Goal: Communication & Community: Answer question/provide support

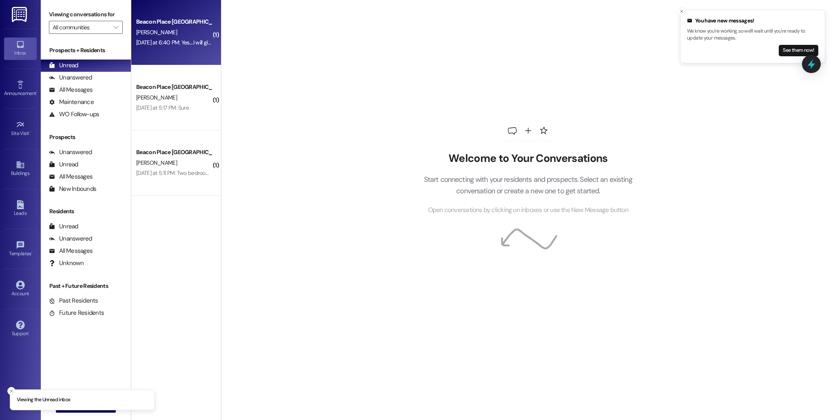
click at [151, 33] on span "[PERSON_NAME]" at bounding box center [156, 32] width 41 height 7
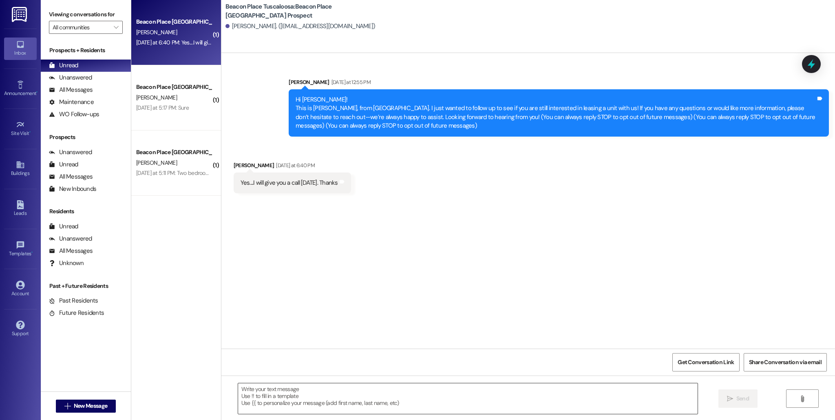
click at [320, 391] on textarea at bounding box center [467, 398] width 459 height 31
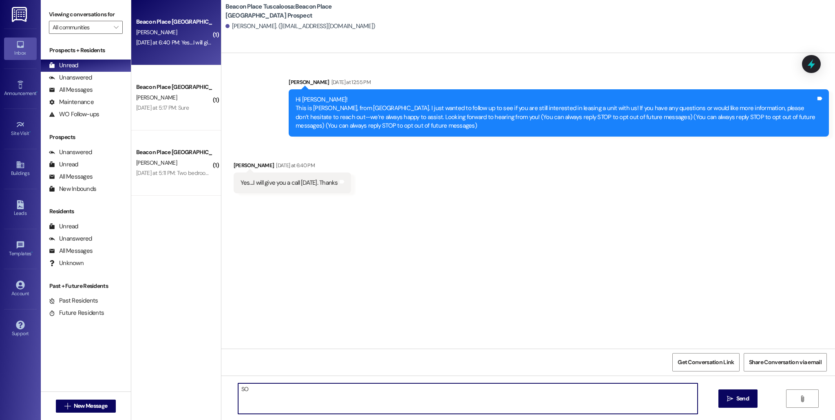
type textarea "S"
type textarea "Sounds great! Looking forward to speaking to you!"
click at [736, 401] on span "Send" at bounding box center [742, 398] width 13 height 9
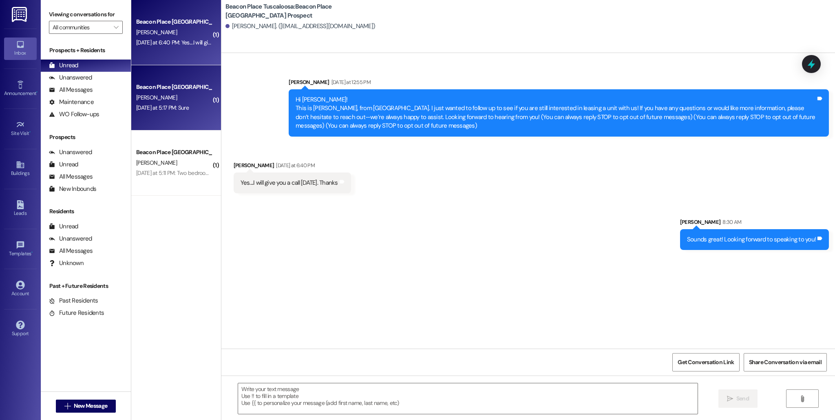
click at [172, 114] on div "Beacon Place Tuscaloosa Prospect [PERSON_NAME] [DATE] at 5:17 PM: Sure [DATE] a…" at bounding box center [176, 97] width 90 height 65
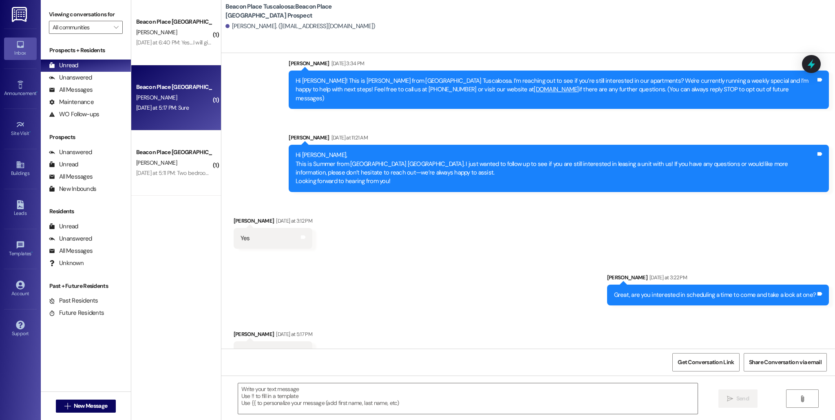
scroll to position [30, 0]
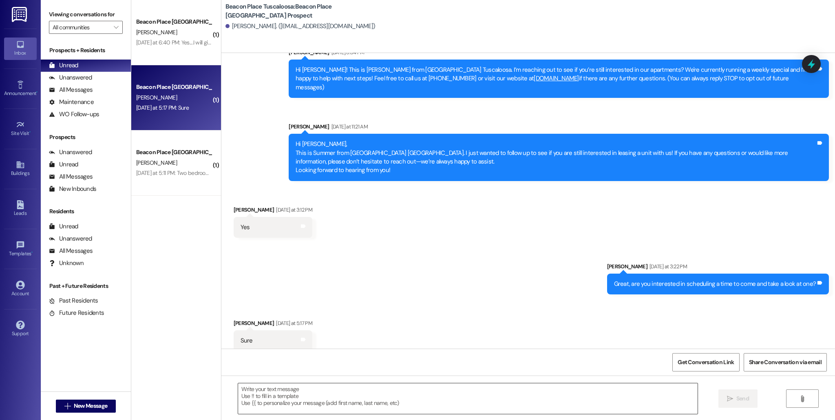
click at [319, 401] on textarea at bounding box center [467, 398] width 459 height 31
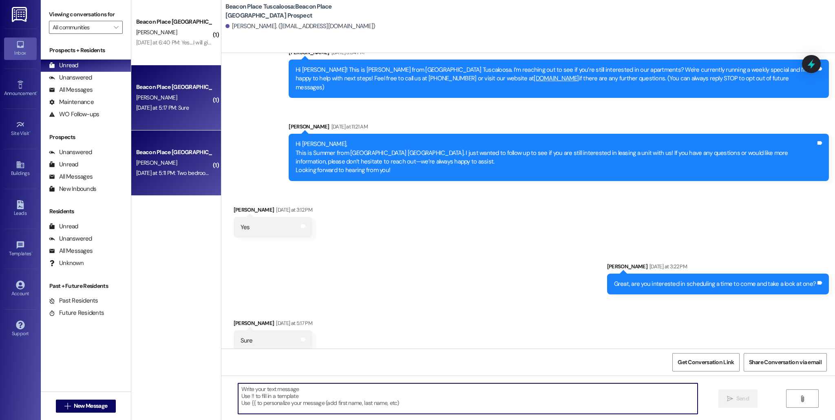
click at [177, 154] on div "Beacon Place [GEOGRAPHIC_DATA] Prospect" at bounding box center [173, 152] width 75 height 9
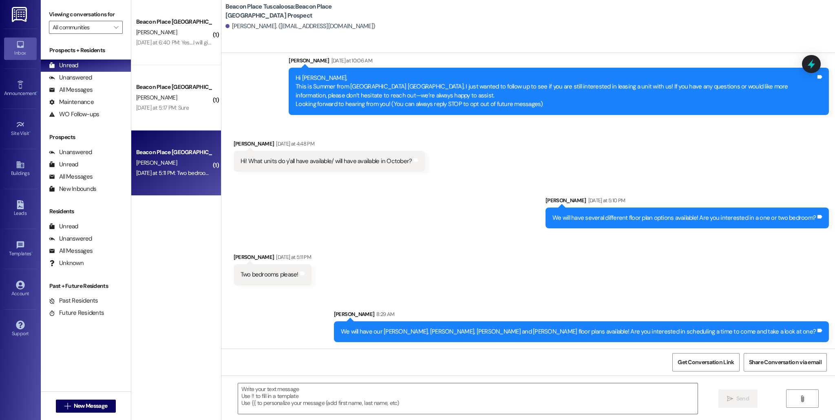
scroll to position [22, 0]
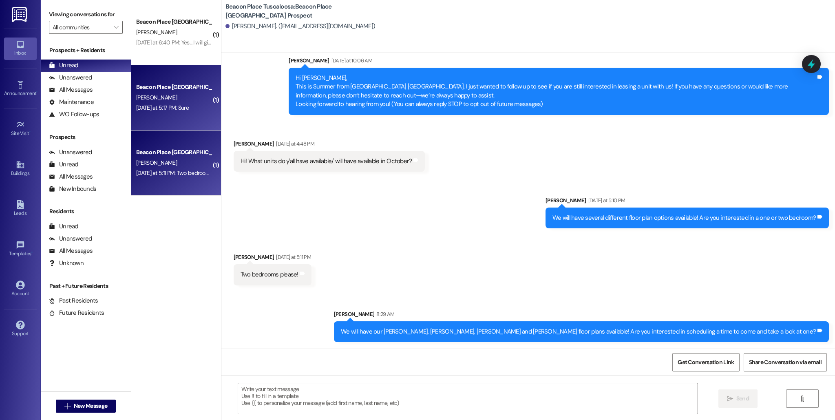
click at [189, 115] on div "Beacon Place Tuscaloosa Prospect [PERSON_NAME] [DATE] at 5:17 PM: Sure [DATE] a…" at bounding box center [176, 97] width 90 height 65
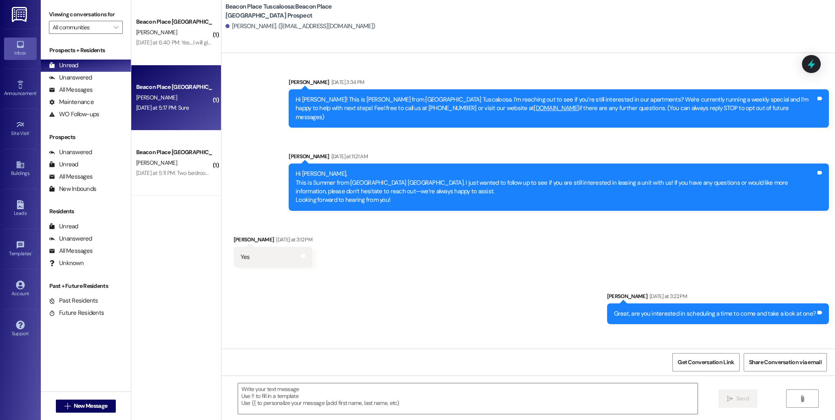
scroll to position [87, 0]
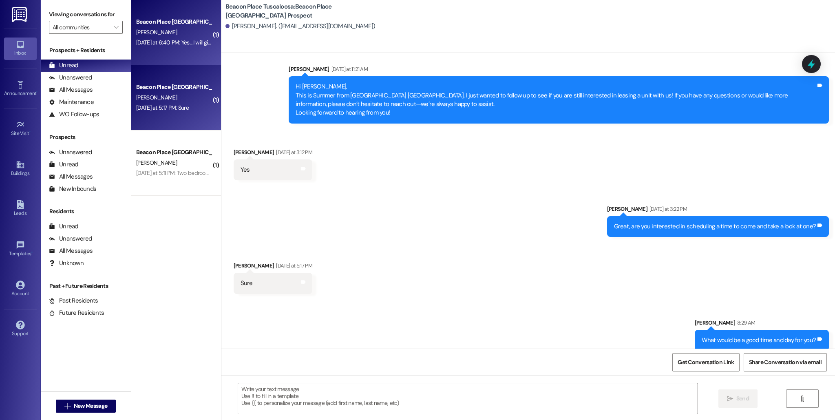
click at [193, 56] on div "Beacon Place Tuscaloosa Prospect [PERSON_NAME] [DATE] at 6:40 PM: Yes....I will…" at bounding box center [176, 32] width 90 height 65
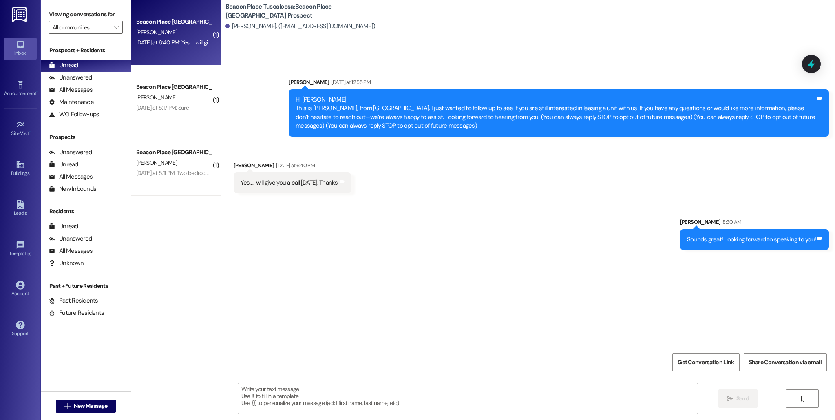
scroll to position [0, 0]
click at [82, 152] on div "Unanswered" at bounding box center [70, 152] width 43 height 9
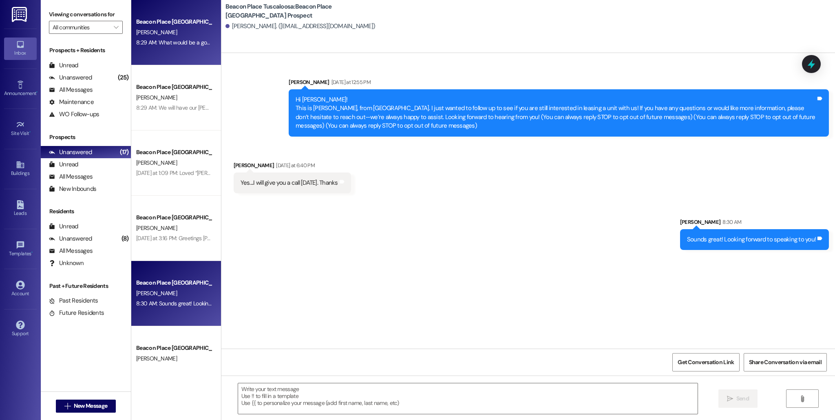
click at [173, 34] on div "[PERSON_NAME]" at bounding box center [173, 32] width 77 height 10
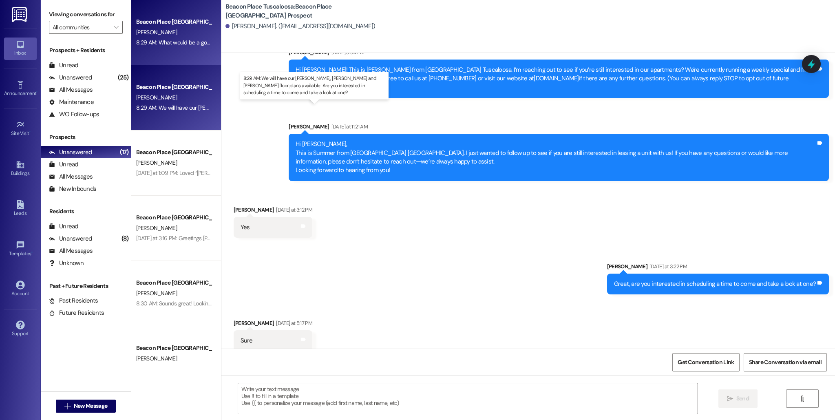
click at [172, 108] on div "8:29 AM: We will have our [PERSON_NAME], [PERSON_NAME] and [PERSON_NAME] floor …" at bounding box center [344, 107] width 417 height 7
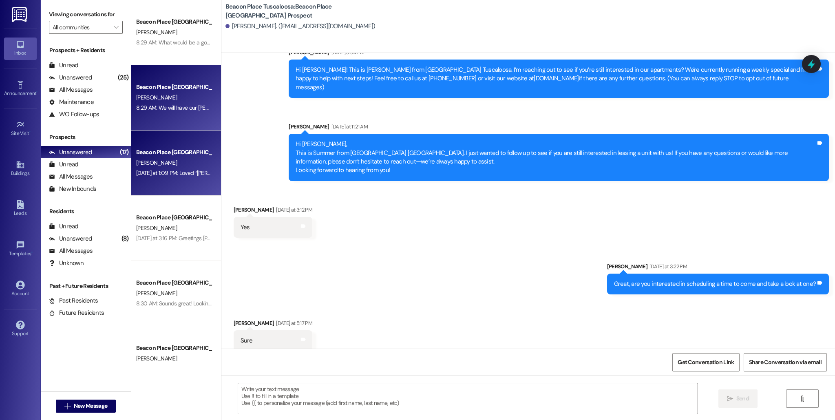
scroll to position [22, 0]
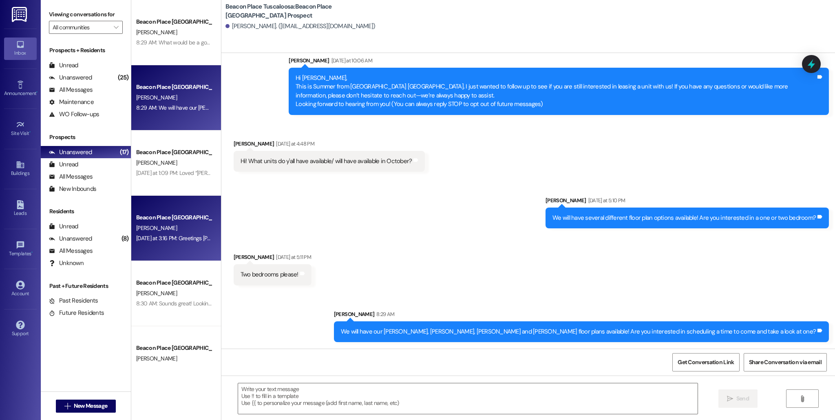
click at [171, 221] on div "Beacon Place [GEOGRAPHIC_DATA] Prospect" at bounding box center [173, 217] width 75 height 9
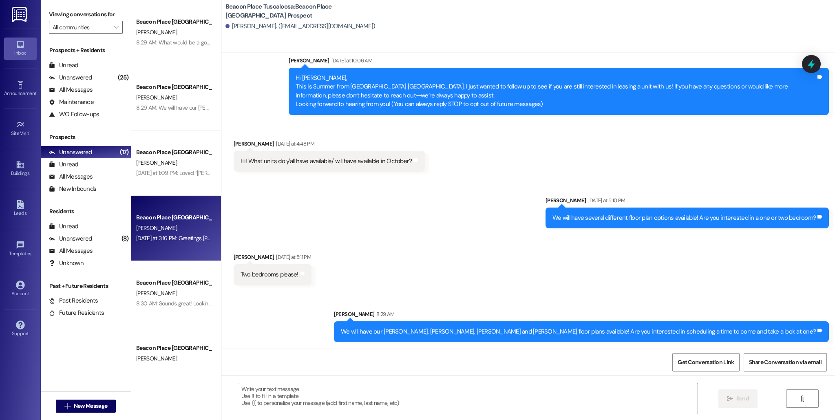
scroll to position [0, 0]
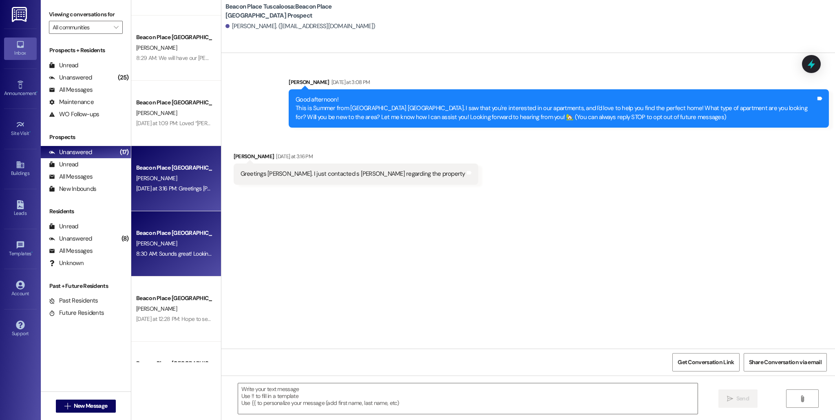
click at [160, 306] on div "[PERSON_NAME]" at bounding box center [173, 309] width 77 height 10
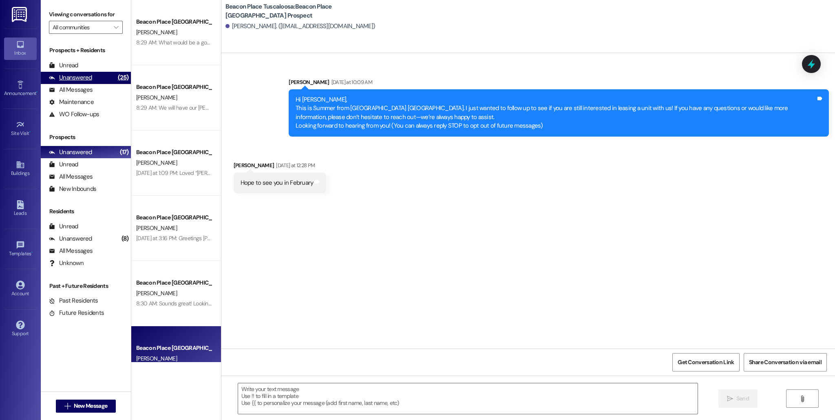
click at [84, 74] on div "Unanswered" at bounding box center [70, 77] width 43 height 9
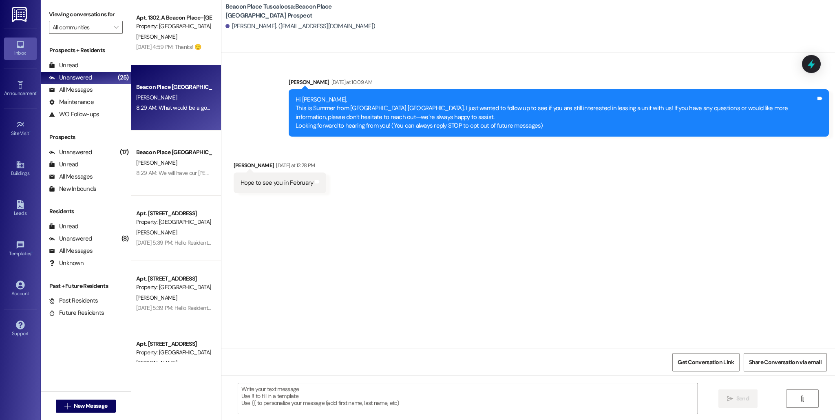
click at [185, 97] on div "[PERSON_NAME]" at bounding box center [173, 98] width 77 height 10
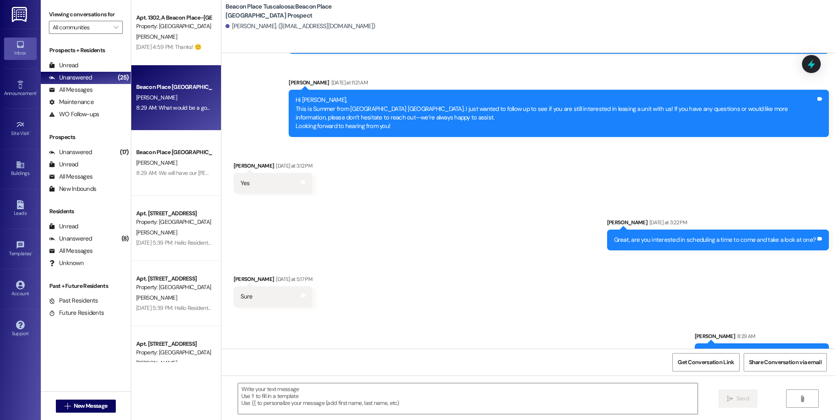
scroll to position [87, 0]
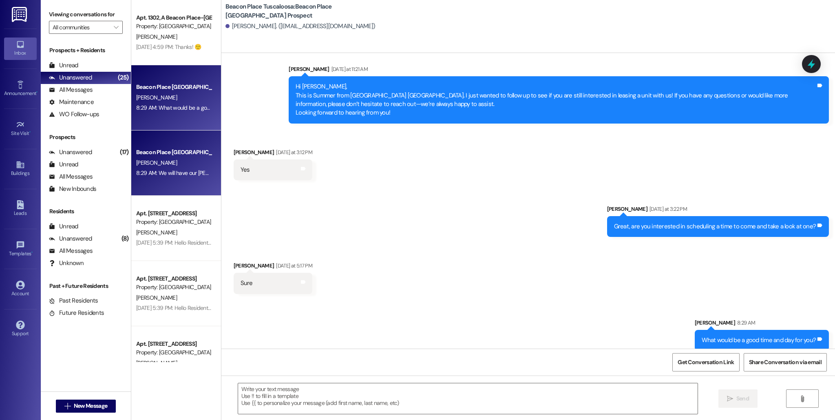
click at [157, 163] on div "[PERSON_NAME]" at bounding box center [173, 163] width 77 height 10
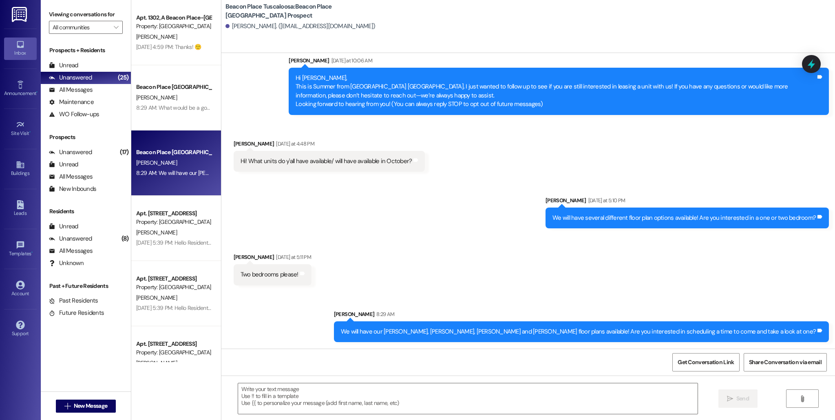
scroll to position [22, 0]
click at [107, 240] on div "Unanswered (8)" at bounding box center [86, 239] width 90 height 12
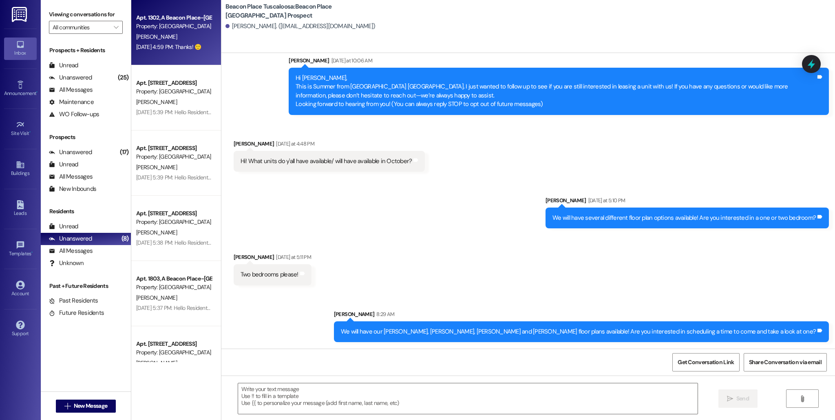
click at [176, 39] on div "[PERSON_NAME]" at bounding box center [173, 37] width 77 height 10
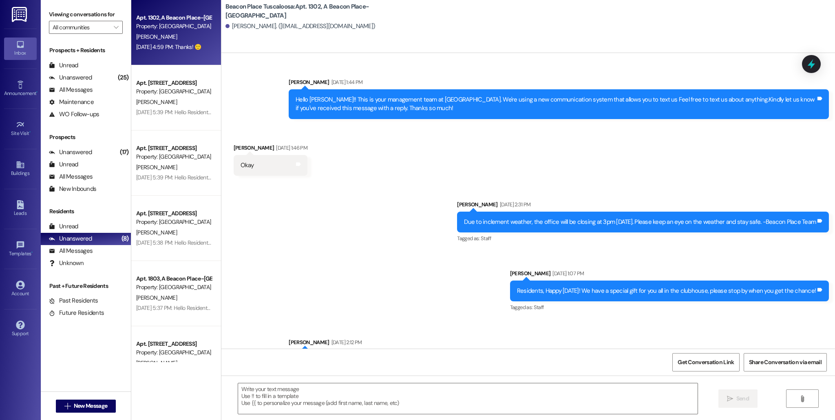
scroll to position [23211, 0]
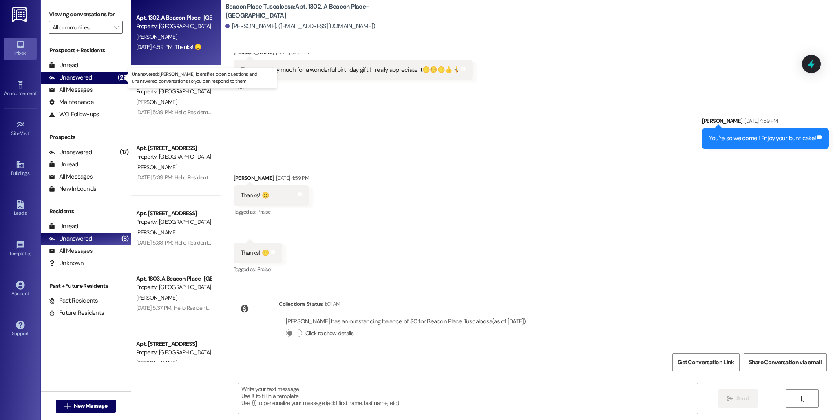
click at [91, 77] on div "Unanswered (25)" at bounding box center [86, 78] width 90 height 12
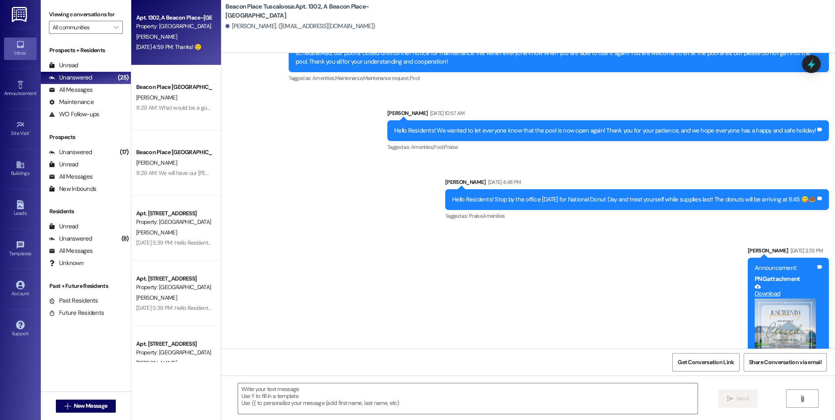
scroll to position [21572, 0]
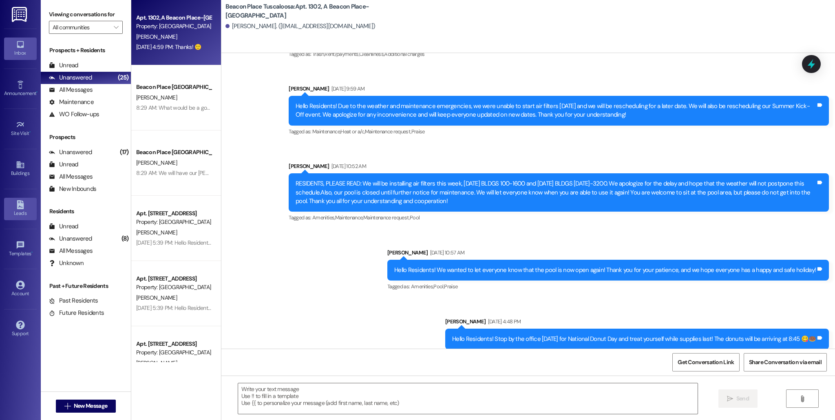
click at [18, 208] on icon at bounding box center [20, 204] width 7 height 9
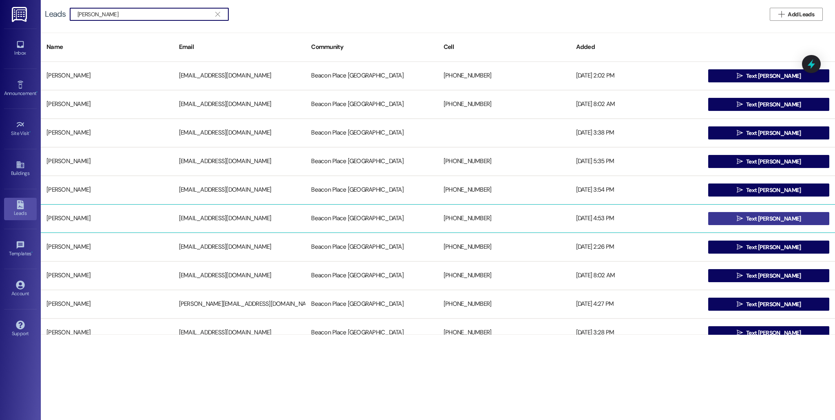
type input "[PERSON_NAME]"
click at [743, 219] on icon "" at bounding box center [739, 218] width 6 height 7
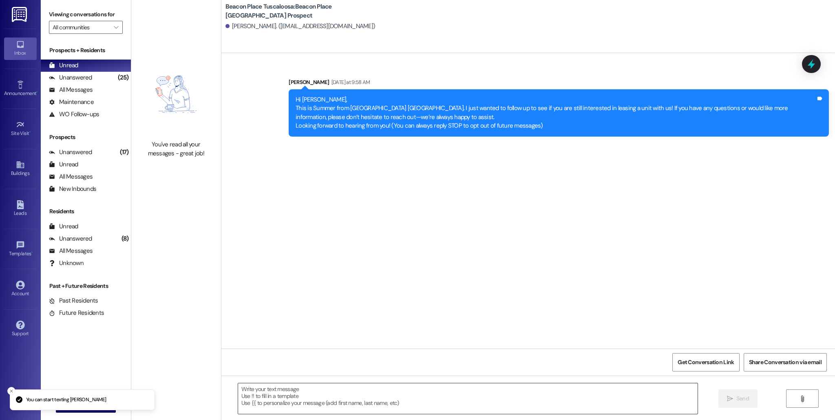
click at [308, 396] on textarea at bounding box center [467, 398] width 459 height 31
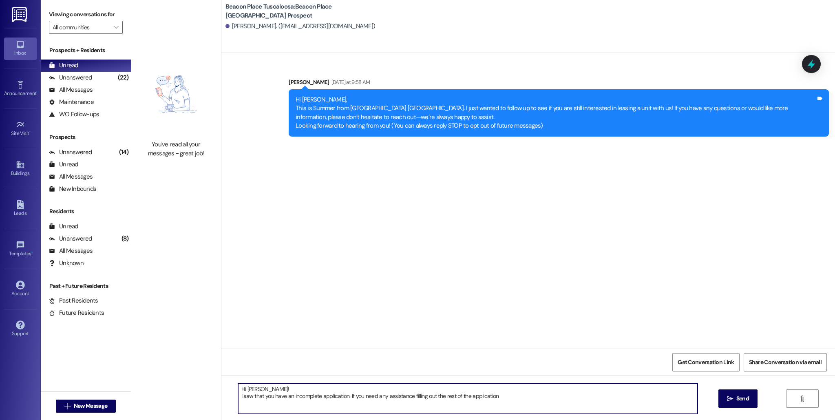
click at [238, 398] on textarea "Hi [PERSON_NAME]! I saw that you have an incomplete application. If you need an…" at bounding box center [467, 398] width 459 height 31
click at [605, 401] on textarea "Hi [PERSON_NAME]! This is [PERSON_NAME] from [GEOGRAPHIC_DATA]. I saw that you …" at bounding box center [467, 398] width 459 height 31
type textarea "Hi [PERSON_NAME]! This is [PERSON_NAME] from [GEOGRAPHIC_DATA]. I saw that you …"
click at [739, 399] on span "Send" at bounding box center [742, 398] width 13 height 9
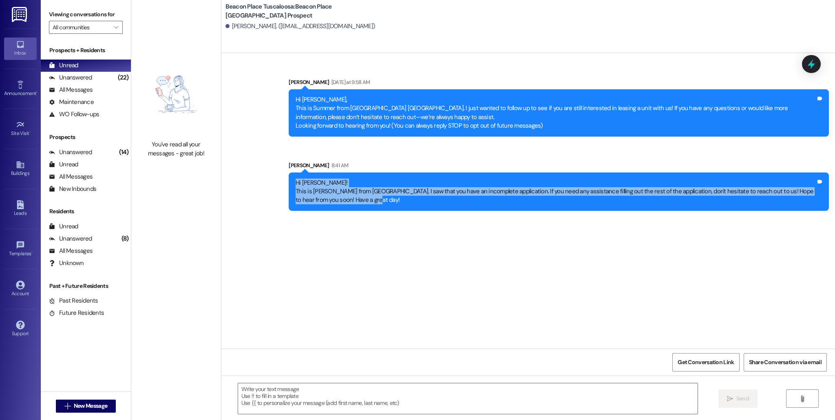
drag, startPoint x: 290, startPoint y: 181, endPoint x: 359, endPoint y: 205, distance: 73.2
click at [359, 205] on div "Hi [PERSON_NAME]! This is [PERSON_NAME] from [GEOGRAPHIC_DATA]. I saw that you …" at bounding box center [559, 191] width 540 height 38
copy div "Hi [PERSON_NAME]! This is [PERSON_NAME] from [GEOGRAPHIC_DATA]. I saw that you …"
click at [7, 212] on div "Leads" at bounding box center [20, 213] width 41 height 8
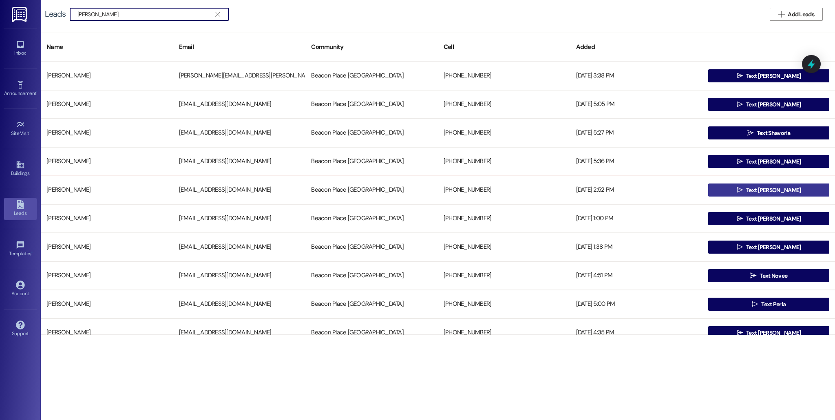
type input "[PERSON_NAME]"
click at [767, 191] on span "Text [PERSON_NAME]" at bounding box center [773, 190] width 55 height 9
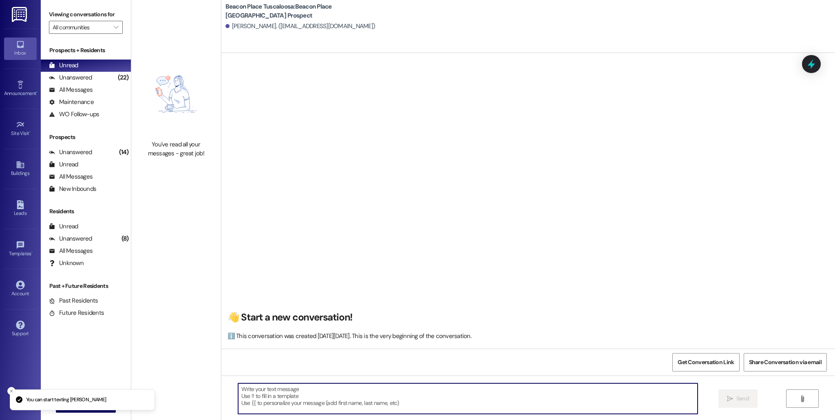
click at [260, 395] on textarea at bounding box center [467, 398] width 459 height 31
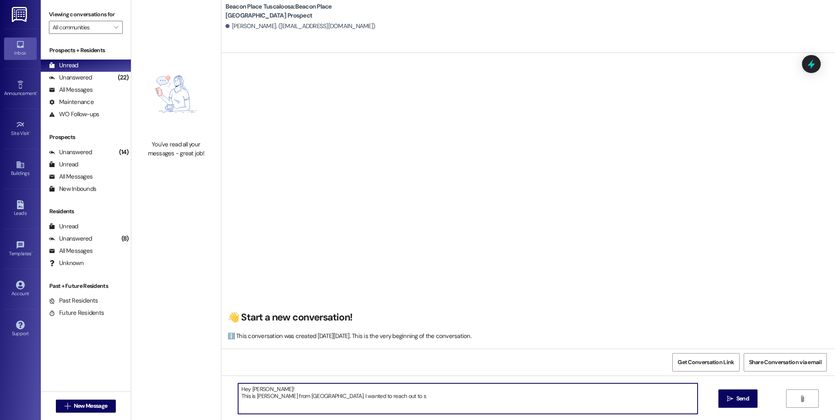
drag, startPoint x: 420, startPoint y: 403, endPoint x: 350, endPoint y: 401, distance: 70.1
click at [350, 401] on textarea "Hey [PERSON_NAME]! This is [PERSON_NAME] from [GEOGRAPHIC_DATA]. I wanted to re…" at bounding box center [467, 398] width 459 height 31
drag, startPoint x: 413, startPoint y: 395, endPoint x: 353, endPoint y: 395, distance: 60.7
click at [353, 395] on textarea "Hey [PERSON_NAME]! This is [PERSON_NAME] from [GEOGRAPHIC_DATA]. I wanted to re…" at bounding box center [467, 398] width 459 height 31
paste textarea "I just wanted to follow up to see if you are still interested in leasing a unit…"
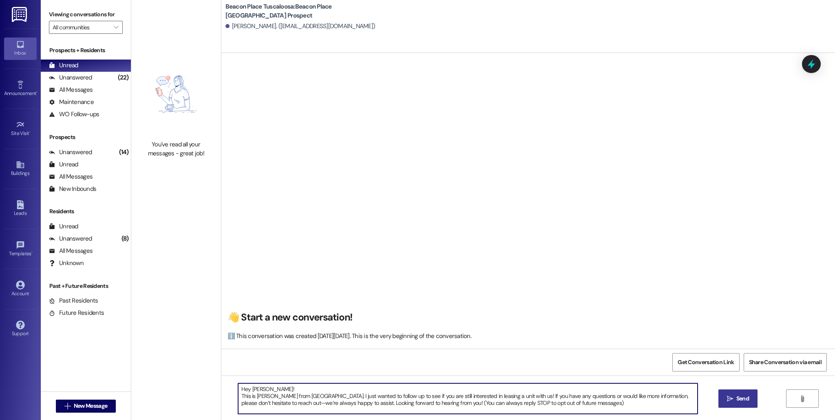
type textarea "Hey [PERSON_NAME]! This is [PERSON_NAME] from [GEOGRAPHIC_DATA]. I just wanted …"
click at [746, 399] on span "Send" at bounding box center [742, 398] width 13 height 9
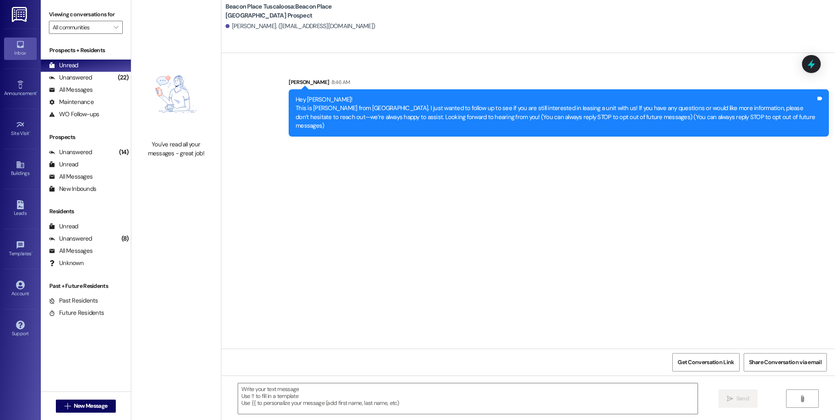
drag, startPoint x: 290, startPoint y: 99, endPoint x: 697, endPoint y: 134, distance: 409.0
click at [697, 134] on div "Sent via SMS [PERSON_NAME] 8:46 AM Hey [PERSON_NAME]! This is [PERSON_NAME] fro…" at bounding box center [527, 200] width 613 height 295
copy div "Hey [PERSON_NAME]! This is [PERSON_NAME] from [GEOGRAPHIC_DATA]. I just wanted …"
click at [24, 216] on div "Leads" at bounding box center [20, 213] width 41 height 8
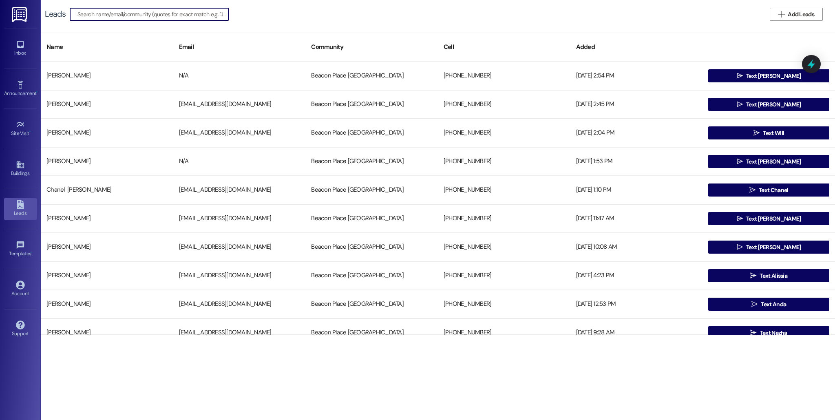
click at [199, 16] on input at bounding box center [152, 14] width 151 height 11
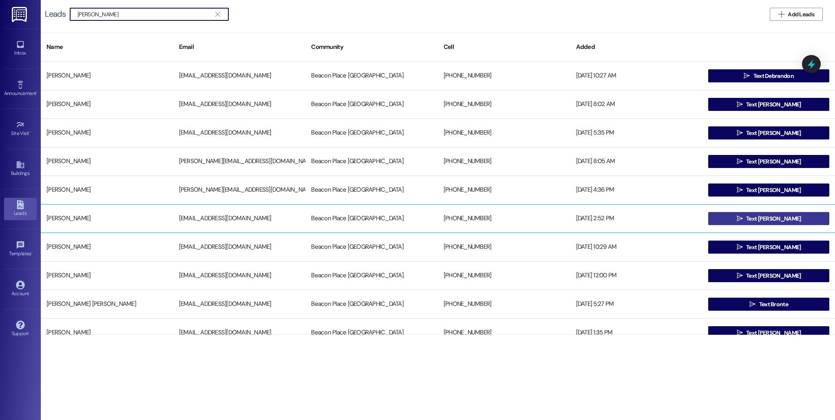
type input "[PERSON_NAME]"
click at [769, 217] on span "Text [PERSON_NAME]" at bounding box center [773, 218] width 55 height 9
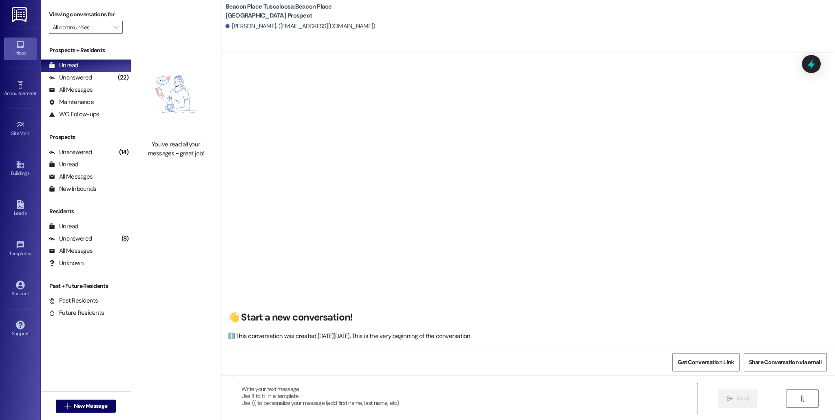
click at [354, 398] on textarea at bounding box center [467, 398] width 459 height 31
paste textarea "Hey [PERSON_NAME]! This is [PERSON_NAME] from [GEOGRAPHIC_DATA]. I just wanted …"
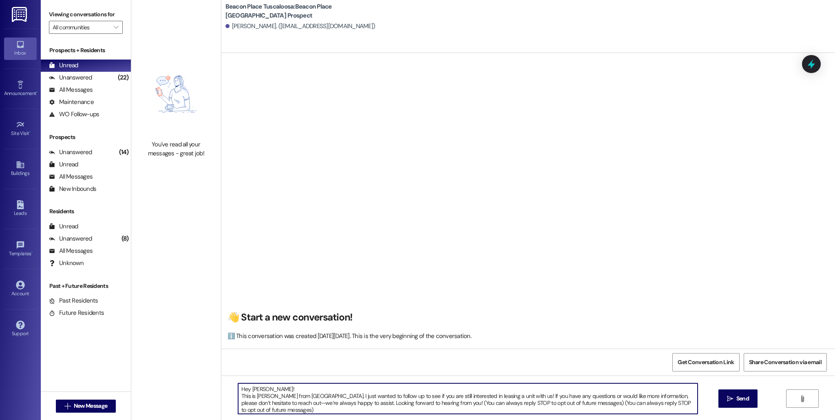
click at [256, 390] on textarea "Hey [PERSON_NAME]! This is [PERSON_NAME] from [GEOGRAPHIC_DATA]. I just wanted …" at bounding box center [467, 398] width 459 height 31
type textarea "Hi [PERSON_NAME]! This is [PERSON_NAME] from [GEOGRAPHIC_DATA]. I just wanted t…"
click at [739, 396] on span "Send" at bounding box center [742, 398] width 13 height 9
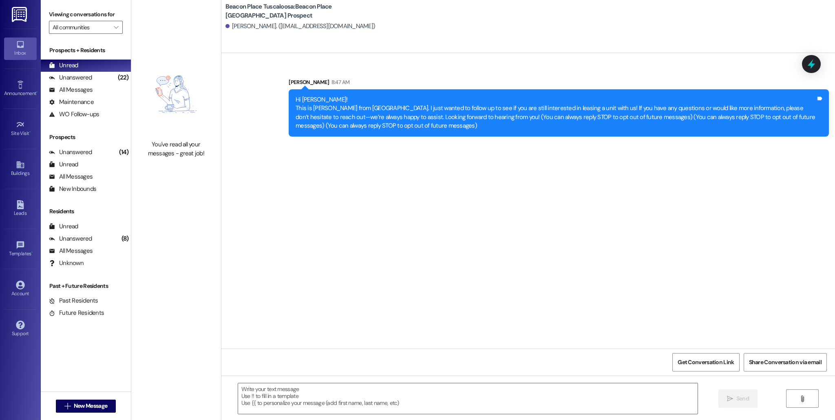
drag, startPoint x: 284, startPoint y: 97, endPoint x: 429, endPoint y: 133, distance: 148.8
click at [429, 133] on div "Hi [PERSON_NAME]! This is [PERSON_NAME] from [GEOGRAPHIC_DATA]. I just wanted t…" at bounding box center [559, 112] width 540 height 47
copy div "Hi [PERSON_NAME]! This is [PERSON_NAME] from [GEOGRAPHIC_DATA]. I just wanted t…"
click at [24, 215] on div "Leads" at bounding box center [20, 213] width 41 height 8
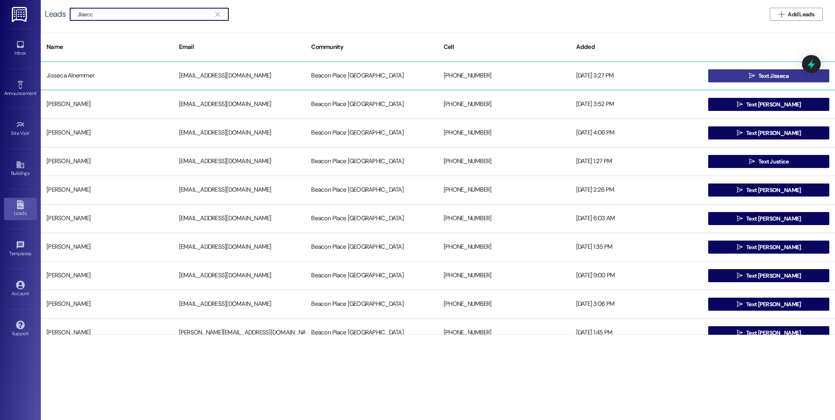
type input "Jisecc"
click at [747, 77] on span " Text Jisseca" at bounding box center [768, 76] width 43 height 12
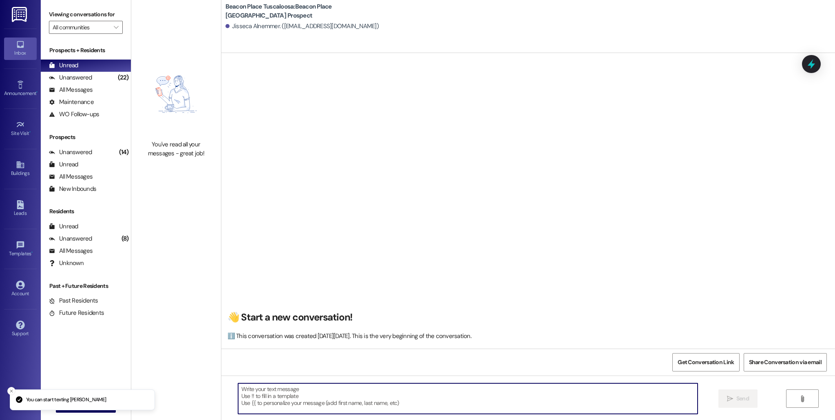
click at [281, 398] on textarea at bounding box center [467, 398] width 459 height 31
paste textarea "Hi [PERSON_NAME]! This is [PERSON_NAME] from [GEOGRAPHIC_DATA]. I just wanted t…"
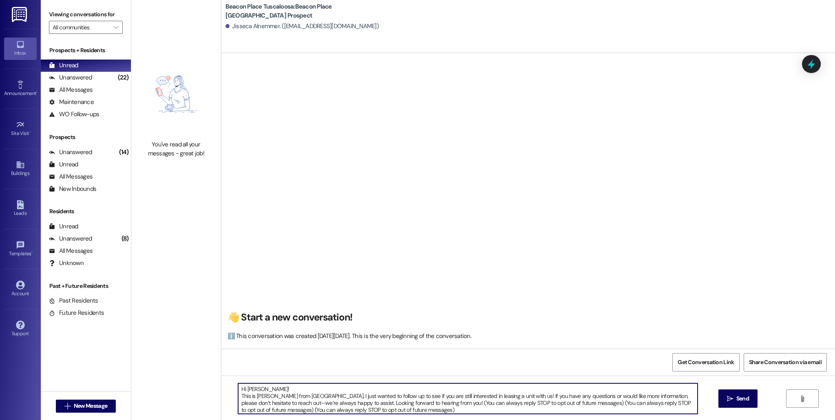
click at [261, 392] on textarea "Hi [PERSON_NAME]! This is [PERSON_NAME] from [GEOGRAPHIC_DATA]. I just wanted t…" at bounding box center [467, 398] width 459 height 31
click at [261, 389] on textarea "Hi [PERSON_NAME]! This is [PERSON_NAME] from [GEOGRAPHIC_DATA]. I just wanted t…" at bounding box center [467, 398] width 459 height 31
type textarea "Hi Jisseca! This is [PERSON_NAME] from [GEOGRAPHIC_DATA]. I just wanted to foll…"
click at [746, 397] on span "Send" at bounding box center [742, 398] width 13 height 9
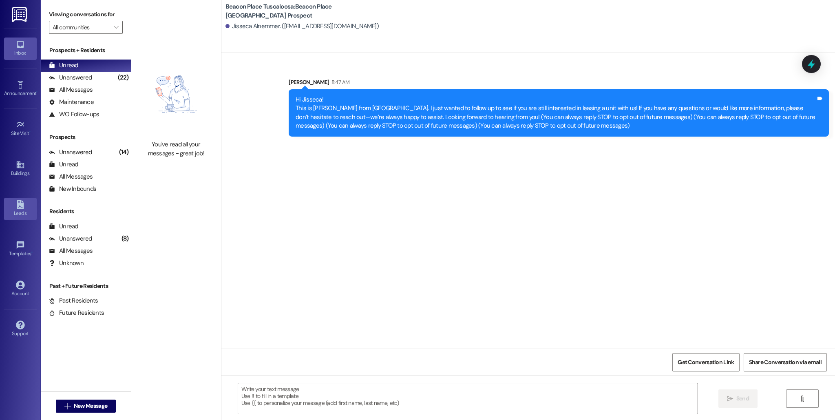
click at [27, 201] on link "Leads" at bounding box center [20, 209] width 33 height 22
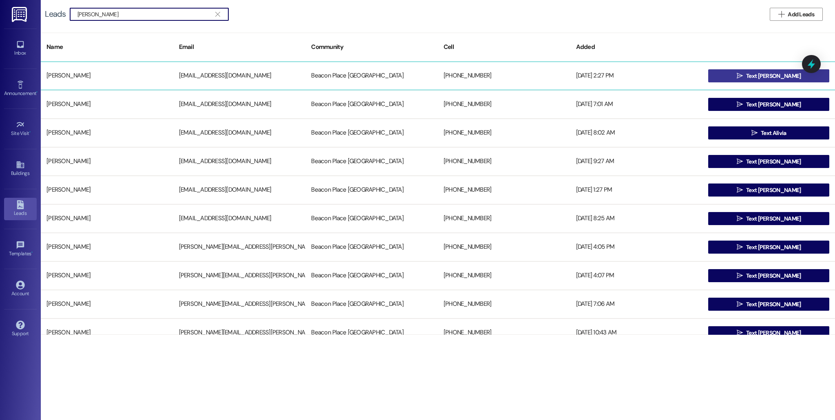
type input "[PERSON_NAME]"
click at [768, 77] on span "Text [PERSON_NAME]" at bounding box center [773, 76] width 55 height 9
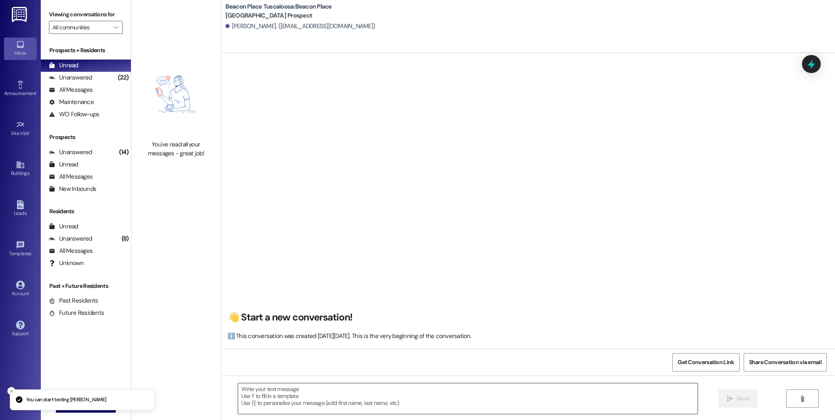
click at [283, 386] on textarea at bounding box center [467, 398] width 459 height 31
paste textarea "Hi [PERSON_NAME]! This is [PERSON_NAME] from [GEOGRAPHIC_DATA]. I just wanted t…"
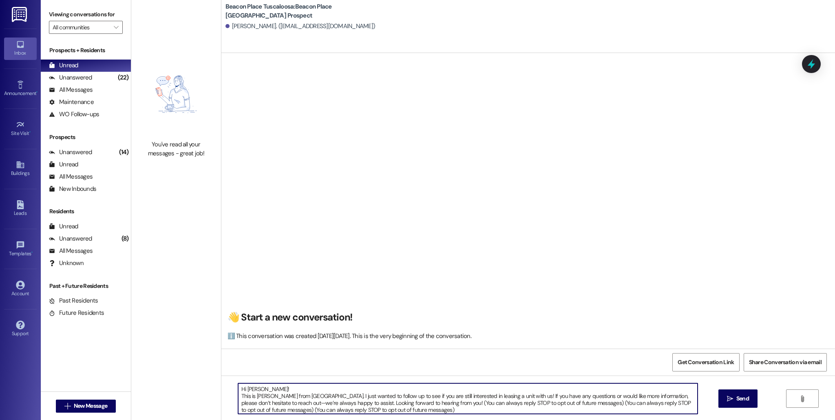
click at [260, 390] on textarea "Hi [PERSON_NAME]! This is [PERSON_NAME] from [GEOGRAPHIC_DATA]. I just wanted t…" at bounding box center [467, 398] width 459 height 31
type textarea "Hi [PERSON_NAME]! This is [PERSON_NAME] from [GEOGRAPHIC_DATA]. I just wanted t…"
click at [745, 400] on span "Send" at bounding box center [742, 398] width 13 height 9
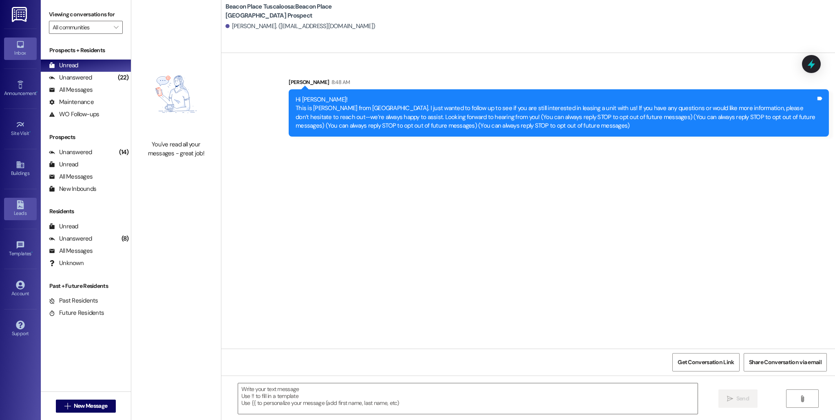
click at [28, 209] on div "Leads" at bounding box center [20, 213] width 41 height 8
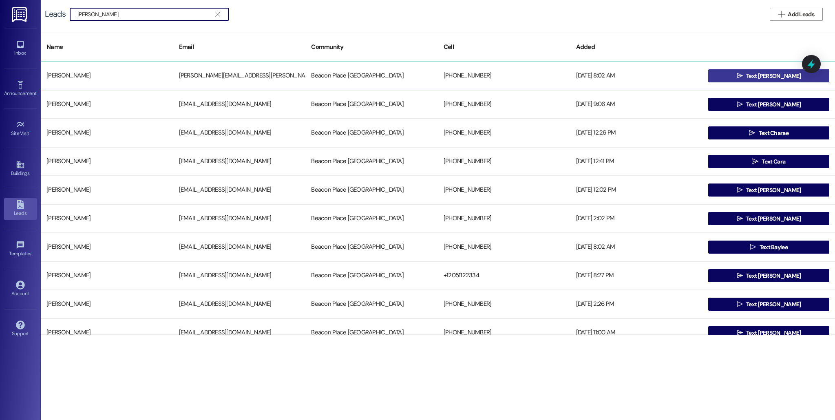
type input "[PERSON_NAME]"
click at [739, 79] on button " Text [PERSON_NAME]" at bounding box center [768, 75] width 121 height 13
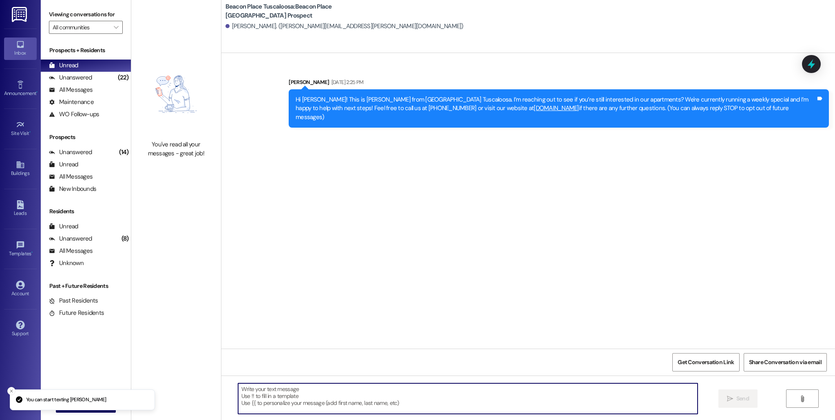
click at [309, 401] on textarea at bounding box center [467, 398] width 459 height 31
paste textarea "Hi [PERSON_NAME]! This is [PERSON_NAME] from [GEOGRAPHIC_DATA]. I just wanted t…"
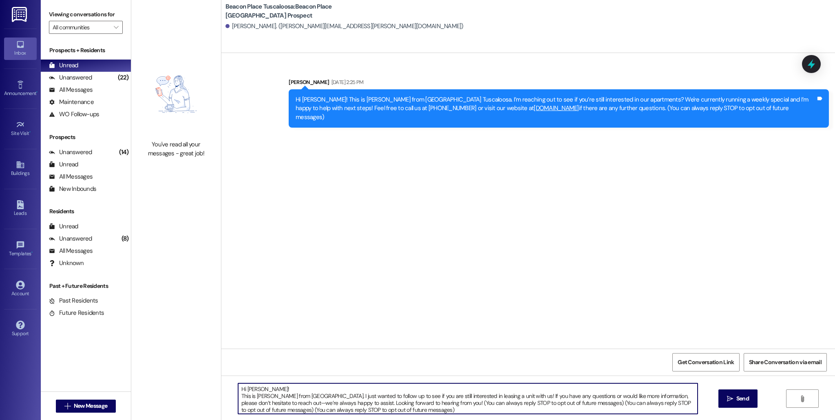
click at [261, 391] on textarea "Hi [PERSON_NAME]! This is [PERSON_NAME] from [GEOGRAPHIC_DATA]. I just wanted t…" at bounding box center [467, 398] width 459 height 31
type textarea "Hi [PERSON_NAME]! This is [PERSON_NAME] from [GEOGRAPHIC_DATA]. I just wanted t…"
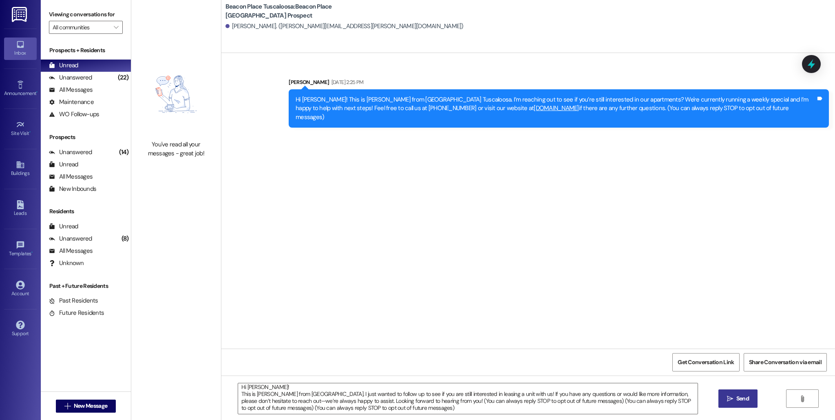
click at [739, 404] on button " Send" at bounding box center [738, 398] width 40 height 18
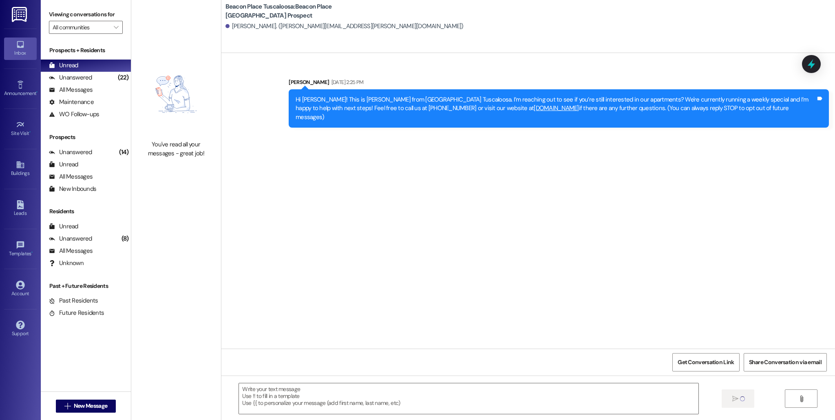
scroll to position [0, 0]
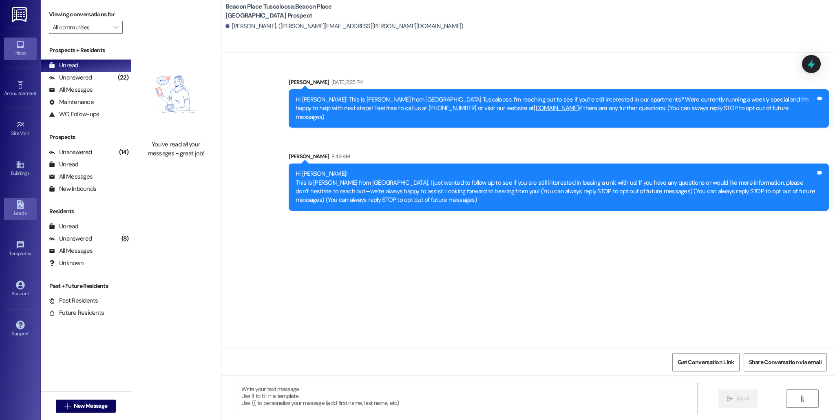
click at [6, 207] on link "Leads" at bounding box center [20, 209] width 33 height 22
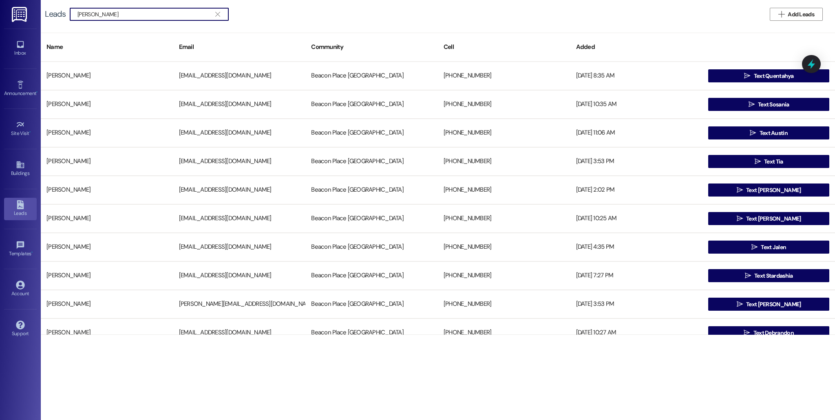
click at [82, 11] on input "[PERSON_NAME]" at bounding box center [144, 14] width 134 height 11
type input "[PERSON_NAME]"
click at [780, 129] on span "Text [PERSON_NAME]" at bounding box center [773, 133] width 55 height 9
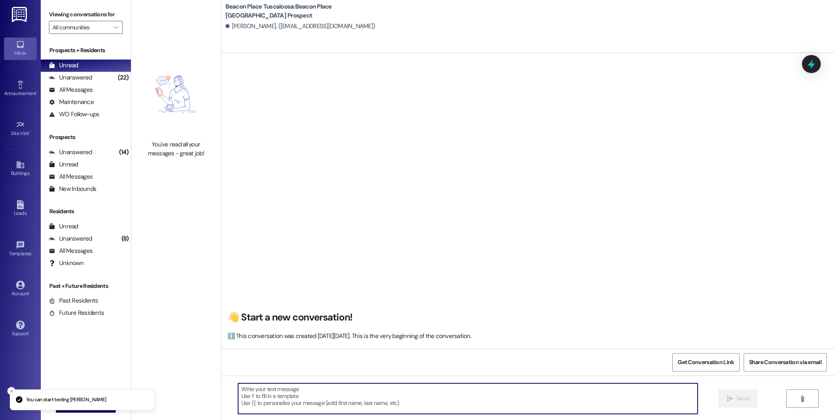
click at [308, 388] on textarea at bounding box center [467, 398] width 459 height 31
paste textarea "Hi [PERSON_NAME]! This is [PERSON_NAME] from [GEOGRAPHIC_DATA]. I just wanted t…"
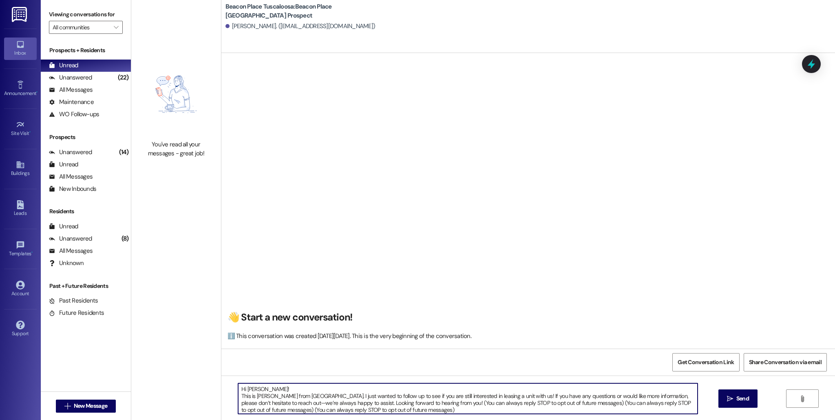
click at [261, 391] on textarea "Hi [PERSON_NAME]! This is [PERSON_NAME] from [GEOGRAPHIC_DATA]. I just wanted t…" at bounding box center [467, 398] width 459 height 31
type textarea "Hi [PERSON_NAME]! This is [PERSON_NAME] from [GEOGRAPHIC_DATA]. I just wanted t…"
click at [735, 403] on button " Send" at bounding box center [738, 398] width 40 height 18
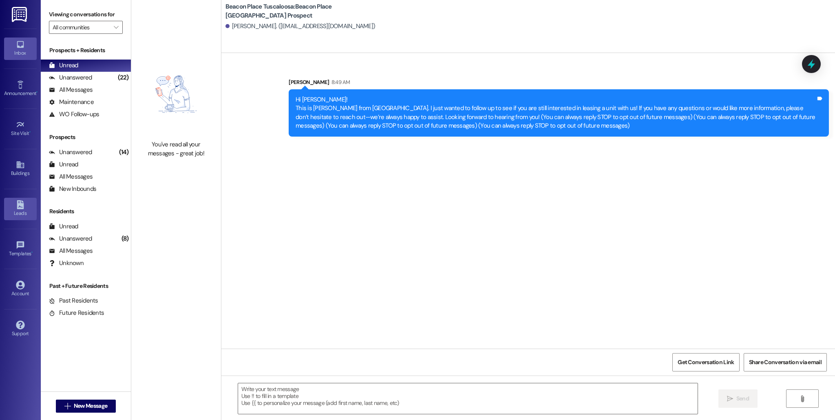
click at [22, 211] on div "Leads" at bounding box center [20, 213] width 41 height 8
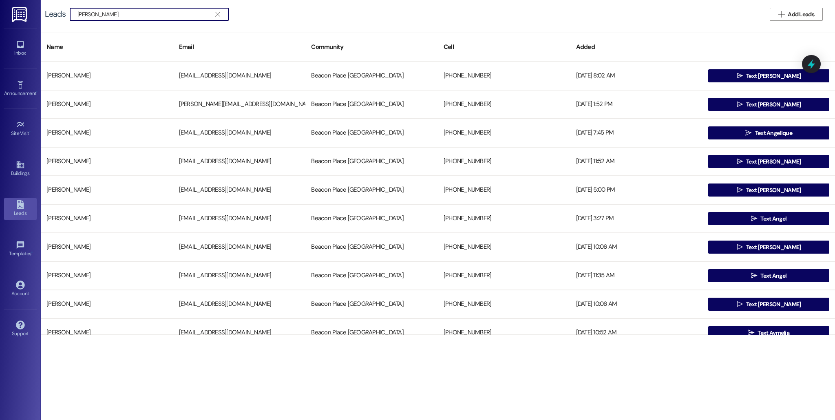
type input "[PERSON_NAME]"
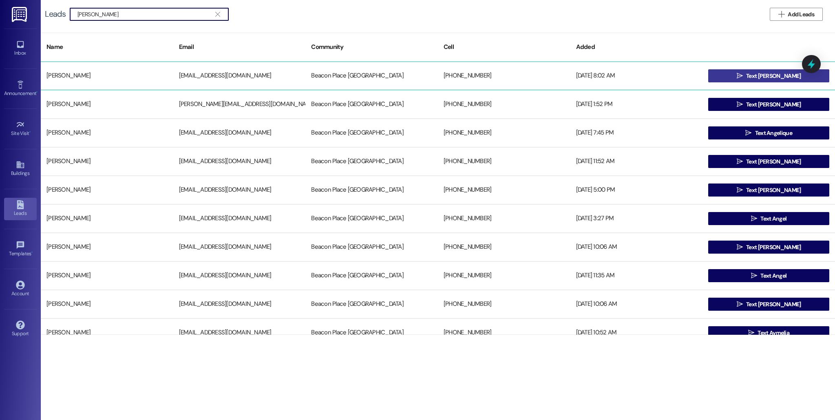
click at [766, 78] on span "Text [PERSON_NAME]" at bounding box center [773, 76] width 55 height 9
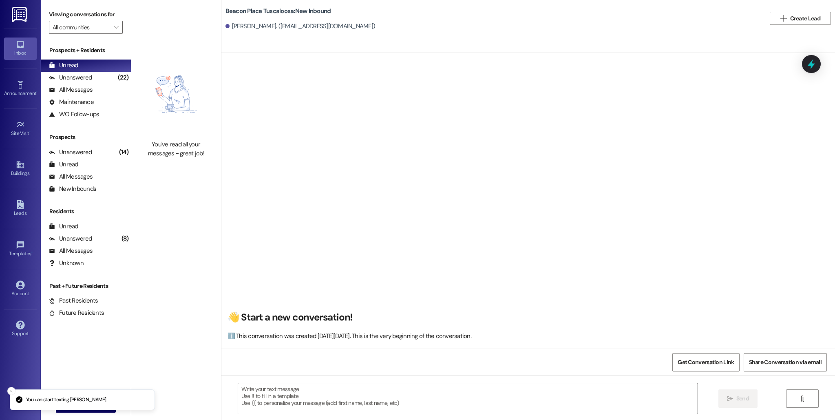
click at [321, 394] on textarea at bounding box center [467, 398] width 459 height 31
paste textarea "Hi [PERSON_NAME]! This is [PERSON_NAME] from [GEOGRAPHIC_DATA]. I just wanted t…"
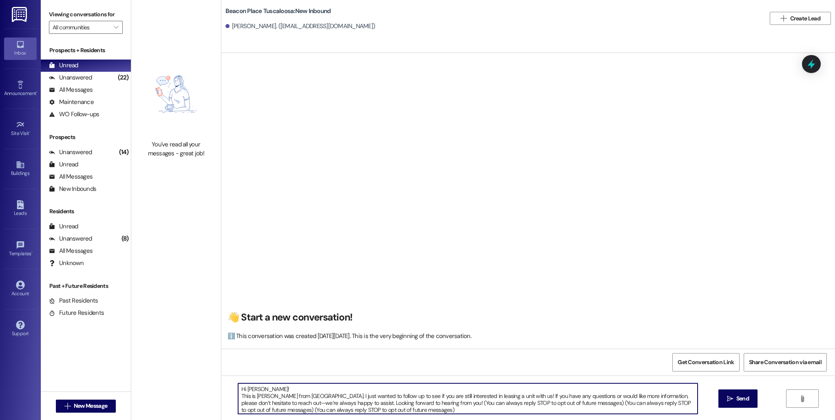
scroll to position [2, 0]
click at [261, 389] on textarea "Hi [PERSON_NAME]! This is [PERSON_NAME] from [GEOGRAPHIC_DATA]. I just wanted t…" at bounding box center [467, 398] width 459 height 31
type textarea "Hi [PERSON_NAME]! This is [PERSON_NAME] from [GEOGRAPHIC_DATA]. I just wanted t…"
click at [738, 404] on button " Send" at bounding box center [738, 398] width 40 height 18
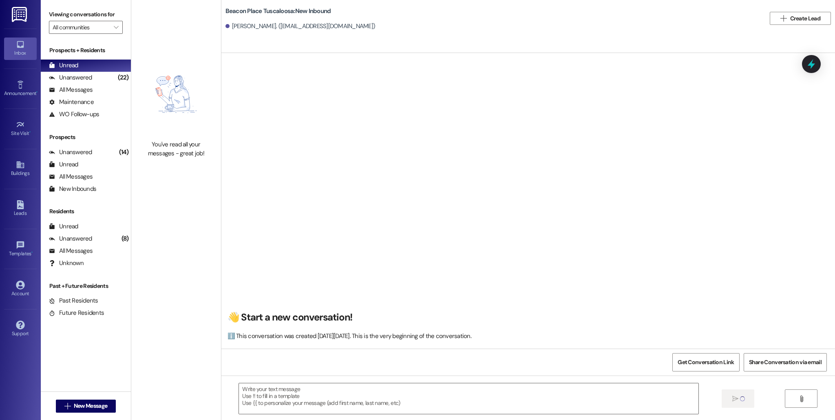
scroll to position [0, 0]
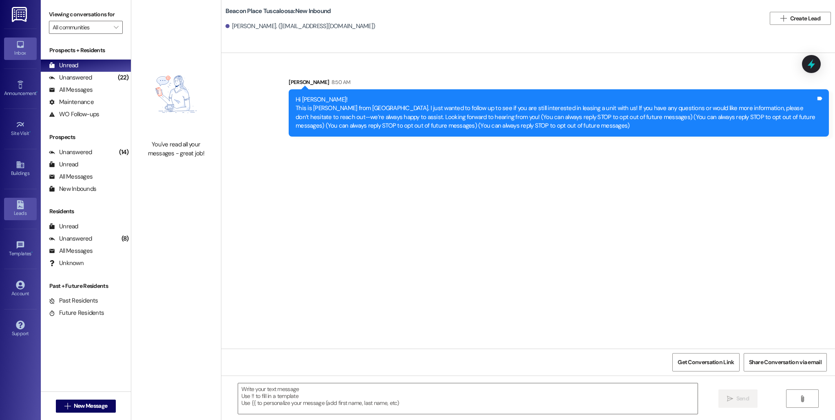
click at [23, 201] on icon at bounding box center [20, 204] width 9 height 9
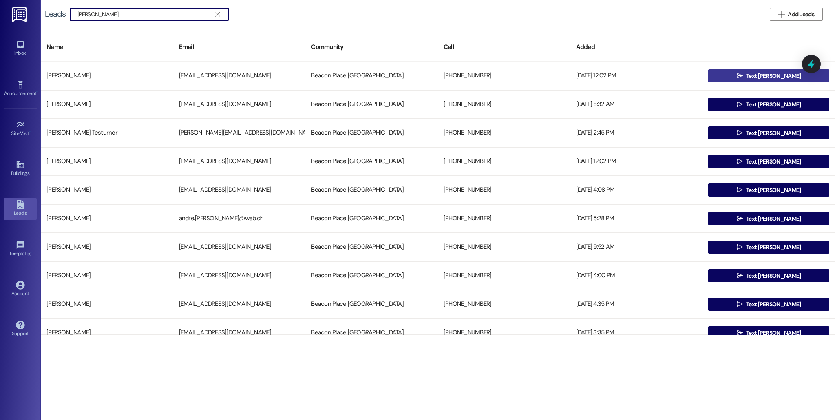
type input "[PERSON_NAME]"
click at [718, 78] on button " Text [PERSON_NAME]" at bounding box center [768, 75] width 121 height 13
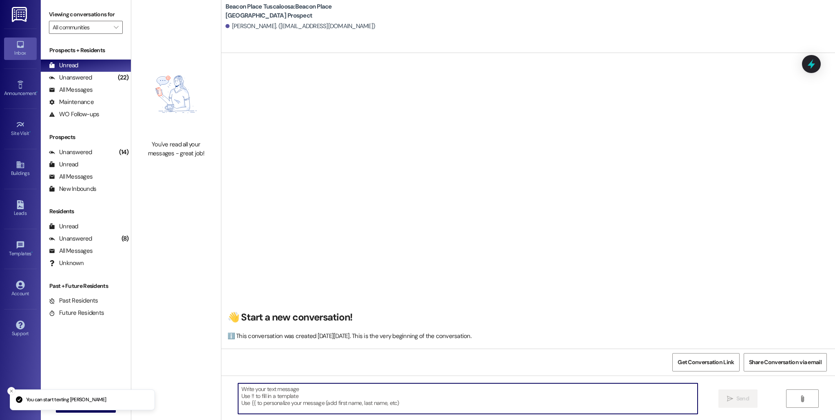
click at [306, 388] on textarea at bounding box center [467, 398] width 459 height 31
paste textarea "Hi [PERSON_NAME]! This is [PERSON_NAME] from [GEOGRAPHIC_DATA]. I just wanted t…"
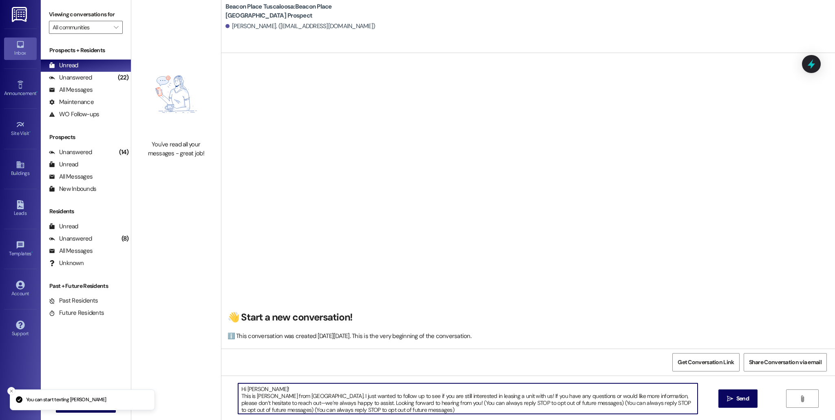
click at [262, 387] on textarea "Hi [PERSON_NAME]! This is [PERSON_NAME] from [GEOGRAPHIC_DATA]. I just wanted t…" at bounding box center [467, 398] width 459 height 31
type textarea "Hi [PERSON_NAME]! This is [PERSON_NAME] from [GEOGRAPHIC_DATA]. I just wanted t…"
click at [747, 401] on span "Send" at bounding box center [742, 398] width 13 height 9
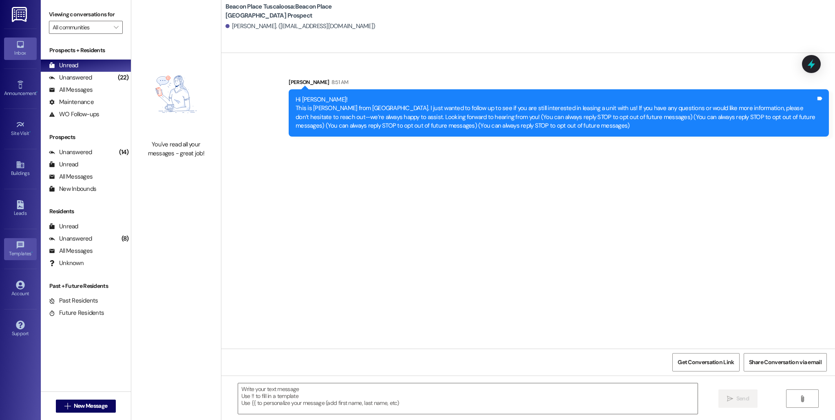
click at [17, 258] on link "Templates •" at bounding box center [20, 249] width 33 height 22
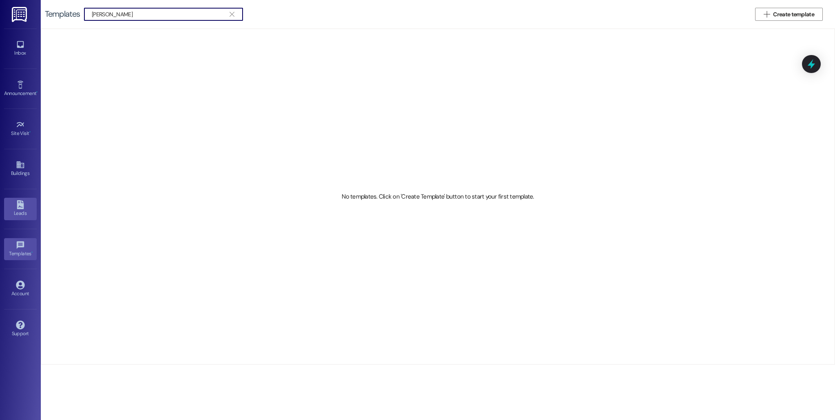
type input "[PERSON_NAME]"
click at [21, 203] on icon at bounding box center [20, 204] width 9 height 9
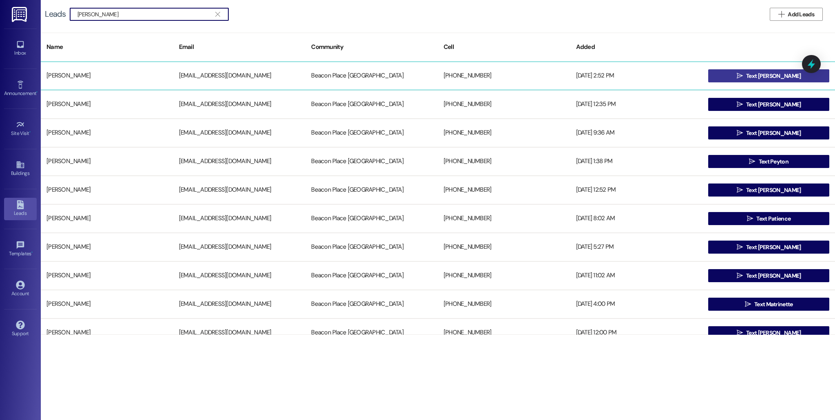
type input "[PERSON_NAME]"
click at [771, 79] on span "Text [PERSON_NAME]" at bounding box center [773, 76] width 55 height 9
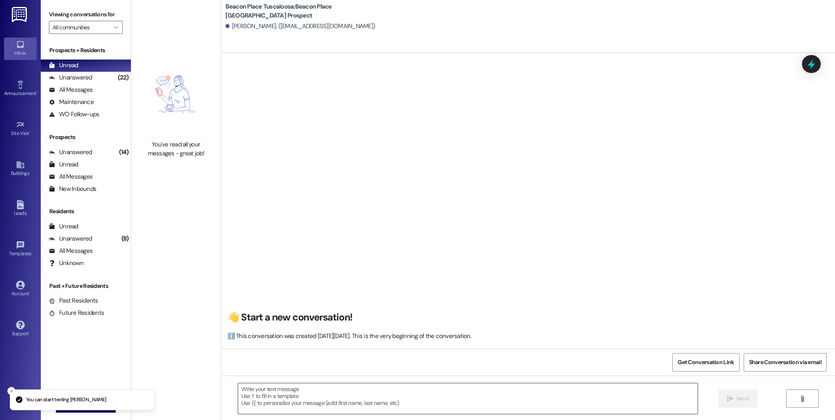
click at [306, 389] on textarea at bounding box center [467, 398] width 459 height 31
paste textarea "Hi [PERSON_NAME]! This is [PERSON_NAME] from [GEOGRAPHIC_DATA]. I just wanted t…"
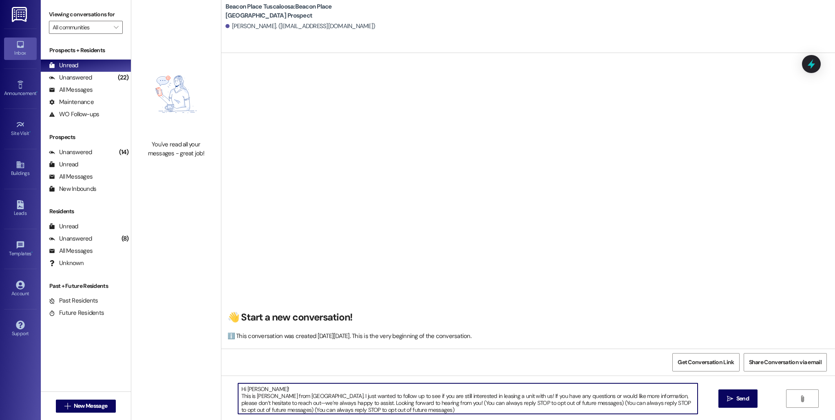
click at [270, 386] on textarea "Hi [PERSON_NAME]! This is [PERSON_NAME] from [GEOGRAPHIC_DATA]. I just wanted t…" at bounding box center [467, 398] width 459 height 31
type textarea "Hi [PERSON_NAME]! This is [PERSON_NAME] from [GEOGRAPHIC_DATA]. I just wanted t…"
click at [718, 398] on button " Send" at bounding box center [738, 398] width 40 height 18
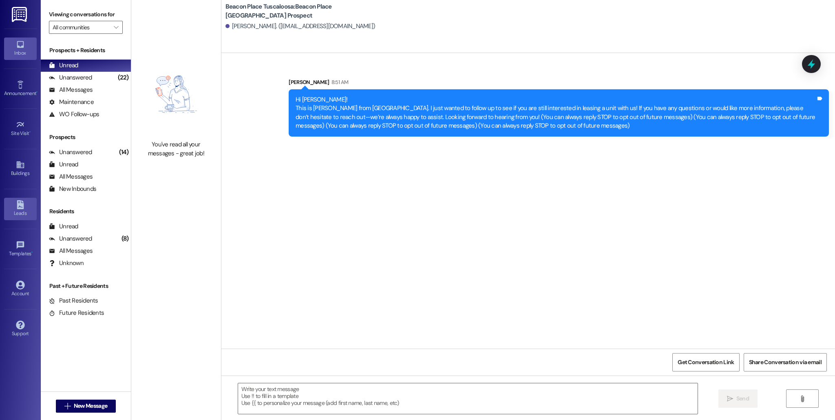
click at [18, 213] on div "Leads" at bounding box center [20, 213] width 41 height 8
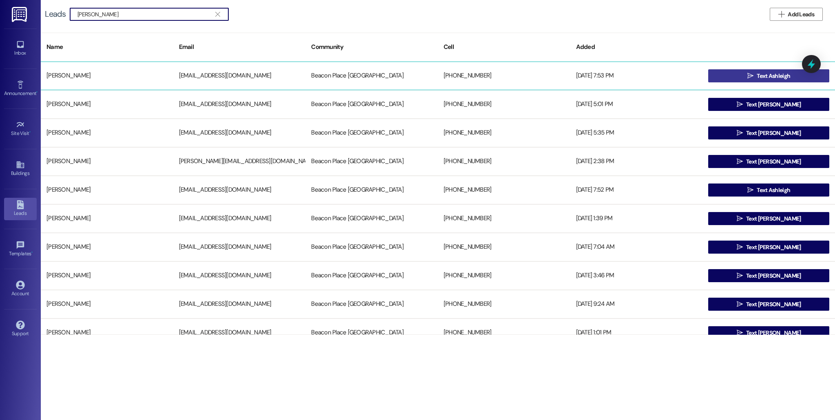
type input "[PERSON_NAME]"
click at [745, 82] on span " Text [PERSON_NAME]" at bounding box center [768, 76] width 46 height 12
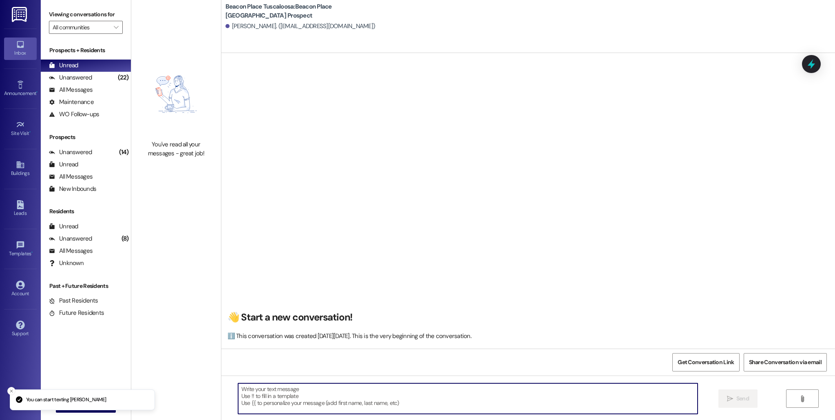
click at [299, 394] on textarea at bounding box center [467, 398] width 459 height 31
paste textarea "Hi [PERSON_NAME]! This is [PERSON_NAME] from [GEOGRAPHIC_DATA]. I just wanted t…"
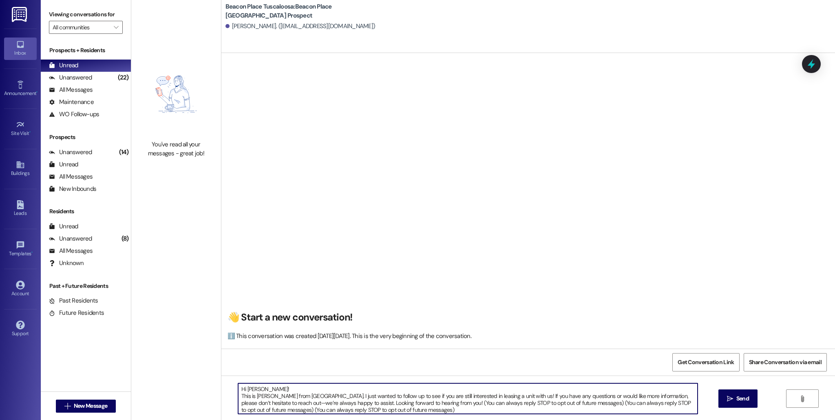
click at [270, 388] on textarea "Hi [PERSON_NAME]! This is [PERSON_NAME] from [GEOGRAPHIC_DATA]. I just wanted t…" at bounding box center [467, 398] width 459 height 31
type textarea "Hi [PERSON_NAME]! This is [PERSON_NAME] from [GEOGRAPHIC_DATA]. I just wanted t…"
click at [745, 396] on span "Send" at bounding box center [742, 398] width 13 height 9
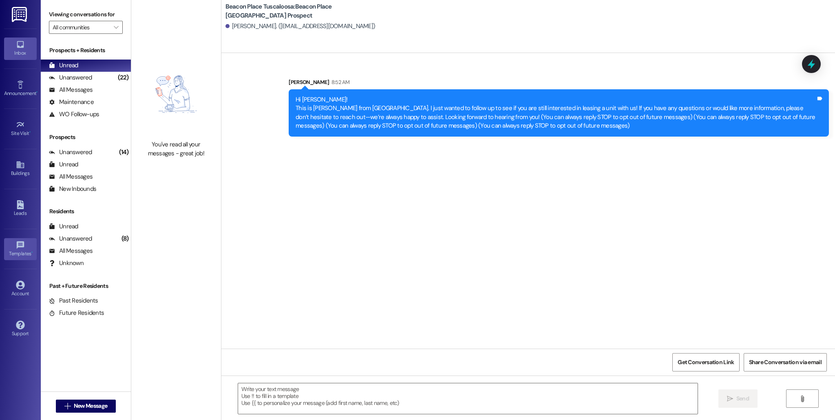
click at [26, 250] on div "Templates •" at bounding box center [20, 253] width 41 height 8
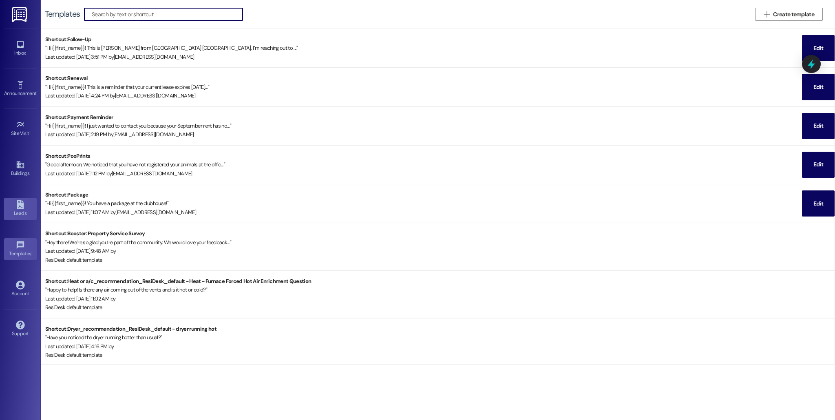
click at [27, 214] on div "Leads" at bounding box center [20, 213] width 41 height 8
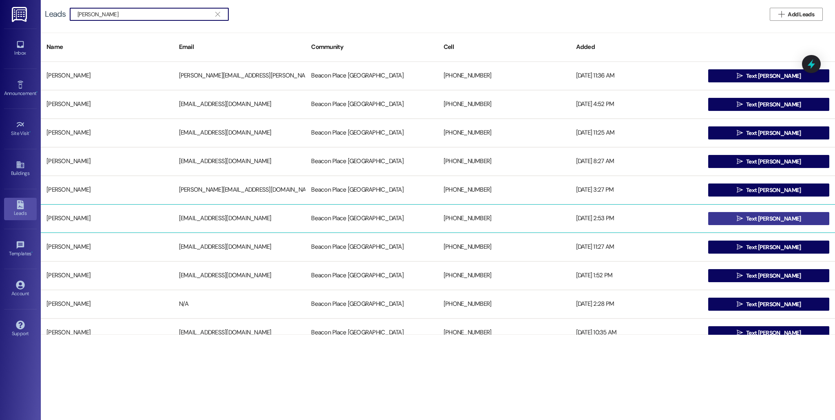
type input "[PERSON_NAME]"
click at [715, 224] on button " Text [PERSON_NAME]" at bounding box center [768, 218] width 121 height 13
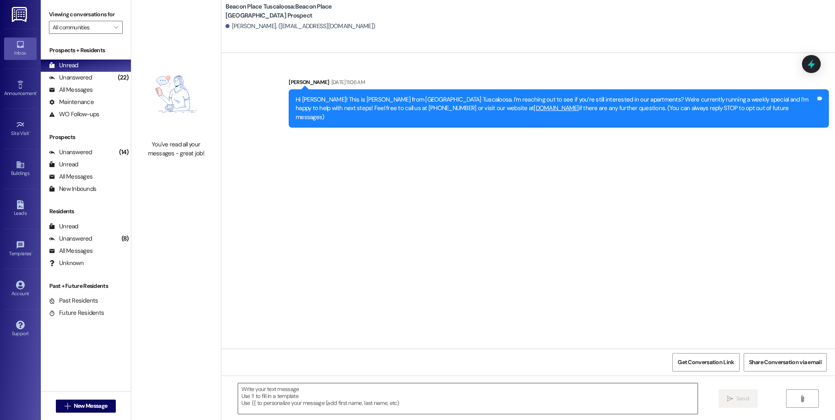
click at [314, 400] on textarea at bounding box center [467, 398] width 459 height 31
paste textarea "Hi [PERSON_NAME]! This is [PERSON_NAME] from [GEOGRAPHIC_DATA]. I just wanted t…"
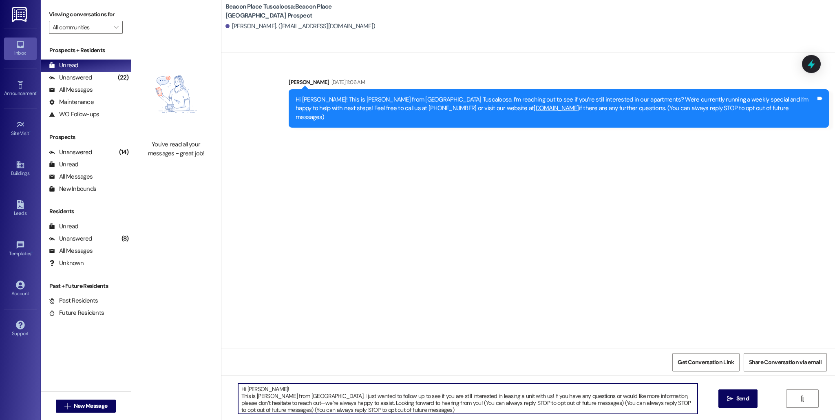
click at [276, 388] on textarea "Hi [PERSON_NAME]! This is [PERSON_NAME] from [GEOGRAPHIC_DATA]. I just wanted t…" at bounding box center [467, 398] width 459 height 31
type textarea "Hi [PERSON_NAME]! This is [PERSON_NAME] from [GEOGRAPHIC_DATA]. I just wanted t…"
click at [732, 399] on span " Send" at bounding box center [738, 398] width 26 height 9
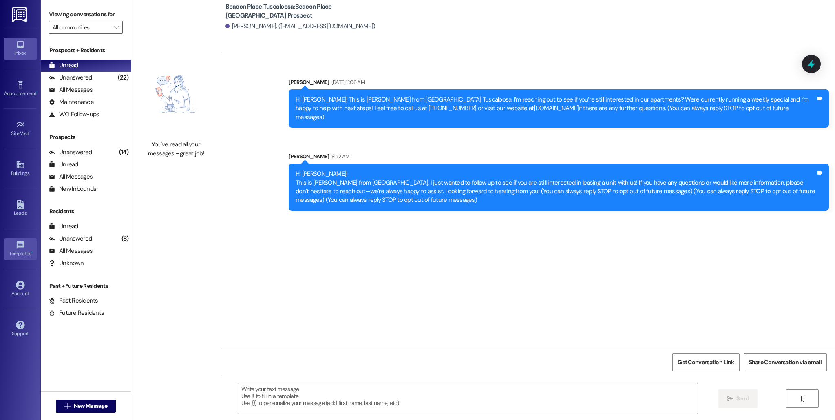
click at [31, 244] on link "Templates •" at bounding box center [20, 249] width 33 height 22
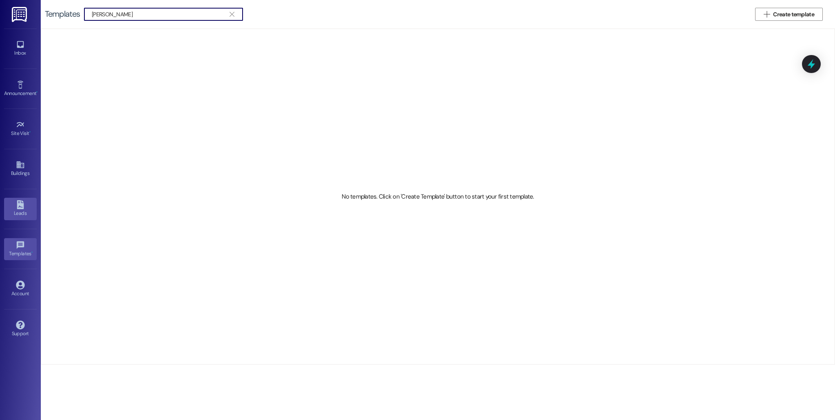
type input "[PERSON_NAME]"
click at [26, 216] on div "Leads" at bounding box center [20, 213] width 41 height 8
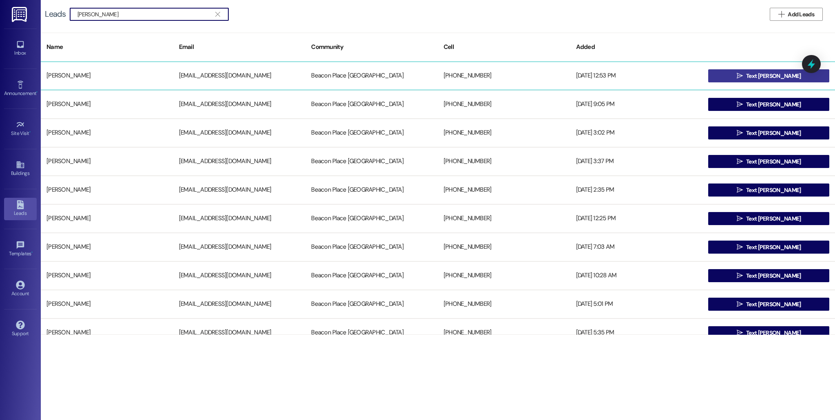
type input "[PERSON_NAME]"
click at [778, 77] on span "Text [PERSON_NAME]" at bounding box center [773, 76] width 55 height 9
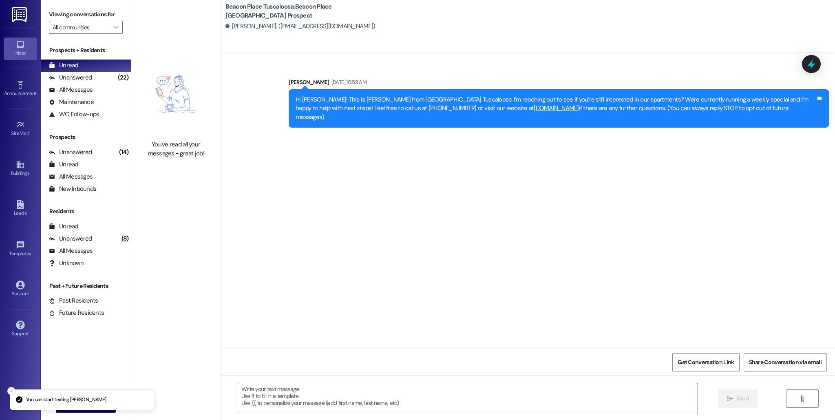
click at [300, 402] on textarea at bounding box center [467, 398] width 459 height 31
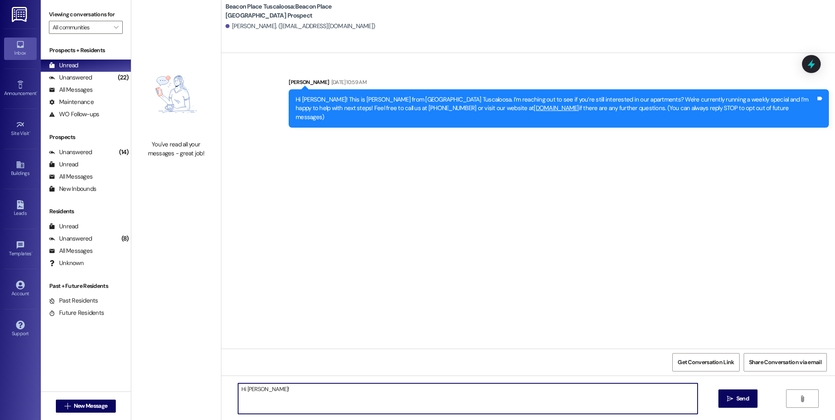
paste textarea "Hi [PERSON_NAME]! This is [PERSON_NAME] from [GEOGRAPHIC_DATA]. I just wanted t…"
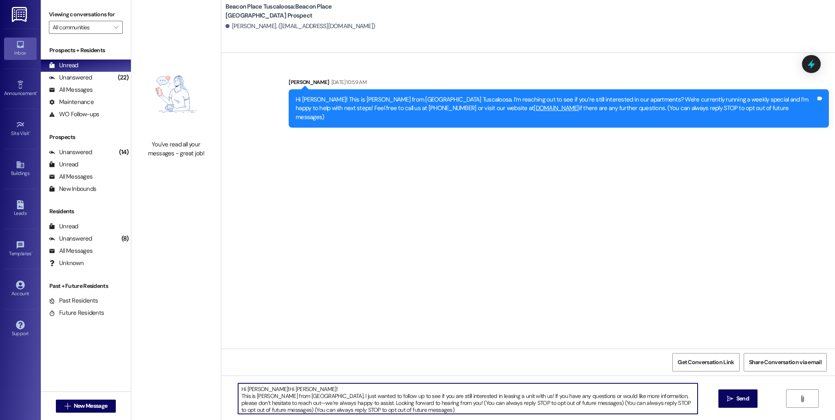
drag, startPoint x: 284, startPoint y: 387, endPoint x: 257, endPoint y: 387, distance: 26.9
click at [257, 387] on textarea "Hi [PERSON_NAME]!Hi [PERSON_NAME]! This is [PERSON_NAME] from [GEOGRAPHIC_DATA]…" at bounding box center [467, 398] width 459 height 31
type textarea "Hi [PERSON_NAME]! This is [PERSON_NAME] from [GEOGRAPHIC_DATA]. I just wanted t…"
click at [734, 401] on span "Send" at bounding box center [742, 398] width 16 height 9
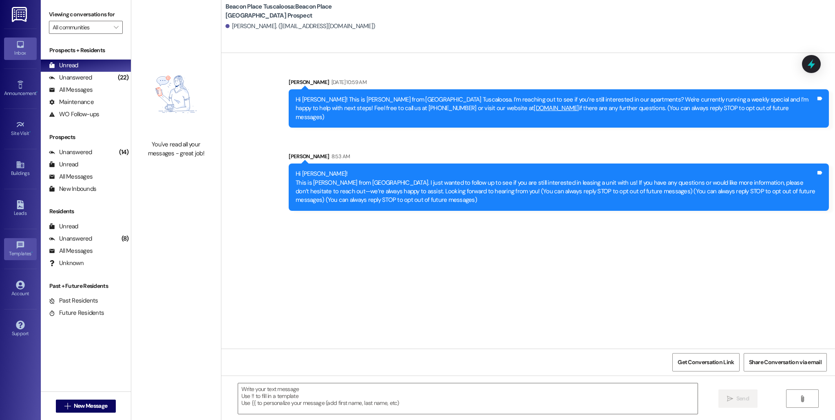
click at [23, 250] on div "Templates •" at bounding box center [20, 253] width 41 height 8
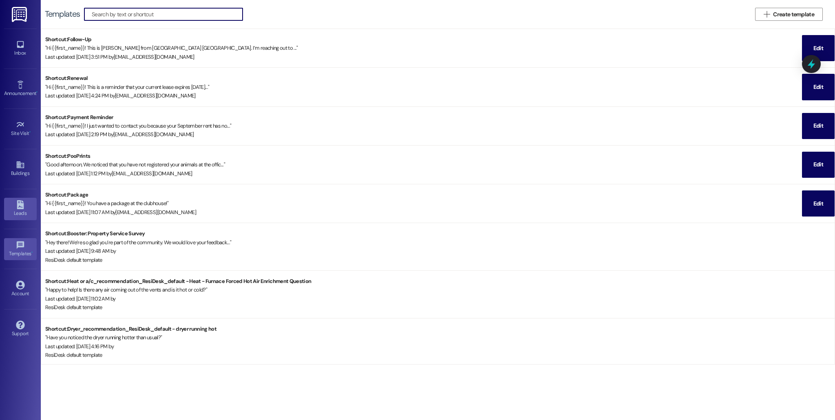
click at [16, 209] on div "Leads" at bounding box center [20, 213] width 41 height 8
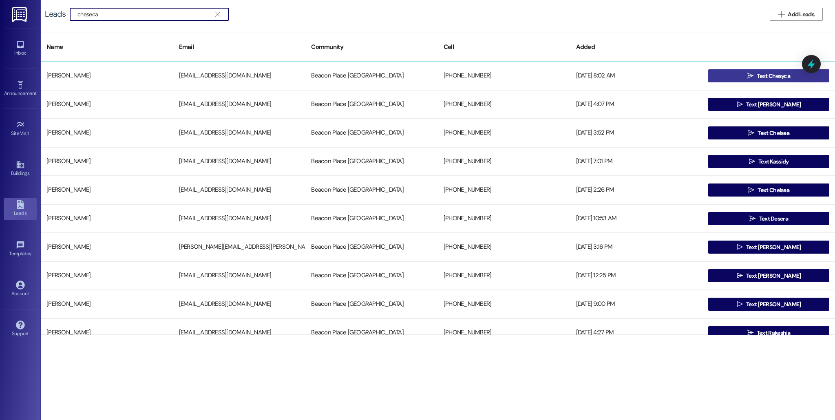
type input "cheseca"
click at [777, 75] on span "Text Chesyca" at bounding box center [772, 76] width 33 height 9
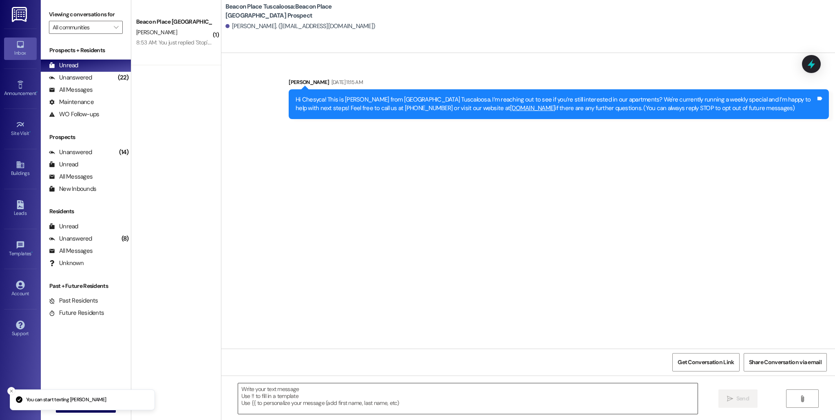
click at [311, 399] on textarea at bounding box center [467, 398] width 459 height 31
paste textarea "Hi [PERSON_NAME]! This is [PERSON_NAME] from [GEOGRAPHIC_DATA]. I just wanted t…"
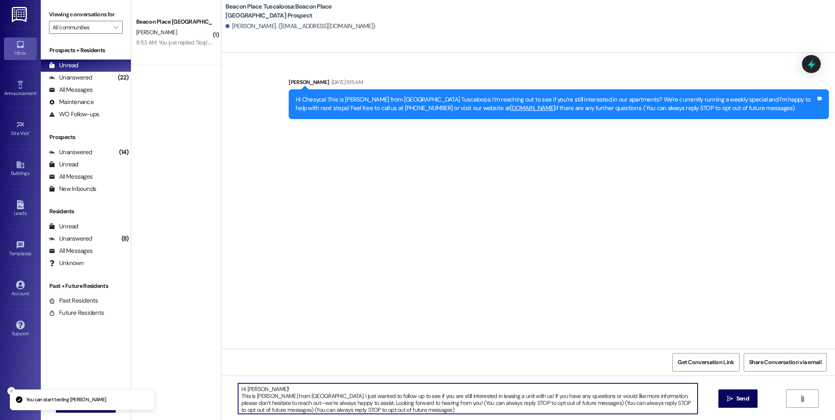
click at [264, 389] on textarea "Hi [PERSON_NAME]! This is [PERSON_NAME] from [GEOGRAPHIC_DATA]. I just wanted t…" at bounding box center [467, 398] width 459 height 31
type textarea "Hi Chesyca! This is [PERSON_NAME] from [GEOGRAPHIC_DATA]. I just wanted to foll…"
click at [743, 399] on span "Send" at bounding box center [742, 398] width 13 height 9
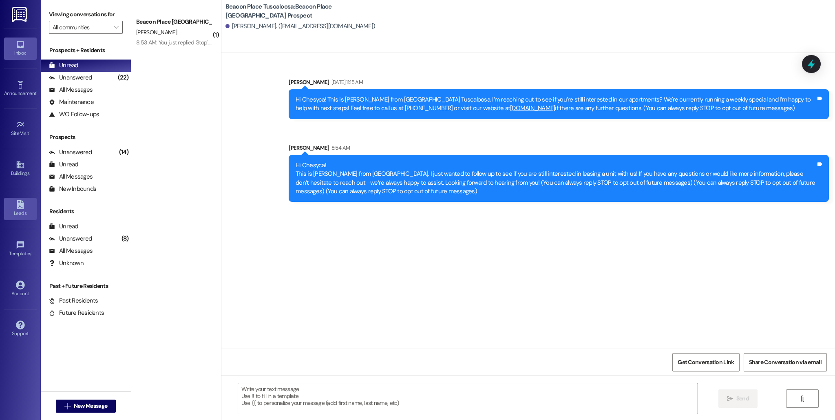
click at [19, 207] on icon at bounding box center [20, 204] width 9 height 9
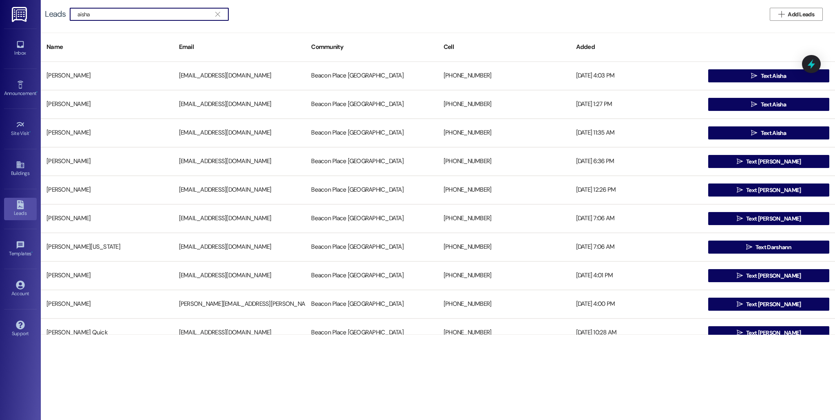
type input "aisha"
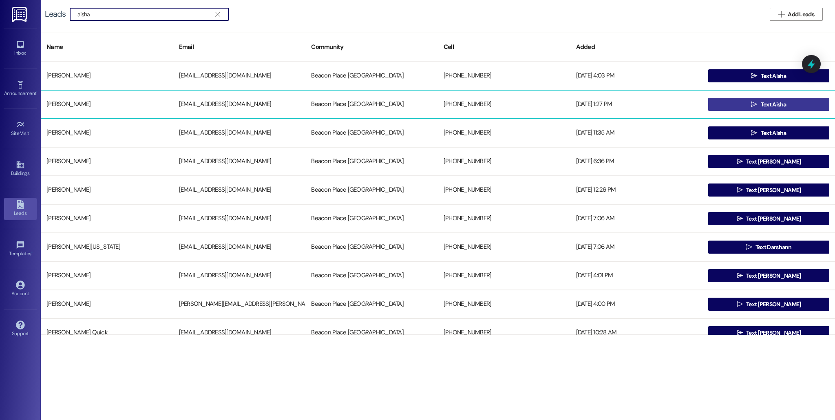
click at [730, 108] on button " Text Aisha" at bounding box center [768, 104] width 121 height 13
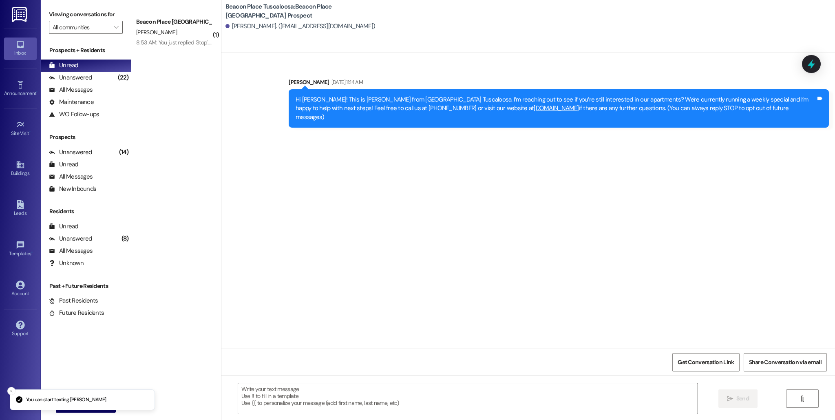
click at [288, 397] on textarea at bounding box center [467, 398] width 459 height 31
paste textarea "Hi [PERSON_NAME]! This is [PERSON_NAME] from [GEOGRAPHIC_DATA]. I just wanted t…"
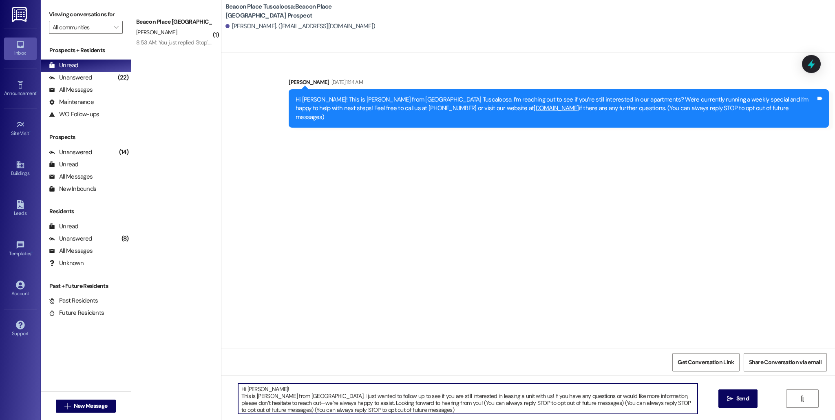
click at [265, 390] on textarea "Hi [PERSON_NAME]! This is [PERSON_NAME] from [GEOGRAPHIC_DATA]. I just wanted t…" at bounding box center [467, 398] width 459 height 31
type textarea "Hi [PERSON_NAME]! This is [PERSON_NAME] from [GEOGRAPHIC_DATA]. I just wanted t…"
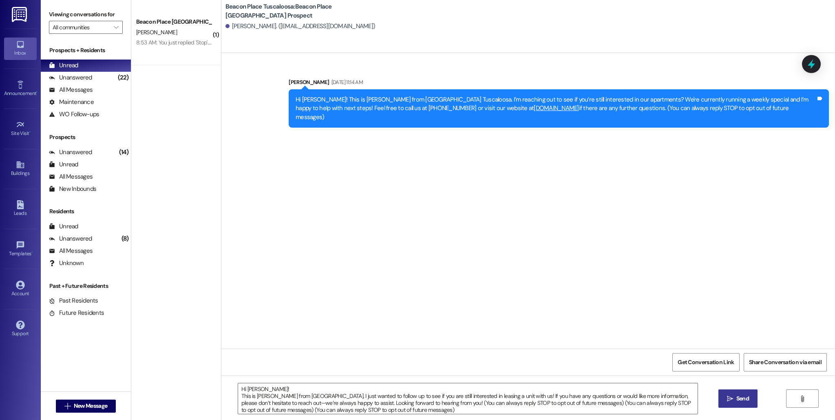
click at [731, 398] on icon "" at bounding box center [730, 398] width 6 height 7
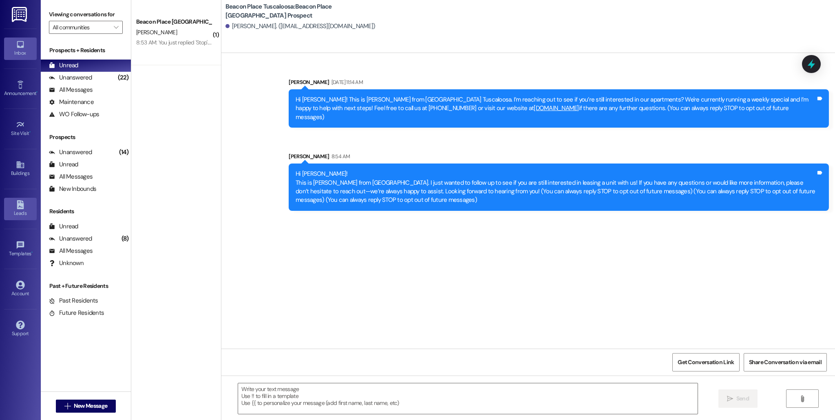
click at [24, 208] on icon at bounding box center [20, 204] width 9 height 9
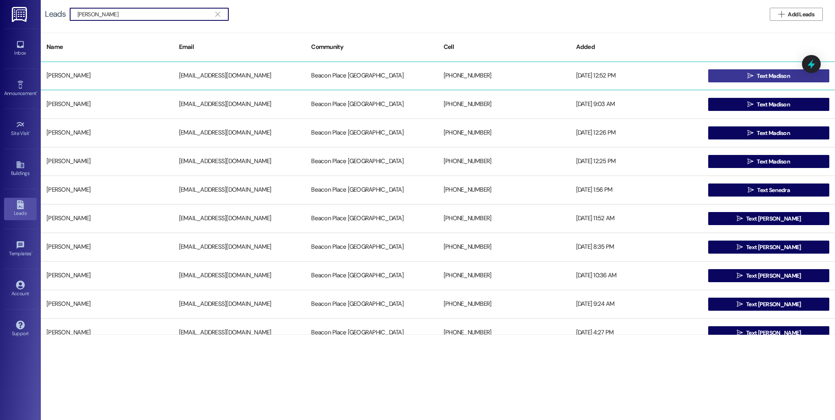
type input "[PERSON_NAME]"
click at [766, 80] on span "Text Madison" at bounding box center [772, 76] width 33 height 9
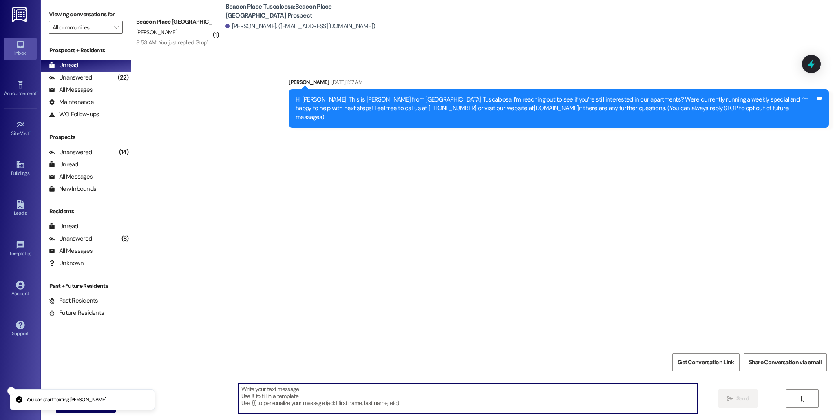
click at [361, 405] on textarea at bounding box center [467, 398] width 459 height 31
paste textarea "Hi [PERSON_NAME]! This is [PERSON_NAME] from [GEOGRAPHIC_DATA]. I just wanted t…"
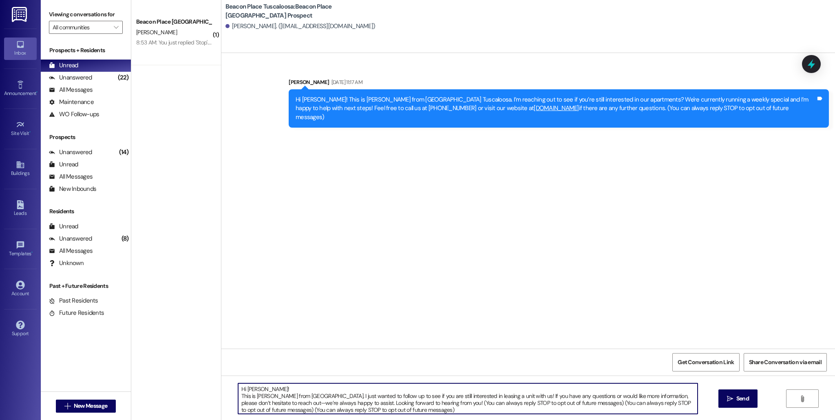
click at [269, 391] on textarea "Hi [PERSON_NAME]! This is [PERSON_NAME] from [GEOGRAPHIC_DATA]. I just wanted t…" at bounding box center [467, 398] width 459 height 31
type textarea "Hi [PERSON_NAME]! This is [PERSON_NAME] from [GEOGRAPHIC_DATA]. I just wanted t…"
click at [737, 403] on button " Send" at bounding box center [738, 398] width 40 height 18
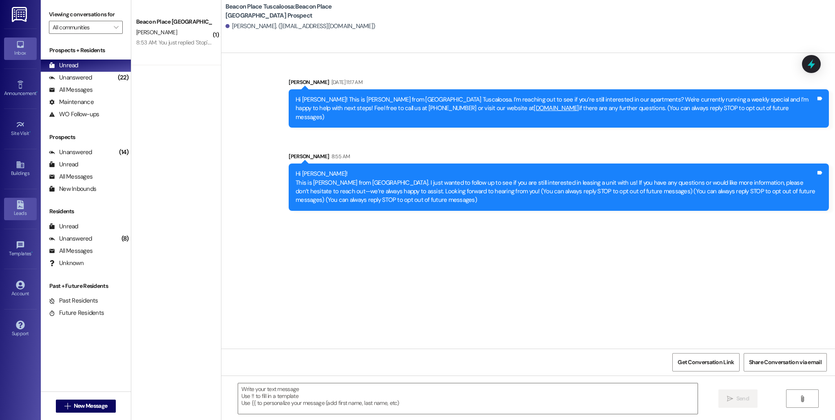
click at [26, 205] on link "Leads" at bounding box center [20, 209] width 33 height 22
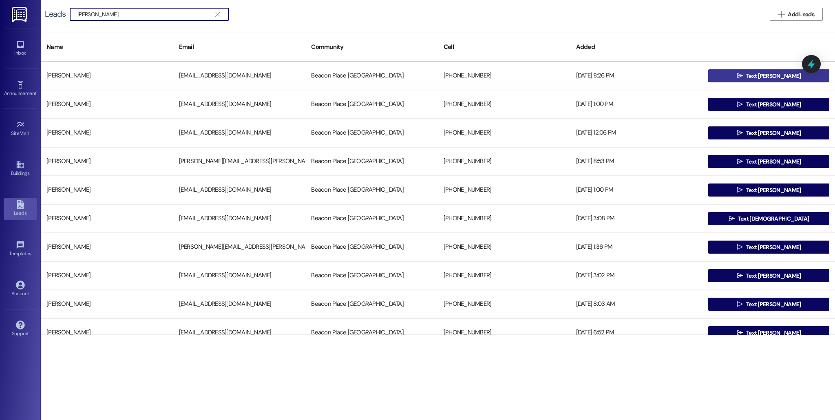
type input "[PERSON_NAME]"
click at [748, 79] on span " Text [PERSON_NAME]" at bounding box center [769, 76] width 68 height 12
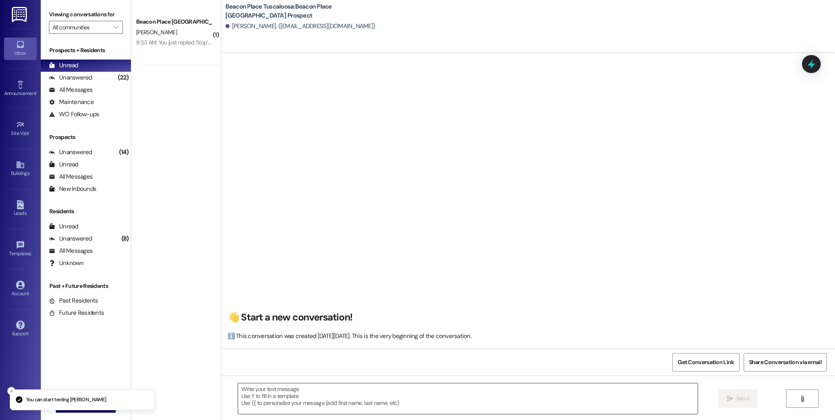
click at [320, 397] on textarea at bounding box center [467, 398] width 459 height 31
paste textarea "Hi [PERSON_NAME]! This is [PERSON_NAME] from [GEOGRAPHIC_DATA]. I just wanted t…"
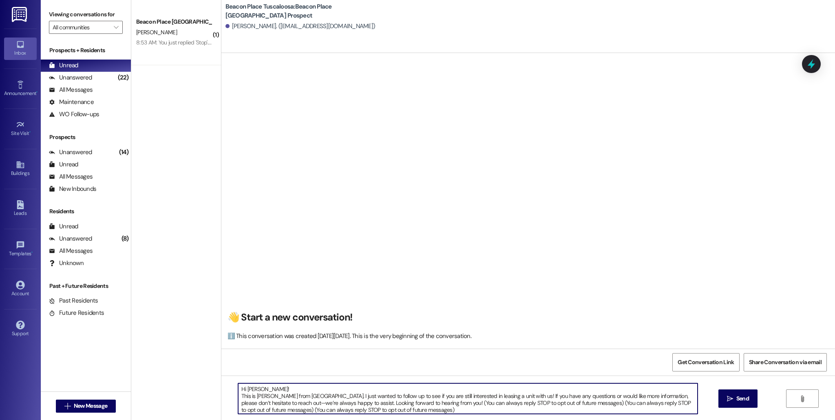
click at [275, 390] on textarea "Hi [PERSON_NAME]! This is [PERSON_NAME] from [GEOGRAPHIC_DATA]. I just wanted t…" at bounding box center [467, 398] width 459 height 31
type textarea "Hi [PERSON_NAME]! This is [PERSON_NAME] from [GEOGRAPHIC_DATA]. I just wanted t…"
click at [733, 392] on button " Send" at bounding box center [738, 398] width 40 height 18
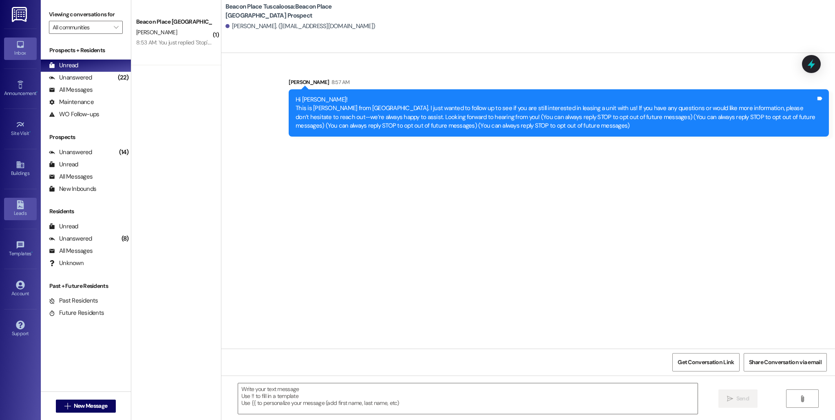
click at [28, 214] on div "Leads" at bounding box center [20, 213] width 41 height 8
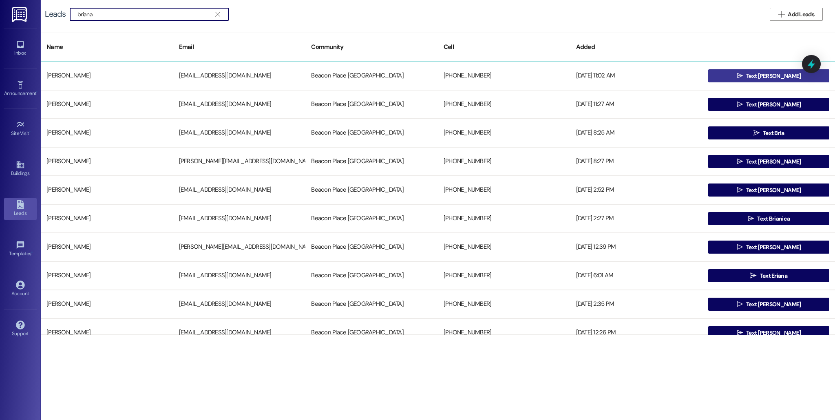
type input "briana"
click at [725, 72] on button " Text [PERSON_NAME]" at bounding box center [768, 75] width 121 height 13
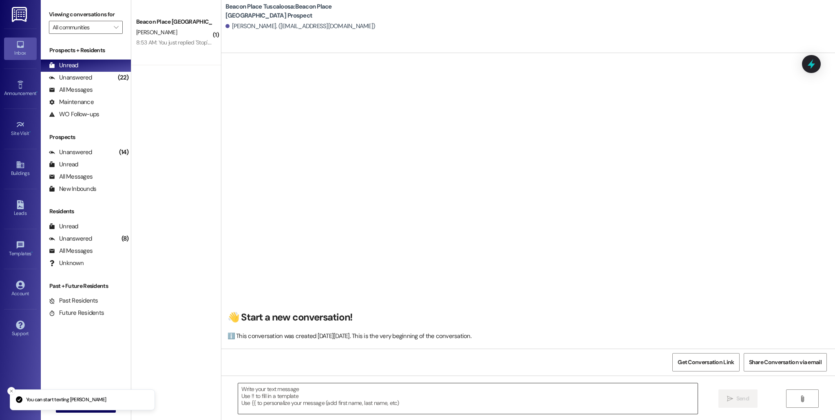
click at [298, 412] on textarea at bounding box center [467, 398] width 459 height 31
paste textarea "Hi [PERSON_NAME]! This is [PERSON_NAME] from [GEOGRAPHIC_DATA]. I just wanted t…"
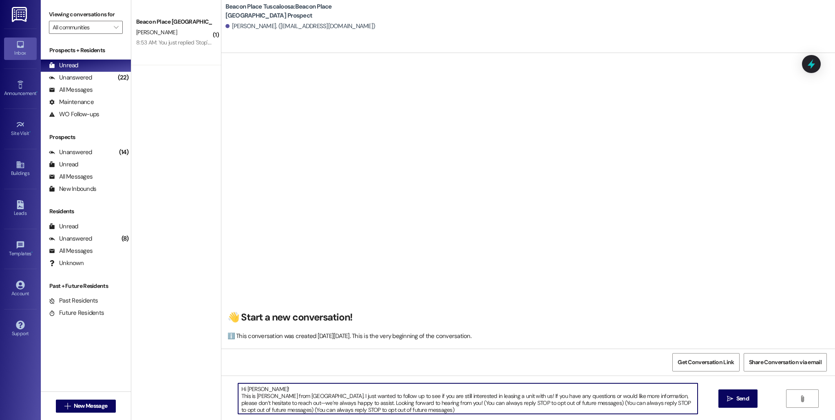
click at [268, 384] on textarea "Hi [PERSON_NAME]! This is [PERSON_NAME] from [GEOGRAPHIC_DATA]. I just wanted t…" at bounding box center [467, 398] width 459 height 31
click at [265, 386] on textarea "Hi [PERSON_NAME]! This is [PERSON_NAME] from [GEOGRAPHIC_DATA]. I just wanted t…" at bounding box center [467, 398] width 459 height 31
type textarea "Hi [PERSON_NAME]! This is [PERSON_NAME] from [GEOGRAPHIC_DATA]. I just wanted t…"
click at [738, 402] on span "Send" at bounding box center [742, 398] width 13 height 9
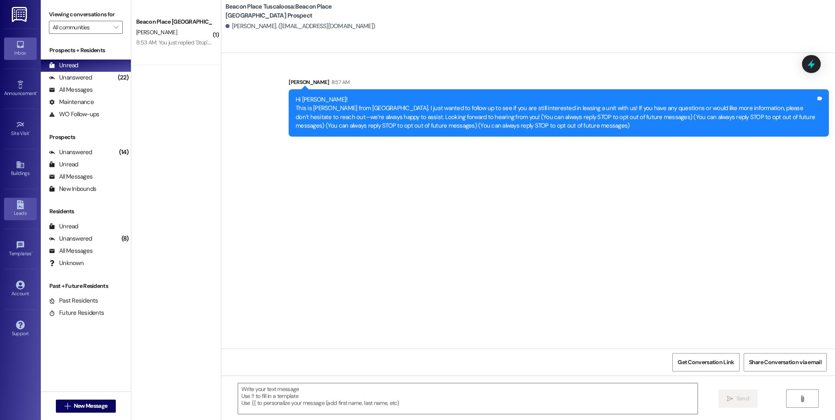
click at [13, 200] on link "Leads" at bounding box center [20, 209] width 33 height 22
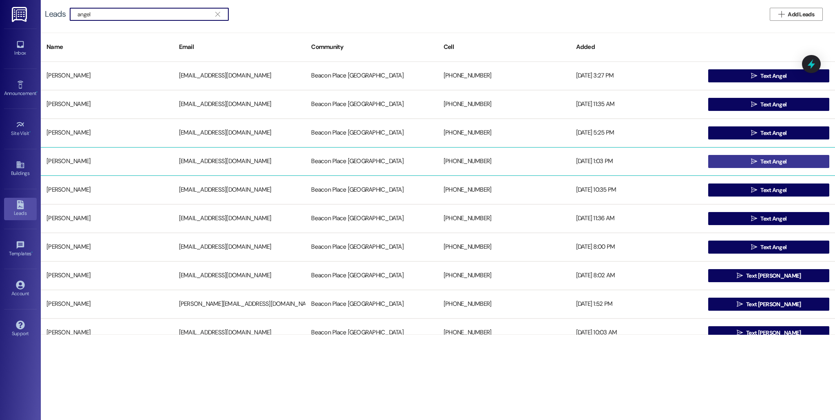
type input "angel"
click at [743, 163] on button " Text Angel" at bounding box center [768, 161] width 121 height 13
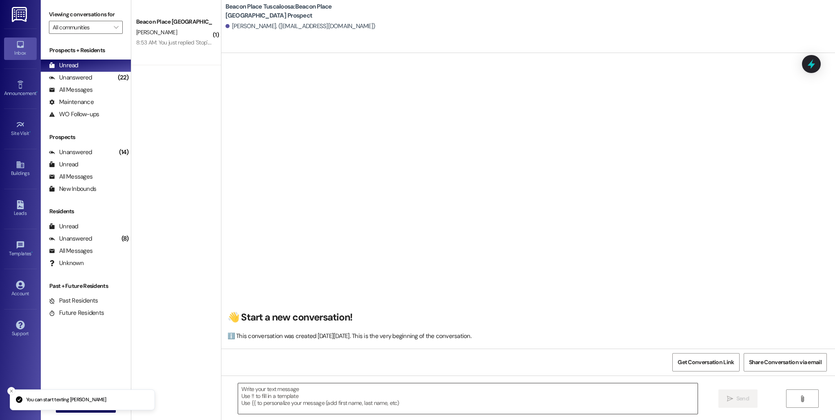
click at [266, 402] on textarea at bounding box center [467, 398] width 459 height 31
paste textarea "Hi [PERSON_NAME]! This is [PERSON_NAME] from [GEOGRAPHIC_DATA]. I just wanted t…"
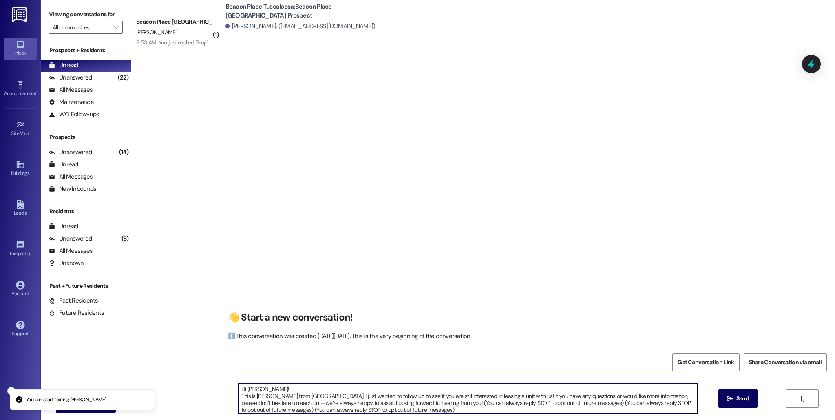
click at [267, 387] on textarea "Hi [PERSON_NAME]! This is [PERSON_NAME] from [GEOGRAPHIC_DATA]. I just wanted t…" at bounding box center [467, 398] width 459 height 31
type textarea "Hi [PERSON_NAME]! This is [PERSON_NAME] from [GEOGRAPHIC_DATA]. I just wanted t…"
click at [744, 399] on span "Send" at bounding box center [742, 398] width 13 height 9
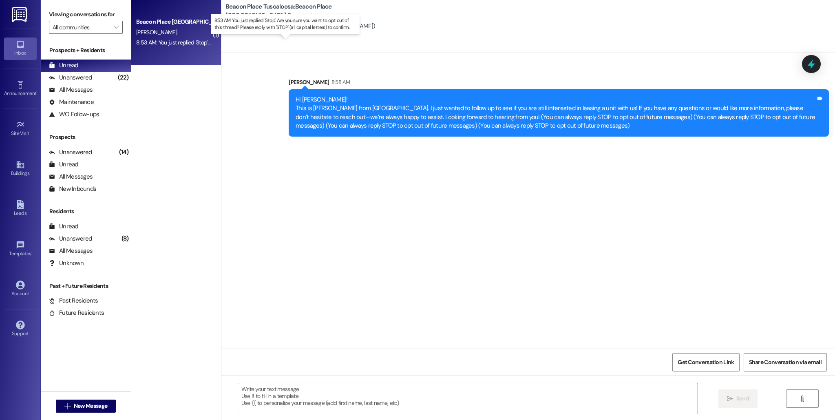
click at [192, 46] on div "8:53 AM: You just replied 'Stop'. Are you sure you want to opt out of this thre…" at bounding box center [291, 42] width 311 height 7
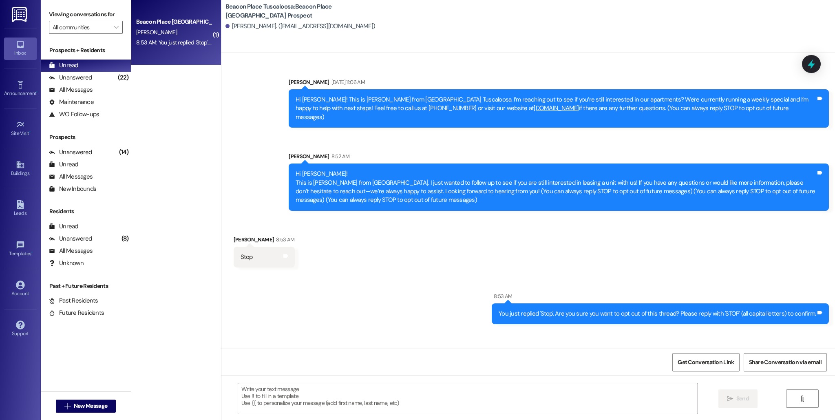
click at [176, 38] on div "8:53 AM: You just replied 'Stop'. Are you sure you want to opt out of this thre…" at bounding box center [173, 42] width 77 height 10
click at [88, 151] on div "Unanswered" at bounding box center [70, 152] width 43 height 9
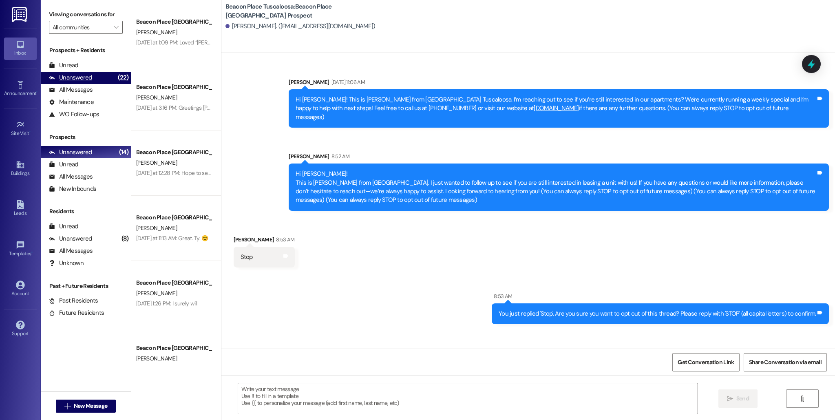
click at [116, 79] on div "(22)" at bounding box center [123, 77] width 15 height 13
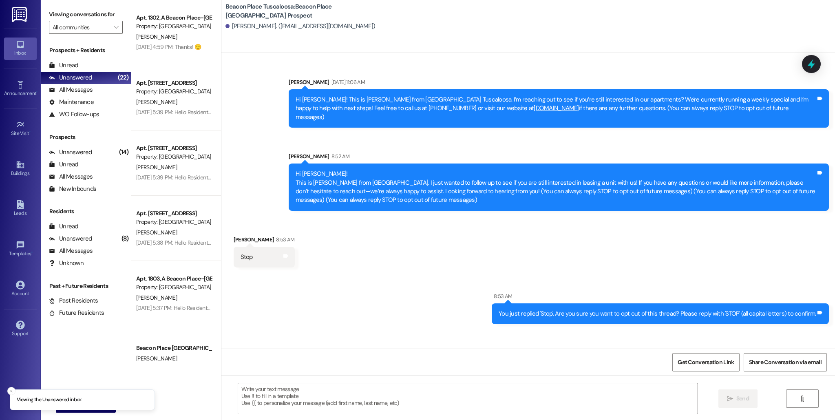
click at [79, 409] on li "Viewing the Unanswered inbox" at bounding box center [82, 399] width 145 height 21
click at [37, 206] on div "Inbox Go to Inbox Announcement • Send A Text Announcement Site Visit • Go to Si…" at bounding box center [20, 210] width 41 height 420
click at [25, 208] on link "Leads" at bounding box center [20, 209] width 33 height 22
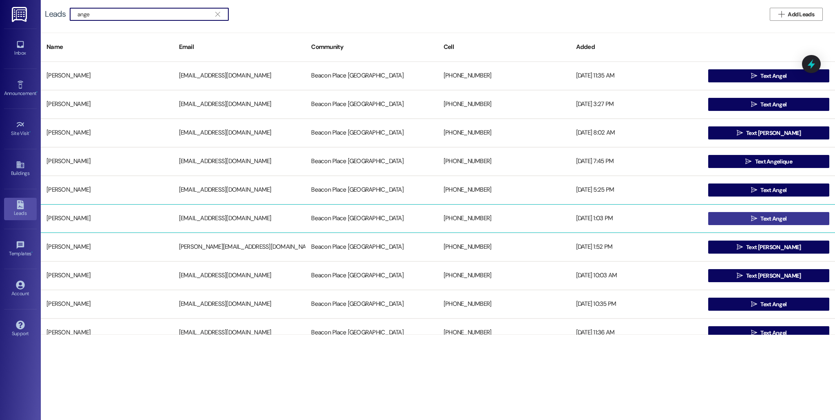
type input "ange"
click at [728, 223] on button " Text Angel" at bounding box center [768, 218] width 121 height 13
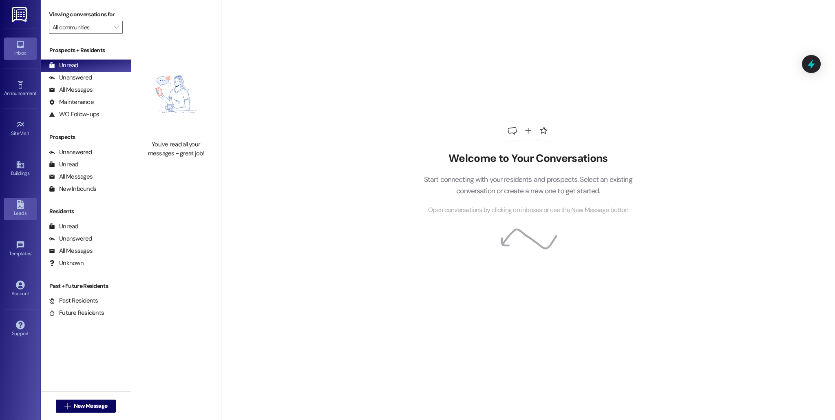
click at [18, 205] on icon at bounding box center [20, 204] width 7 height 9
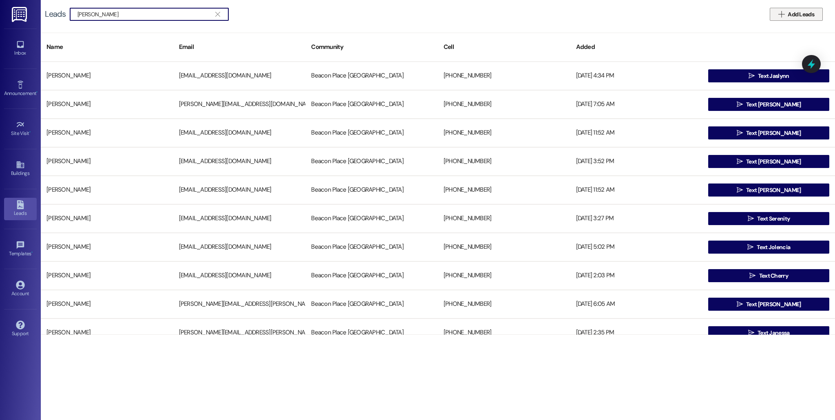
type input "[PERSON_NAME]"
click at [787, 14] on span "Add Leads" at bounding box center [801, 14] width 30 height 9
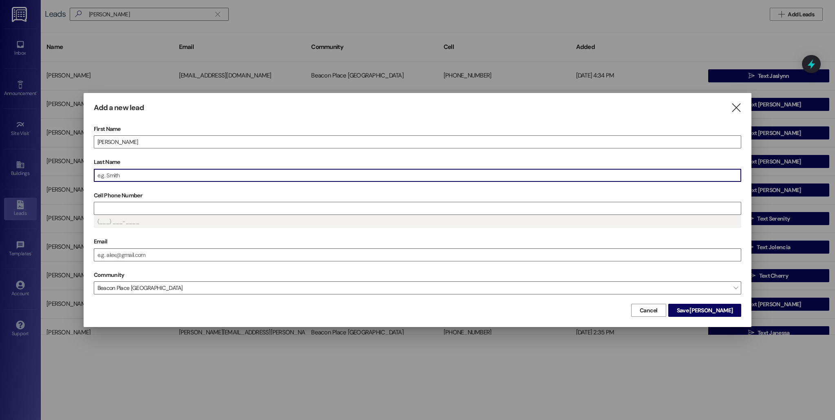
click at [119, 172] on input "Last Name" at bounding box center [417, 175] width 646 height 12
click at [130, 205] on input "Cell Phone Number" at bounding box center [417, 208] width 646 height 12
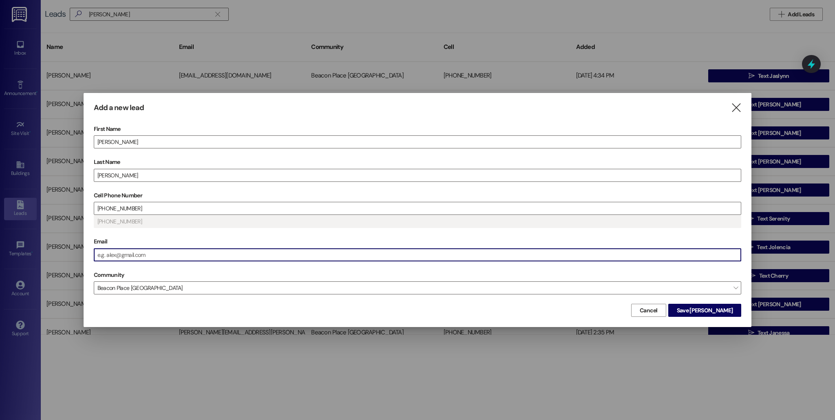
click at [159, 258] on input "Email" at bounding box center [417, 255] width 646 height 12
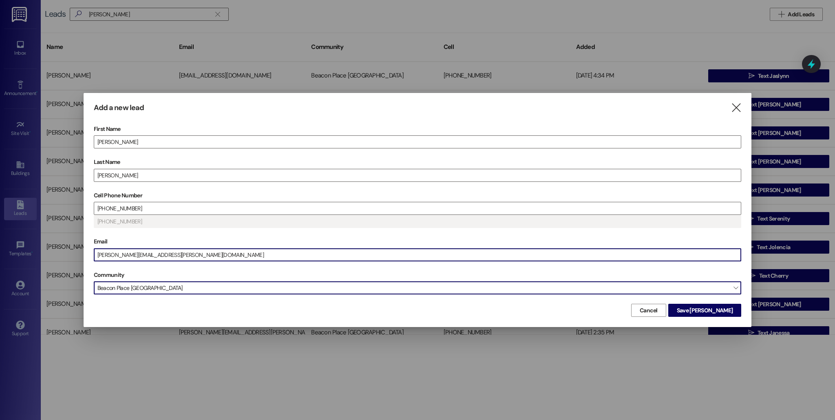
click at [144, 285] on span "Beacon Place [GEOGRAPHIC_DATA]" at bounding box center [417, 287] width 647 height 13
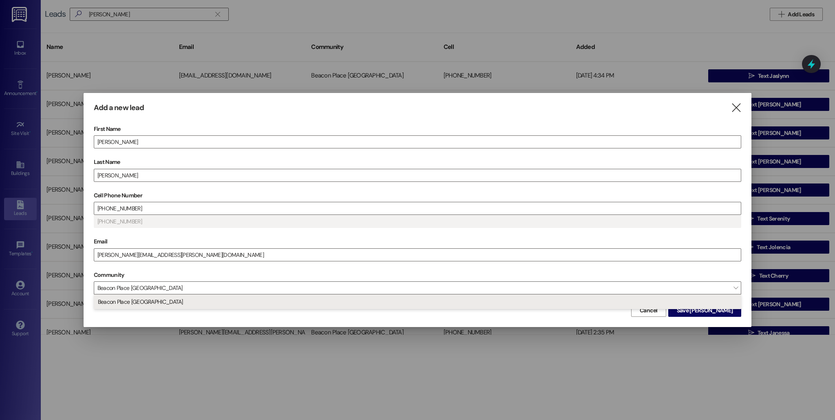
click at [488, 319] on div "Add a new lead  First Name [PERSON_NAME] Last Name [PERSON_NAME] Cell Phone Nu…" at bounding box center [418, 210] width 668 height 234
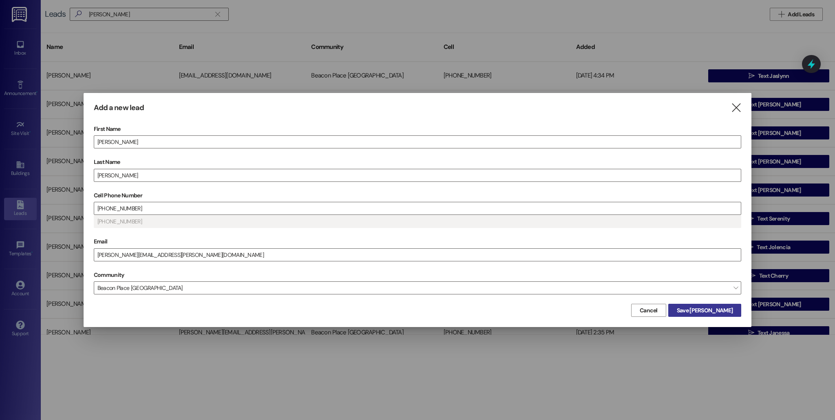
click at [711, 307] on span "Save [PERSON_NAME]" at bounding box center [704, 310] width 56 height 9
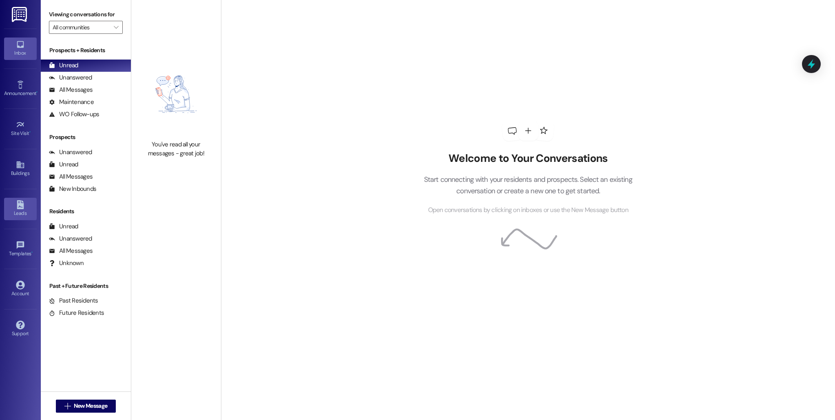
click at [20, 218] on link "Leads" at bounding box center [20, 209] width 33 height 22
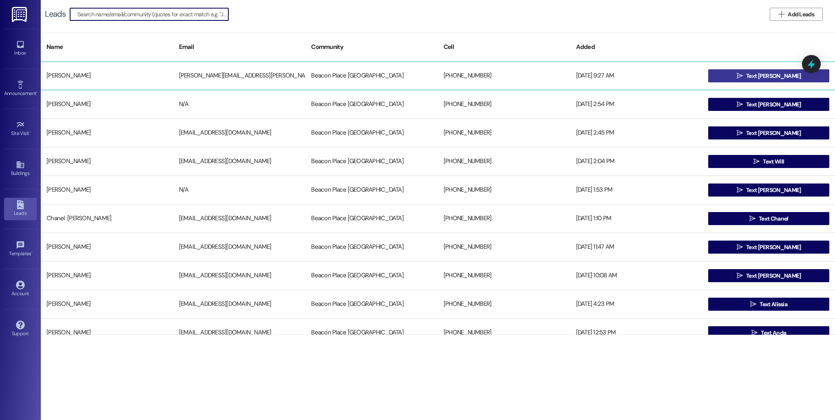
click at [743, 75] on icon "" at bounding box center [739, 76] width 6 height 7
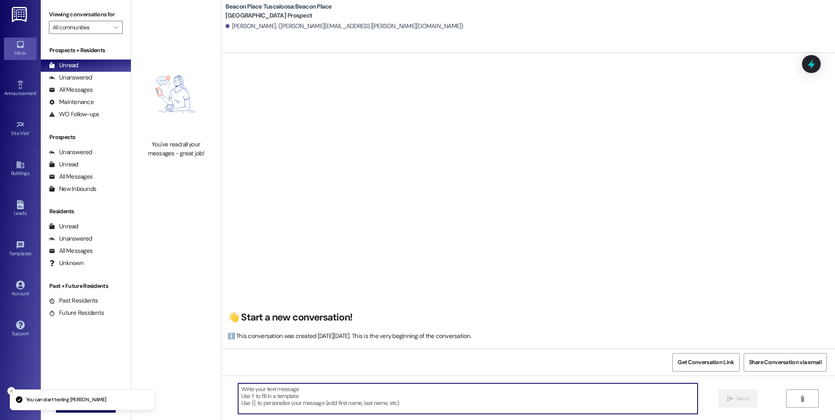
click at [319, 392] on textarea at bounding box center [467, 398] width 459 height 31
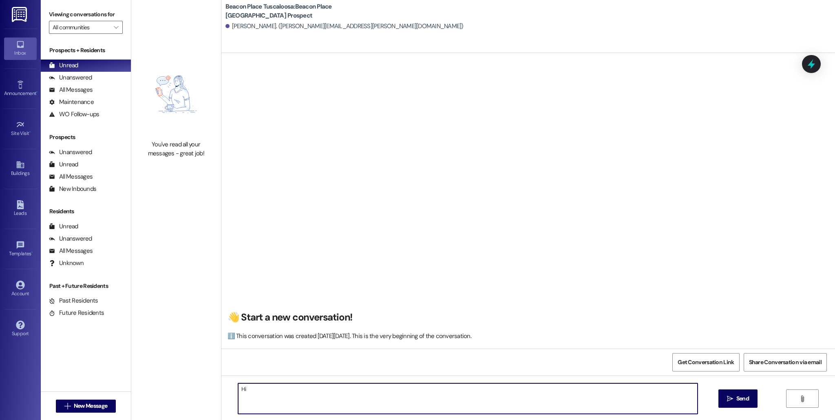
type textarea "H"
paste textarea "Hi Hunter, This is Allie-Grace from Beacon Place Tuscaloosa. I'm so glad we got…"
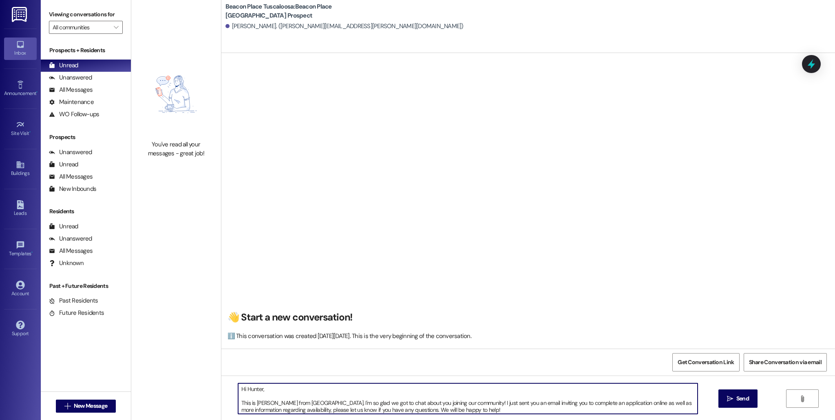
click at [256, 390] on textarea "Hi Hunter, This is Allie-Grace from Beacon Place Tuscaloosa. I'm so glad we got…" at bounding box center [467, 398] width 459 height 31
type textarea "Hi Joselyn, This is Allie-Grace from Beacon Place Tuscaloosa. I'm so glad we go…"
click at [747, 399] on span "Send" at bounding box center [742, 398] width 13 height 9
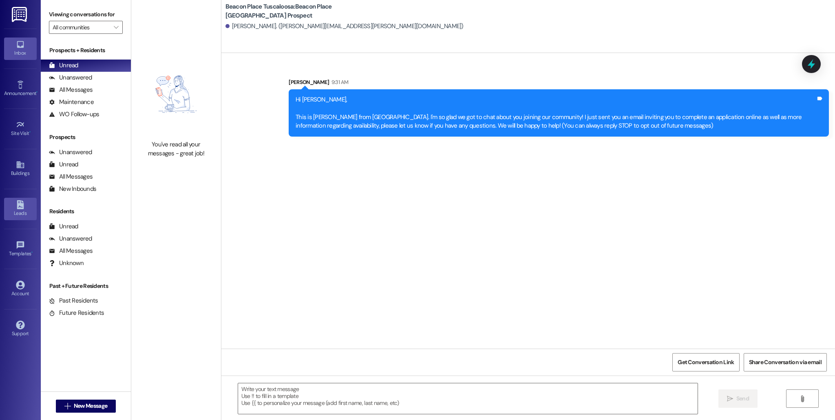
click at [20, 207] on icon at bounding box center [20, 204] width 9 height 9
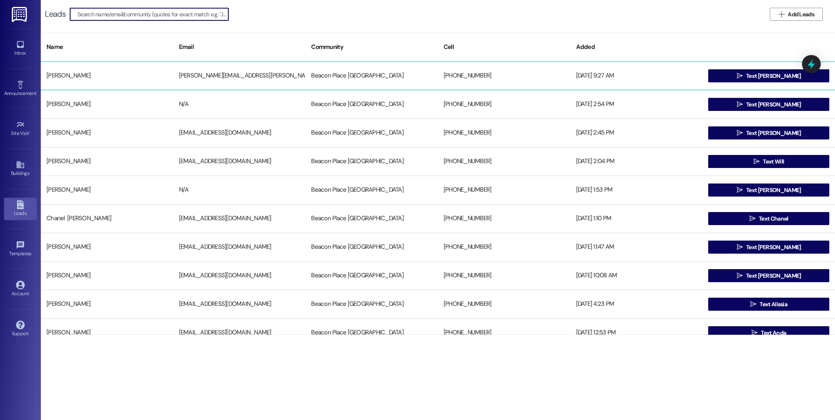
click at [81, 75] on div "Joselyn Jones" at bounding box center [107, 76] width 132 height 16
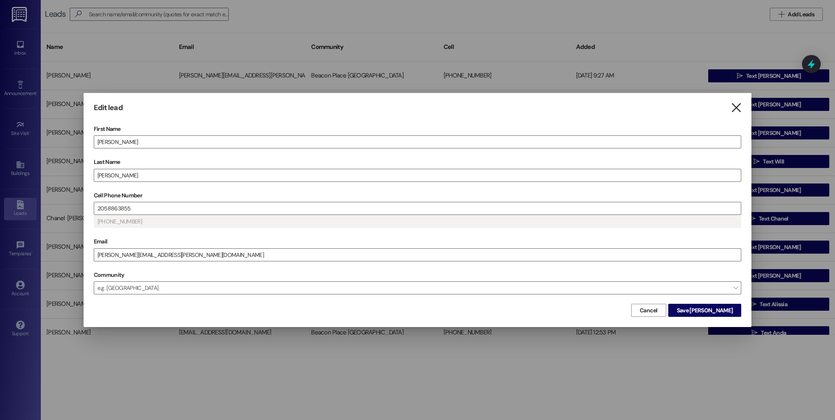
click at [736, 104] on icon "" at bounding box center [735, 108] width 11 height 9
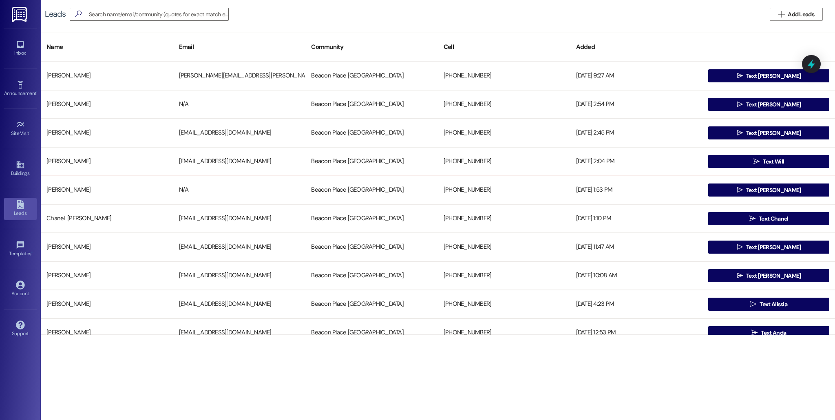
click at [63, 181] on div "Janet Robertson N/A Beacon Place Tuscaloosa +12052703459 08/27/2025 at 1:53 PM …" at bounding box center [438, 190] width 794 height 29
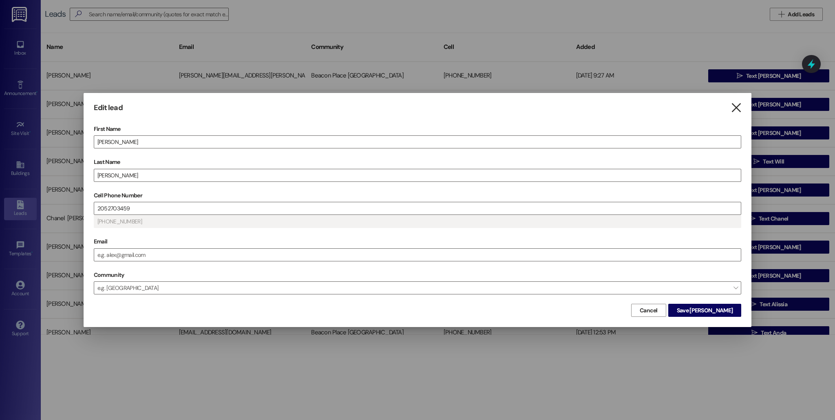
click at [733, 106] on icon "" at bounding box center [735, 108] width 11 height 9
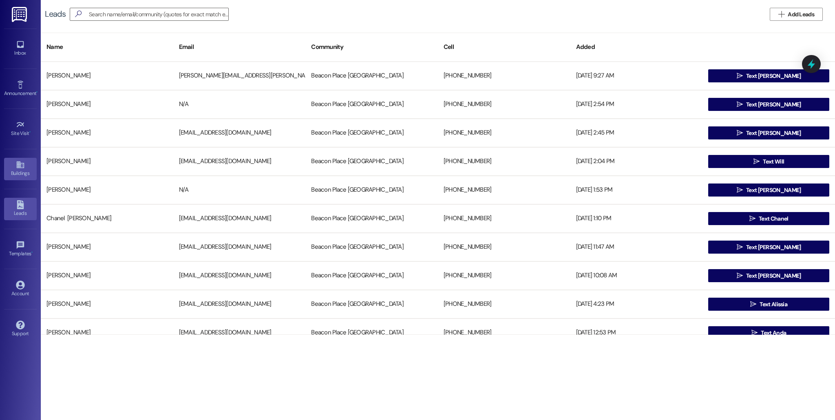
click at [18, 175] on div "Buildings" at bounding box center [20, 173] width 41 height 8
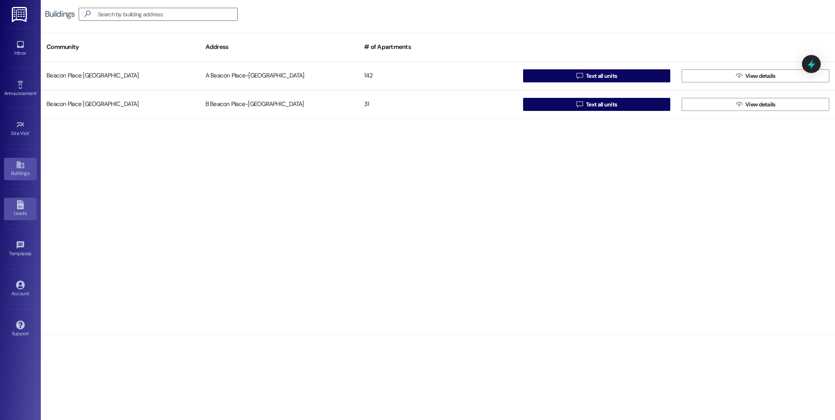
click at [5, 206] on link "Leads" at bounding box center [20, 209] width 33 height 22
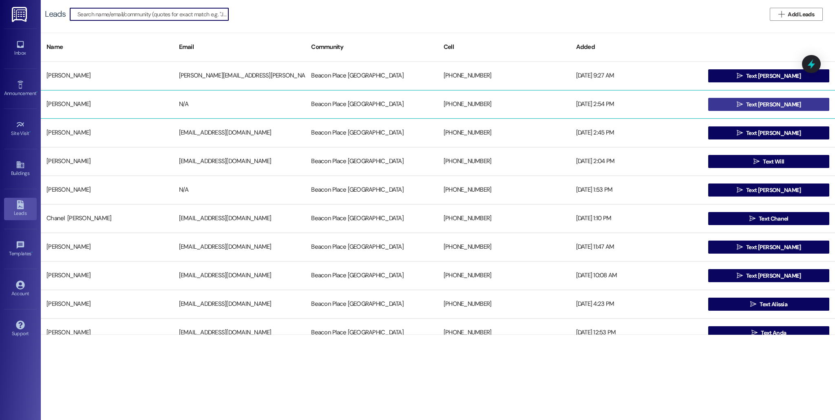
click at [730, 107] on button " Text Patrick" at bounding box center [768, 104] width 121 height 13
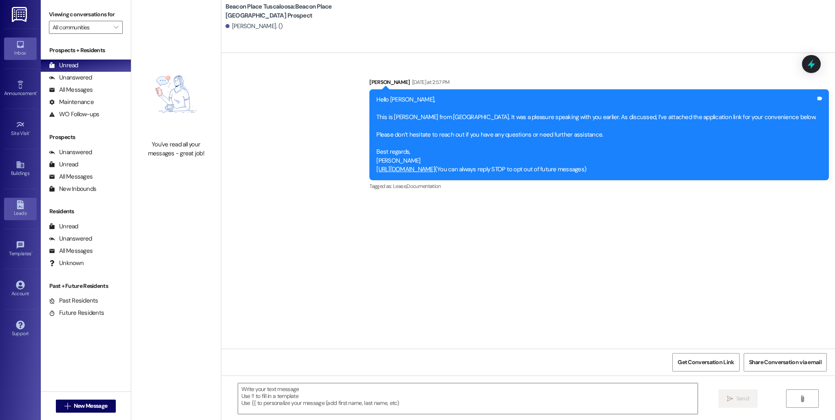
click at [5, 204] on link "Leads" at bounding box center [20, 209] width 33 height 22
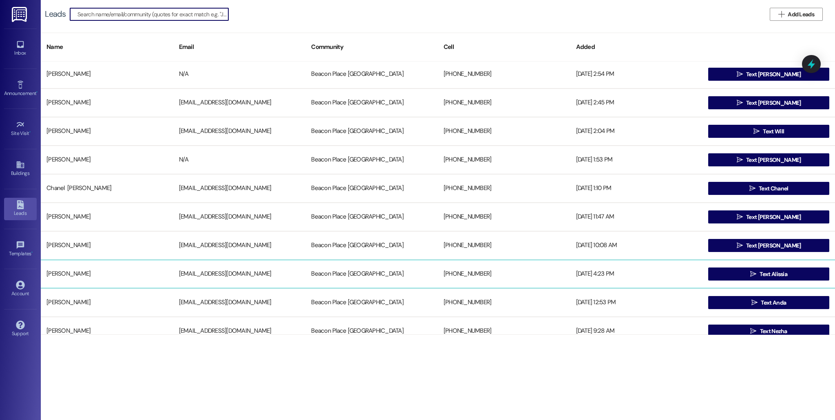
scroll to position [35, 0]
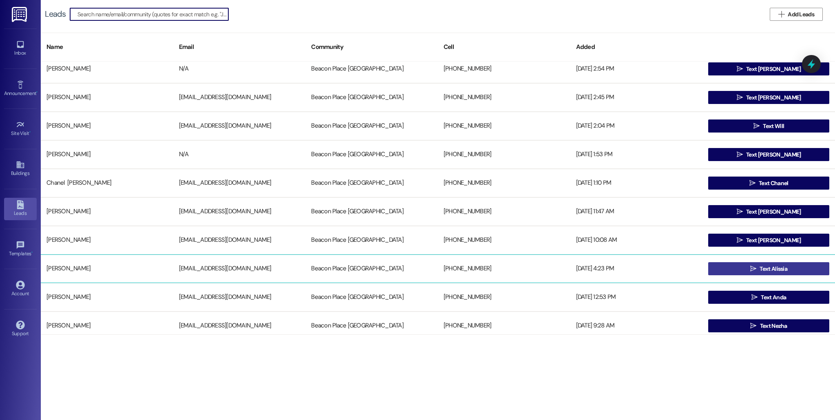
click at [754, 267] on span " Text Alissia" at bounding box center [768, 268] width 40 height 12
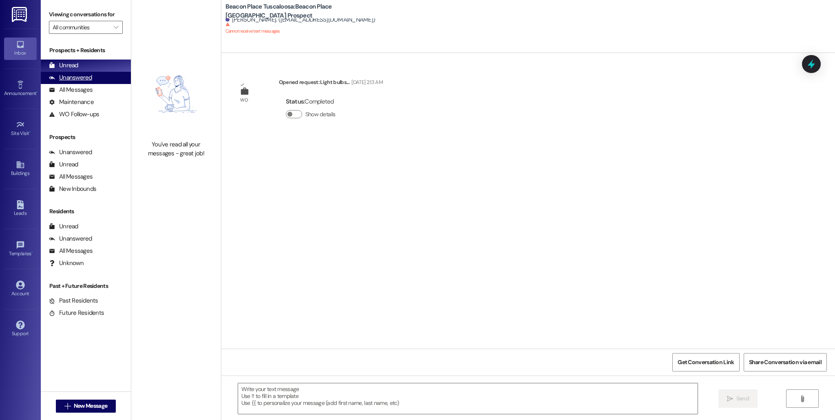
click at [73, 73] on div "Unanswered (0)" at bounding box center [86, 78] width 90 height 12
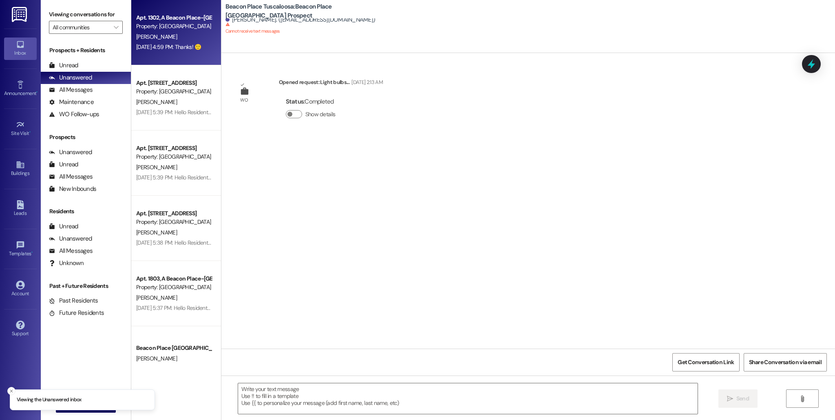
click at [186, 24] on div "Property: [GEOGRAPHIC_DATA] [GEOGRAPHIC_DATA]" at bounding box center [173, 26] width 75 height 9
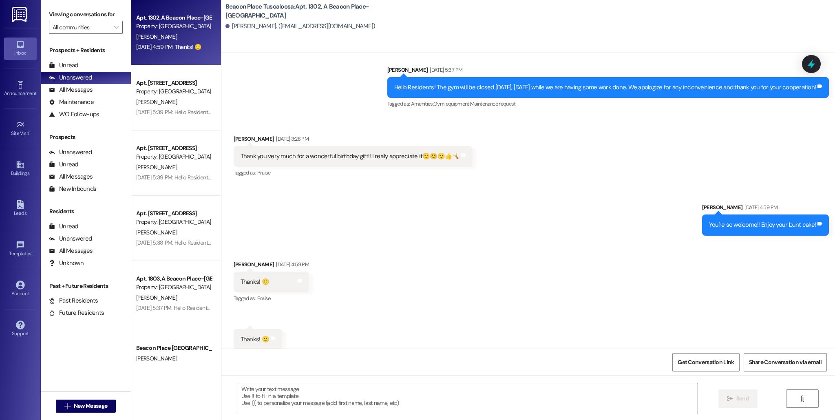
scroll to position [23069, 0]
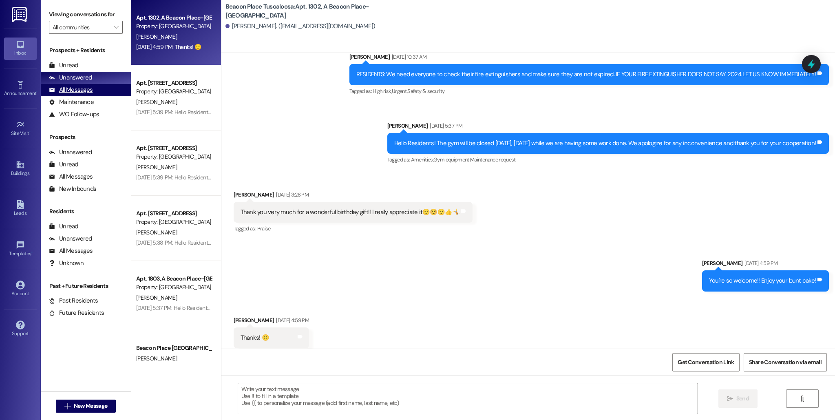
click at [91, 86] on div "All Messages" at bounding box center [71, 90] width 44 height 9
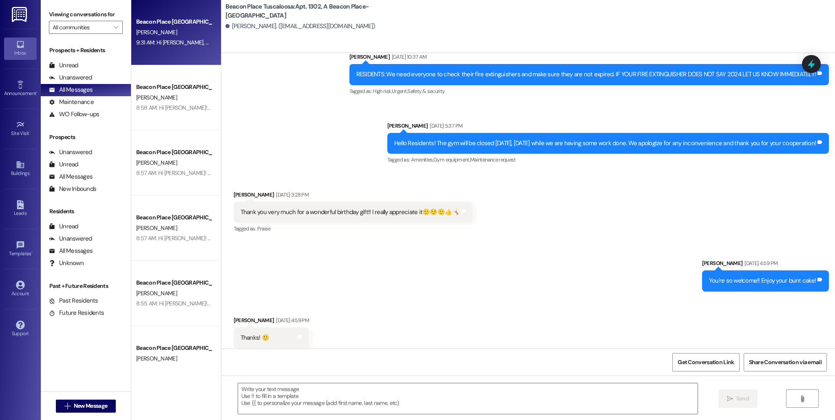
click at [154, 51] on div "Beacon Place Tuscaloosa Prospect J. Jones 9:31 AM: Hi Joselyn, This is Allie-Gr…" at bounding box center [176, 32] width 90 height 65
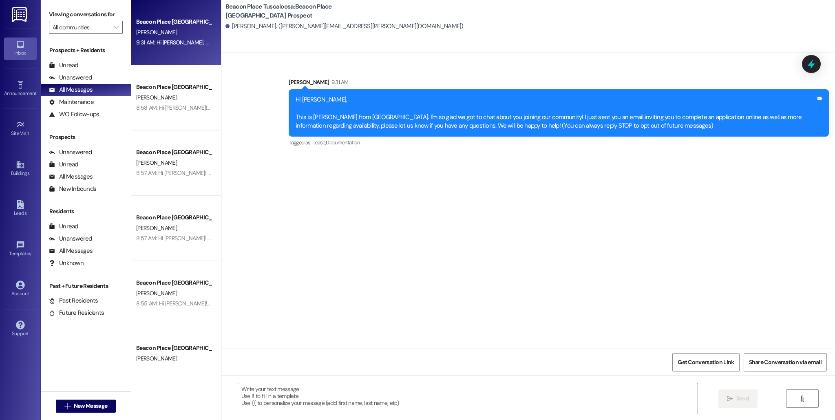
scroll to position [0, 0]
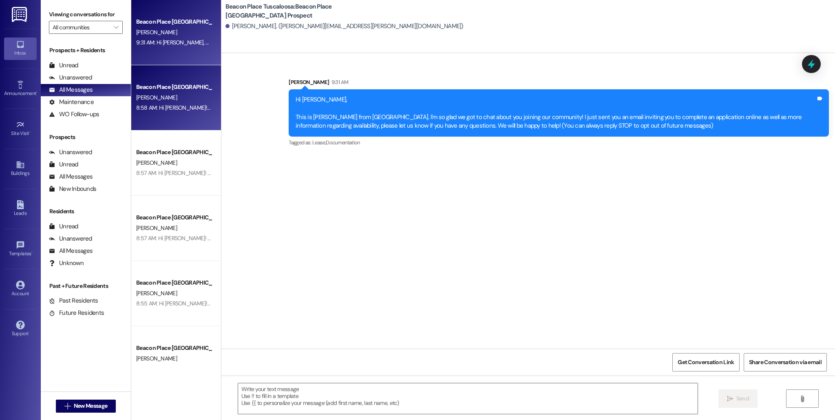
click at [160, 101] on div "A. Despenza" at bounding box center [173, 98] width 77 height 10
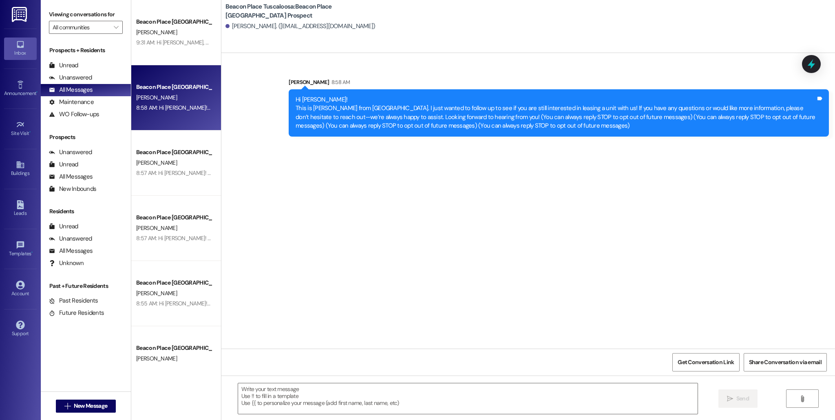
drag, startPoint x: 286, startPoint y: 96, endPoint x: 562, endPoint y: 141, distance: 278.7
click at [562, 141] on div "Sent via SMS Allie-Grace Ramsey 8:58 AM Hi Angel! This is Allie-Grace from Beac…" at bounding box center [558, 107] width 552 height 71
copy div "Hi Angel! This is Allie-Grace from Beacon Place Tuscaloosa. I just wanted to fo…"
click at [380, 203] on div "Sent via SMS Allie-Grace Ramsey 8:58 AM Hi Angel! This is Allie-Grace from Beac…" at bounding box center [527, 200] width 613 height 295
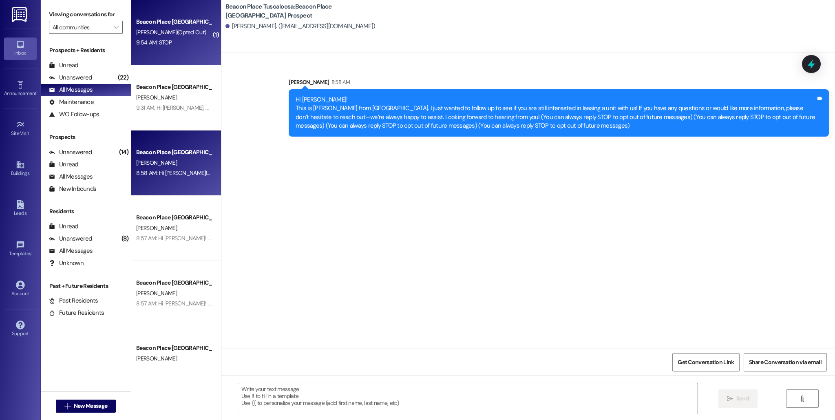
click at [168, 23] on div "Beacon Place [GEOGRAPHIC_DATA] Prospect" at bounding box center [173, 22] width 75 height 9
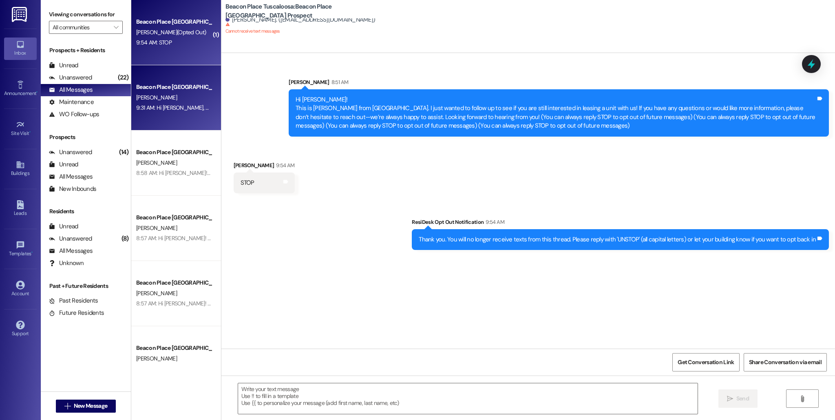
click at [177, 90] on div "Beacon Place [GEOGRAPHIC_DATA] Prospect" at bounding box center [173, 87] width 75 height 9
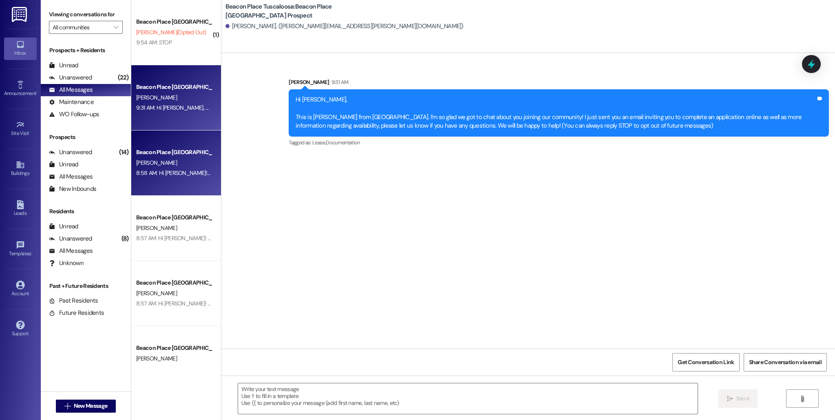
click at [194, 161] on div "A. Despenza" at bounding box center [173, 163] width 77 height 10
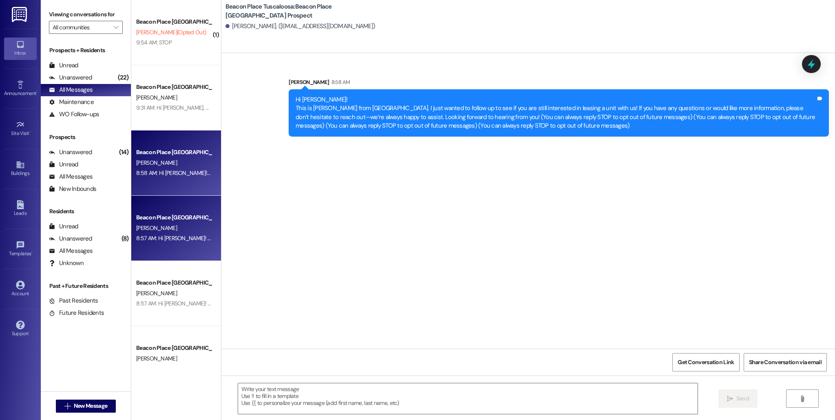
click at [192, 220] on div "Beacon Place [GEOGRAPHIC_DATA] Prospect" at bounding box center [173, 217] width 75 height 9
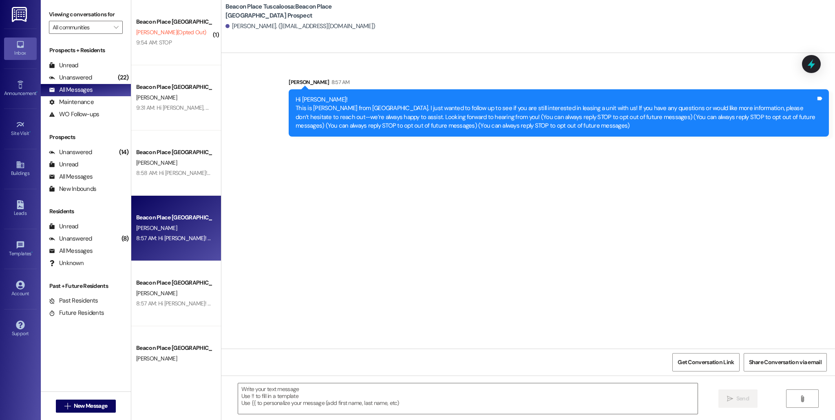
click at [106, 145] on div "Prospects Unanswered (14) Unanswered: ResiDesk identifies open questions and un…" at bounding box center [86, 164] width 90 height 62
click at [106, 150] on div "Unanswered (14)" at bounding box center [86, 152] width 90 height 12
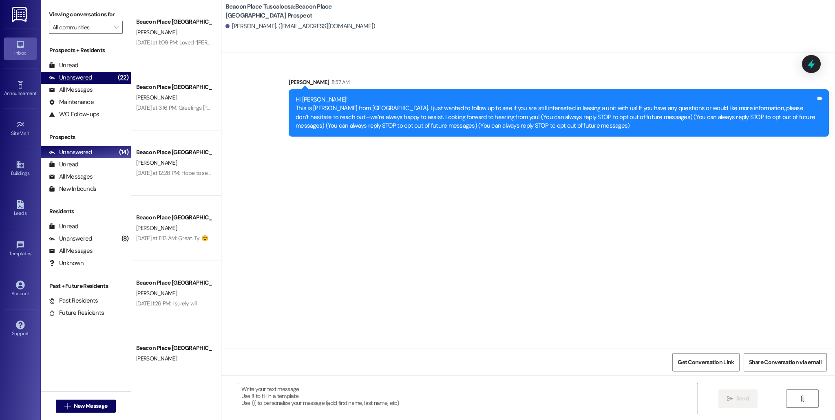
click at [89, 77] on div "Unanswered" at bounding box center [70, 77] width 43 height 9
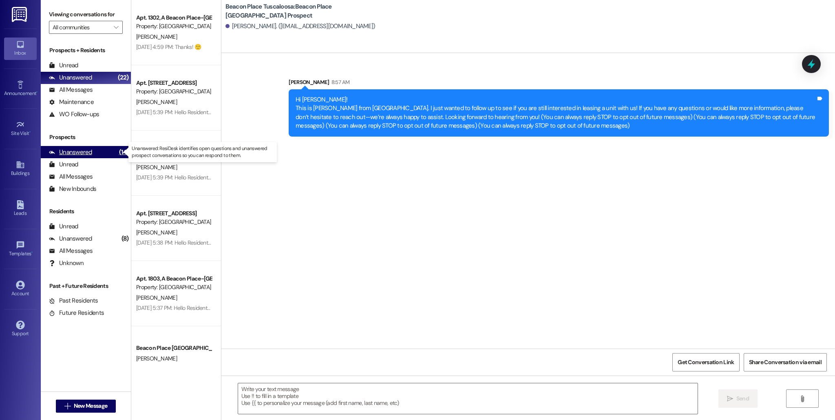
click at [90, 150] on div "Unanswered" at bounding box center [70, 152] width 43 height 9
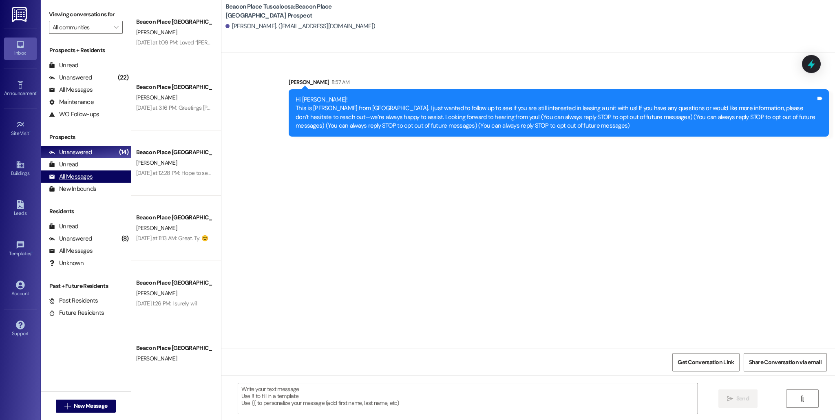
click at [88, 175] on div "All Messages" at bounding box center [71, 176] width 44 height 9
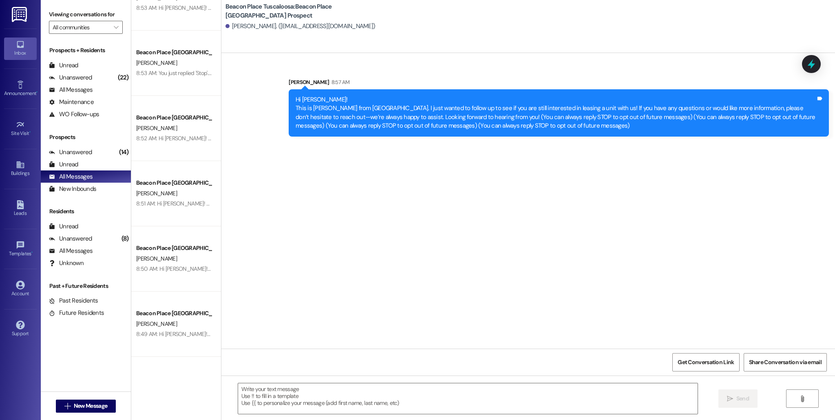
scroll to position [558, 0]
click at [23, 215] on div "Leads" at bounding box center [20, 213] width 41 height 8
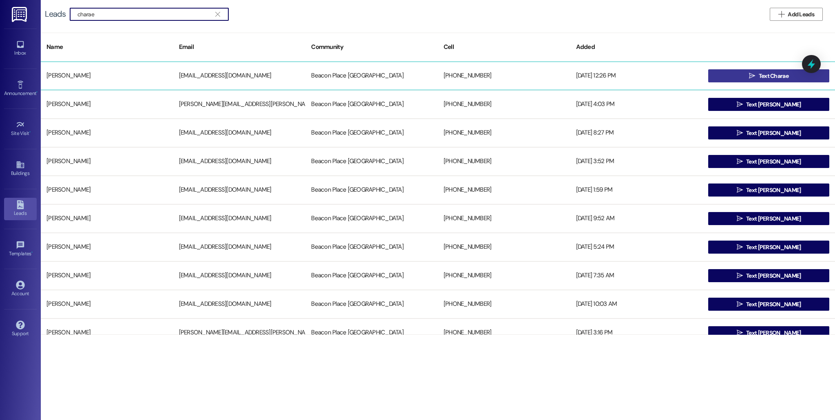
type input "charae"
click at [724, 78] on button " Text Charae" at bounding box center [768, 75] width 121 height 13
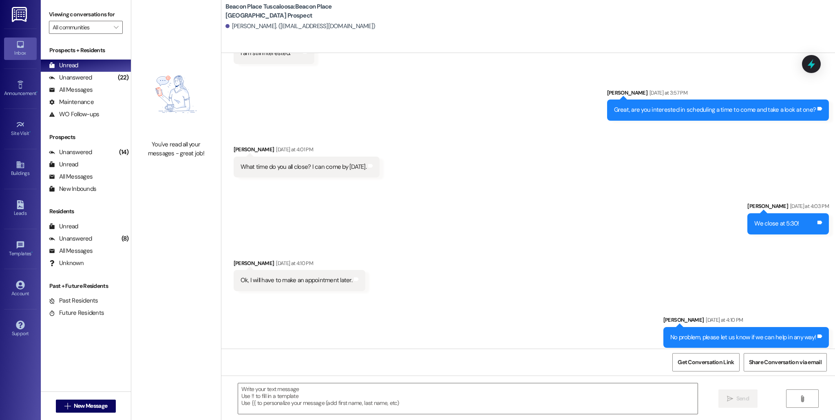
scroll to position [126, 0]
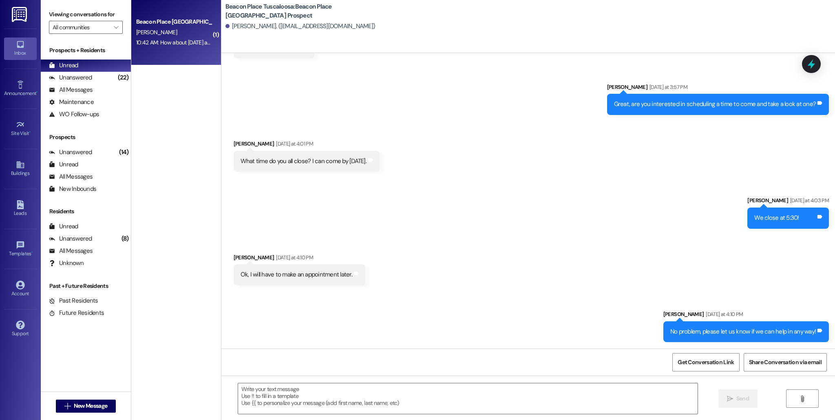
click at [177, 60] on div "Beacon Place Tuscaloosa Prospect P. Harris 10:42 AM: How about today at 12 10:4…" at bounding box center [176, 32] width 90 height 65
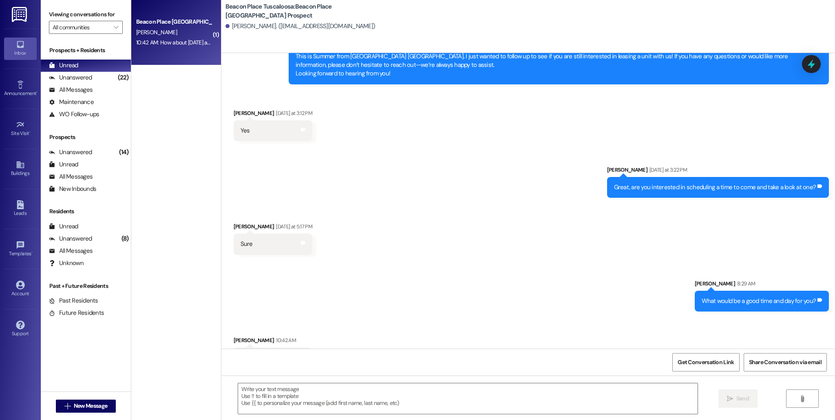
scroll to position [143, 0]
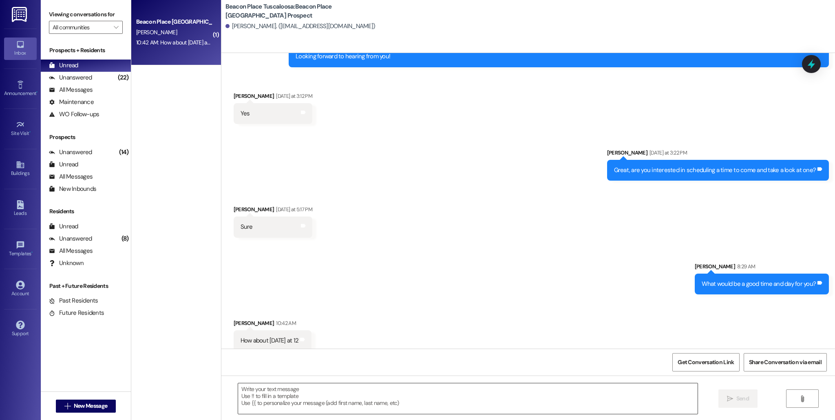
click at [300, 389] on textarea at bounding box center [467, 398] width 459 height 31
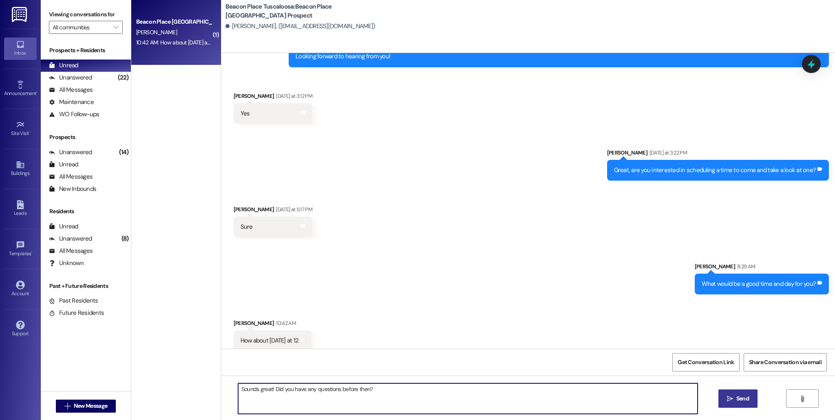
type textarea "Sounds great! Did you have any questions before then?"
click at [754, 400] on button " Send" at bounding box center [738, 398] width 40 height 18
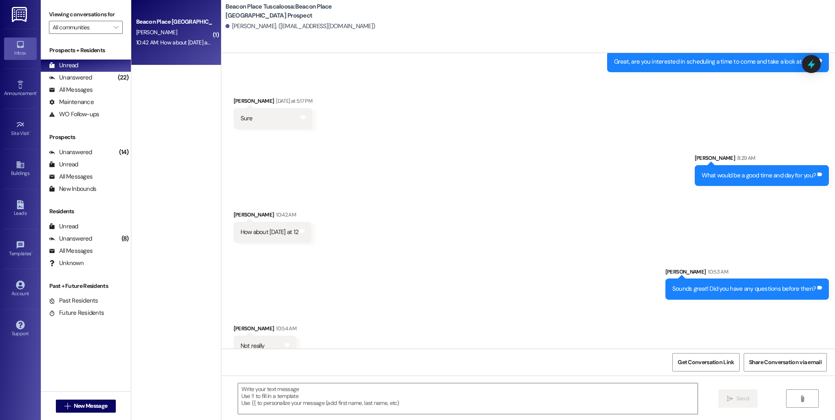
scroll to position [257, 0]
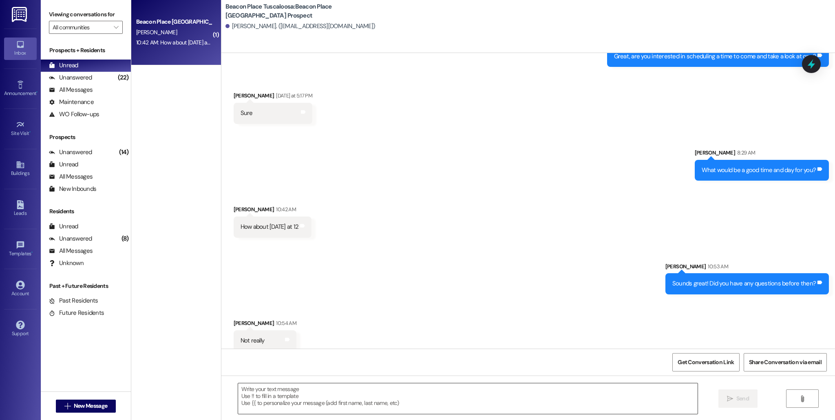
click at [328, 404] on textarea at bounding box center [467, 398] width 459 height 31
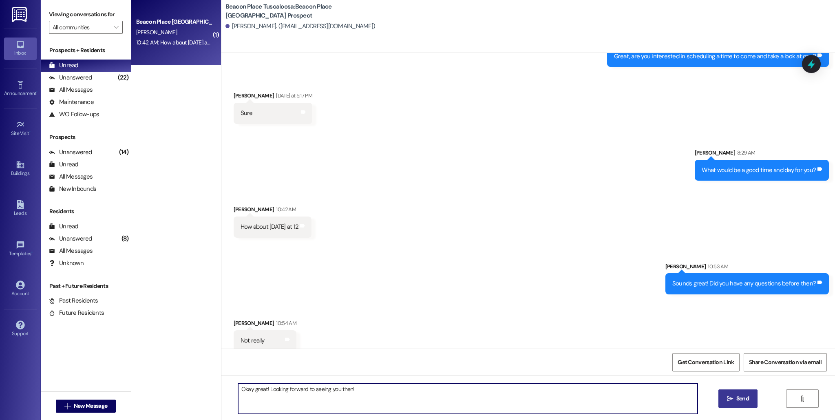
type textarea "Okay great! Looking forward to seeing you then!"
click at [736, 401] on span "Send" at bounding box center [742, 398] width 13 height 9
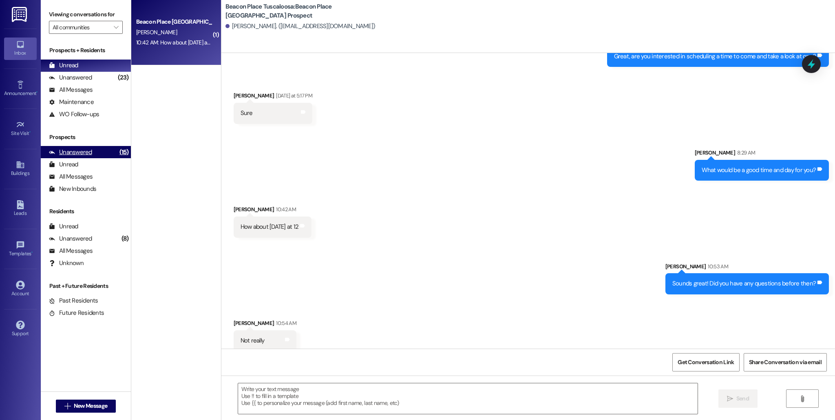
click at [117, 150] on div "(15)" at bounding box center [123, 152] width 13 height 13
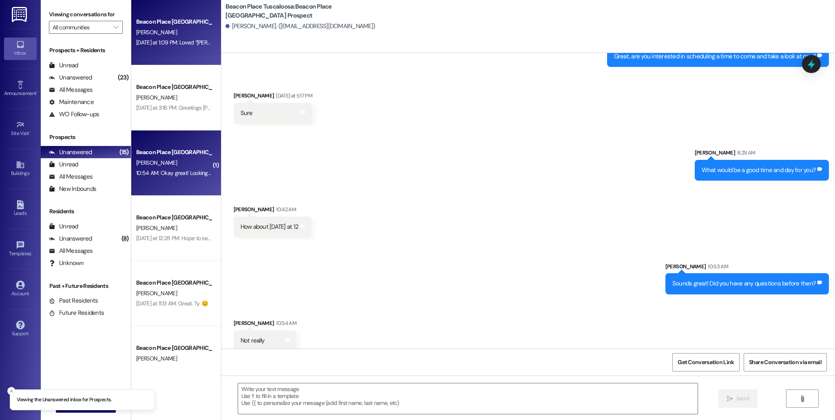
click at [149, 57] on div "Beacon Place Tuscaloosa Prospect D. Radcliff Yesterday at 1:09 PM: Loved “Allie…" at bounding box center [176, 32] width 90 height 65
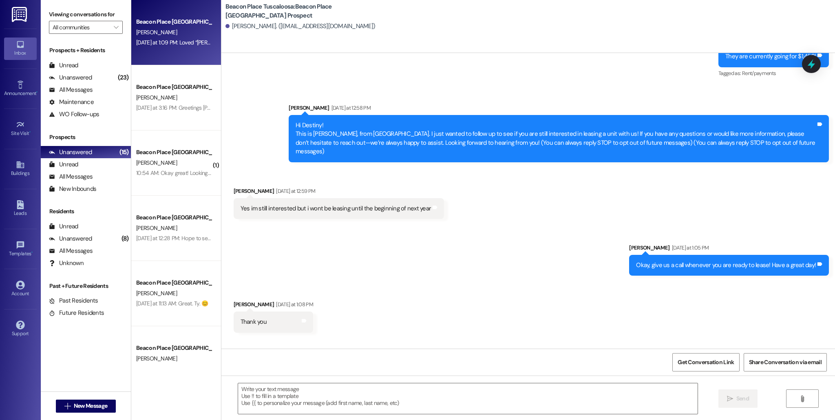
scroll to position [1708, 0]
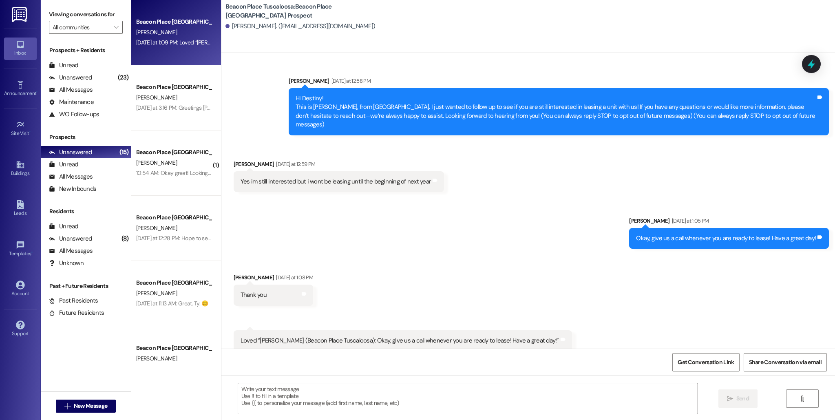
click at [420, 234] on div "Sent via SMS Allie-Grace Ramsey Yesterday at 1:05 PM Okay, give us a call whene…" at bounding box center [527, 226] width 613 height 57
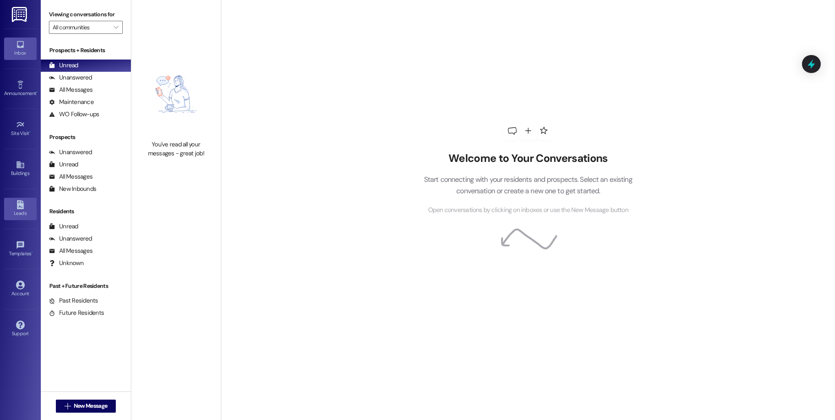
click at [29, 209] on div "Leads" at bounding box center [20, 213] width 41 height 8
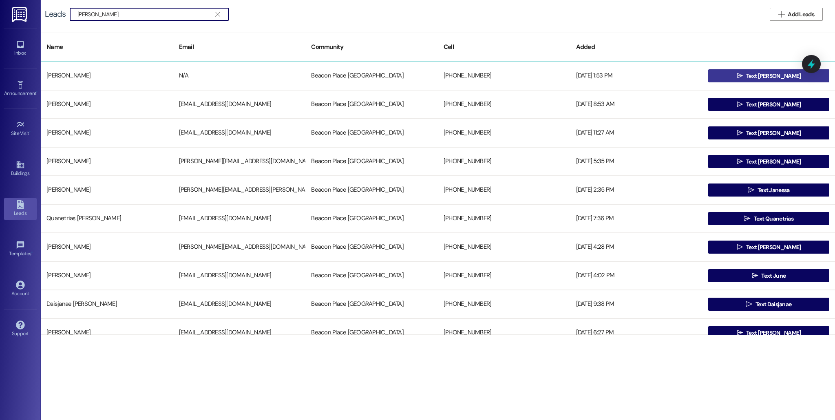
type input "janet"
click at [743, 75] on icon "" at bounding box center [739, 76] width 6 height 7
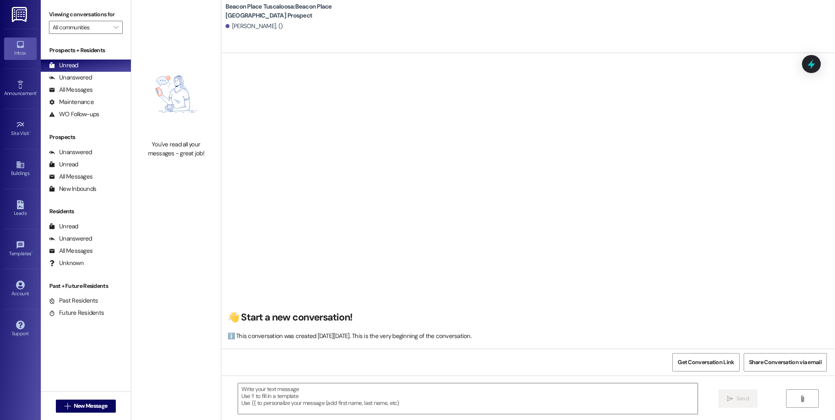
scroll to position [0, 0]
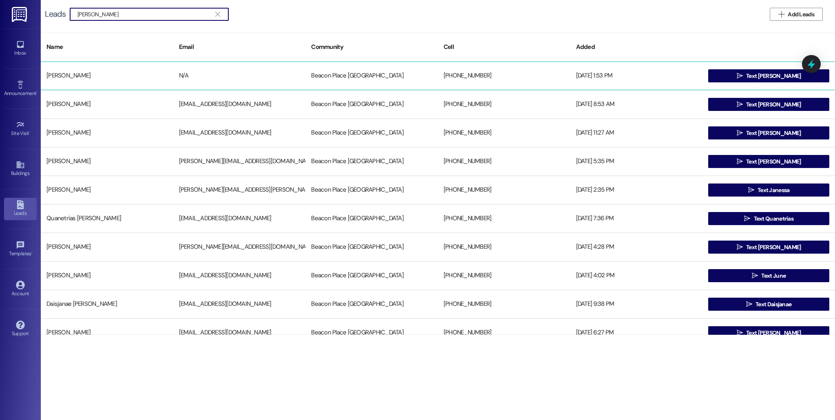
type input "janet"
click at [121, 71] on div "[PERSON_NAME]" at bounding box center [107, 76] width 132 height 16
